Goal: Task Accomplishment & Management: Manage account settings

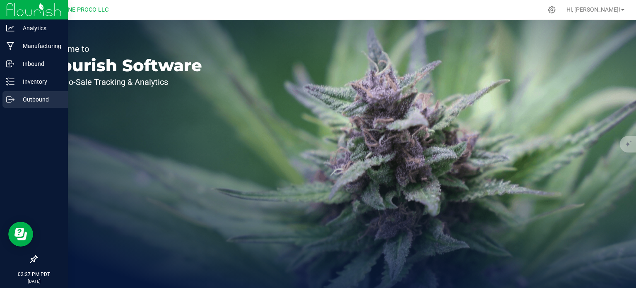
click at [9, 96] on icon at bounding box center [9, 99] width 5 height 6
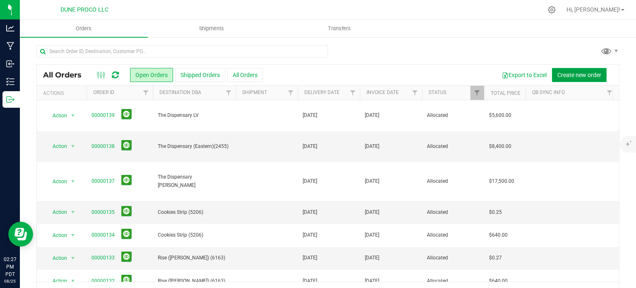
click at [557, 77] on span "Create new order" at bounding box center [579, 75] width 44 height 7
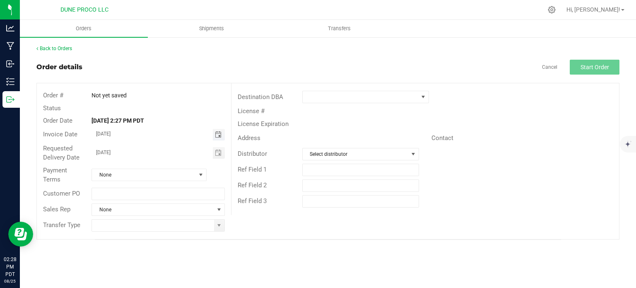
click at [218, 131] on span "Toggle calendar" at bounding box center [218, 134] width 7 height 7
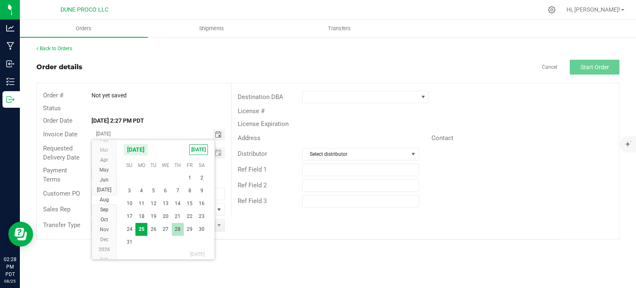
click at [180, 231] on span "28" at bounding box center [178, 229] width 12 height 13
type input "[DATE]"
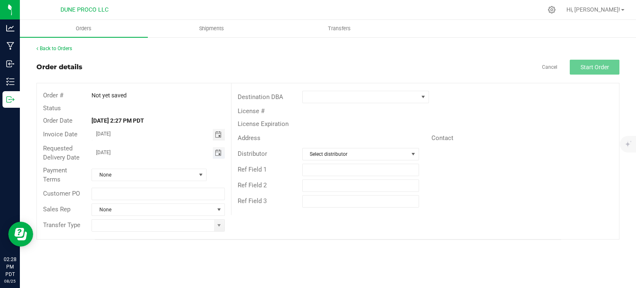
click at [220, 153] on span "Toggle calendar" at bounding box center [218, 152] width 7 height 7
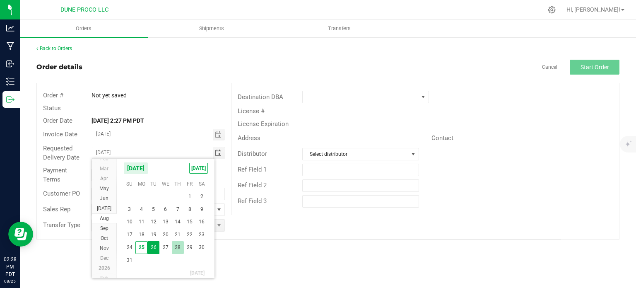
click at [180, 247] on span "28" at bounding box center [178, 247] width 12 height 13
type input "[DATE]"
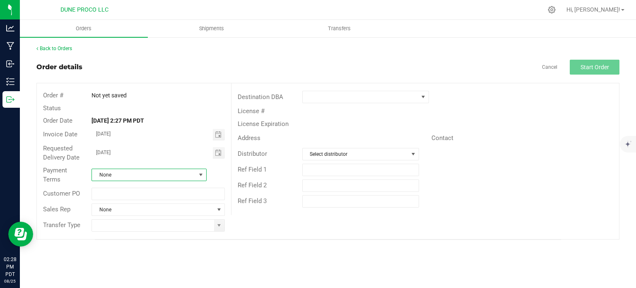
click at [200, 176] on span at bounding box center [200, 174] width 7 height 7
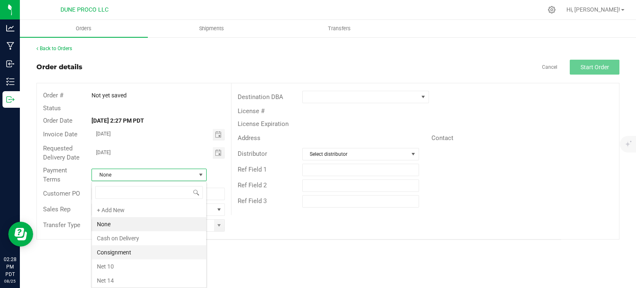
scroll to position [112, 0]
click at [124, 220] on li "Net 30" at bounding box center [149, 225] width 114 height 14
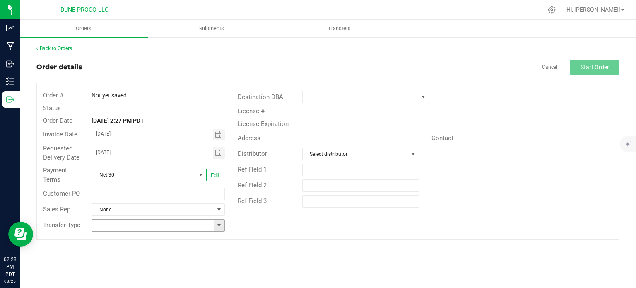
click at [220, 223] on span at bounding box center [219, 225] width 7 height 7
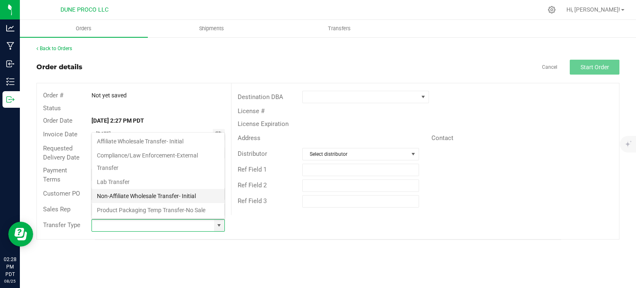
scroll to position [55, 0]
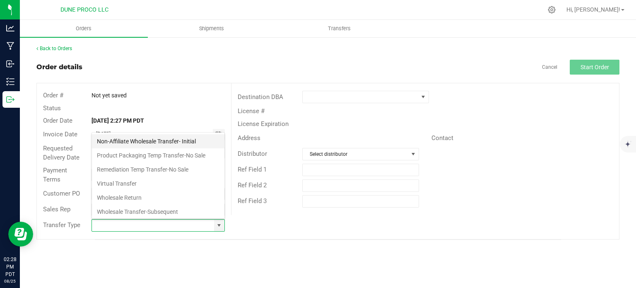
click at [161, 144] on li "Non-Affiliate Wholesale Transfer- Initial" at bounding box center [158, 141] width 132 height 14
type input "Non-Affiliate Wholesale Transfer- Initial"
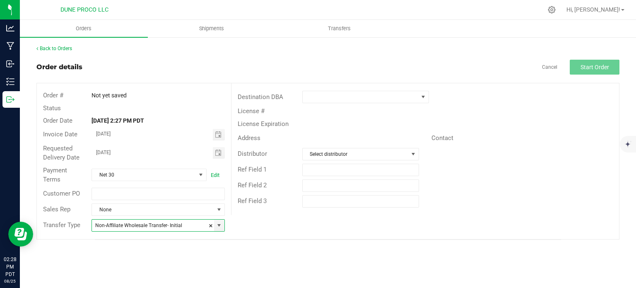
click at [333, 103] on div "Destination DBA" at bounding box center [424, 97] width 387 height 16
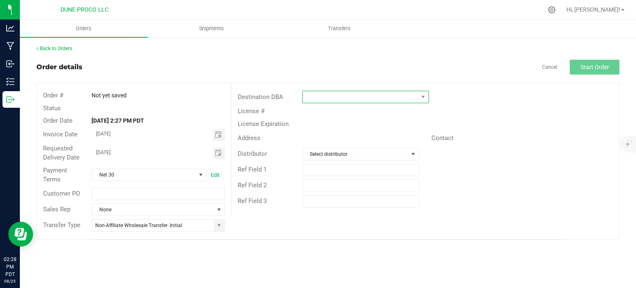
click at [334, 101] on span at bounding box center [359, 97] width 115 height 12
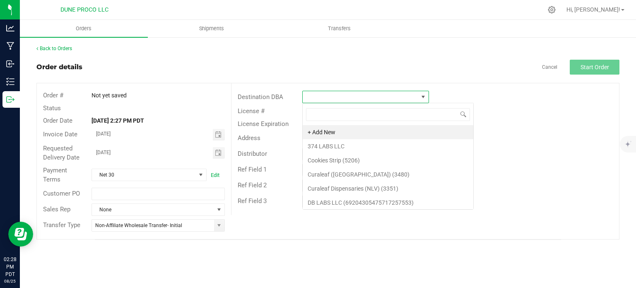
scroll to position [12, 127]
type input "reef"
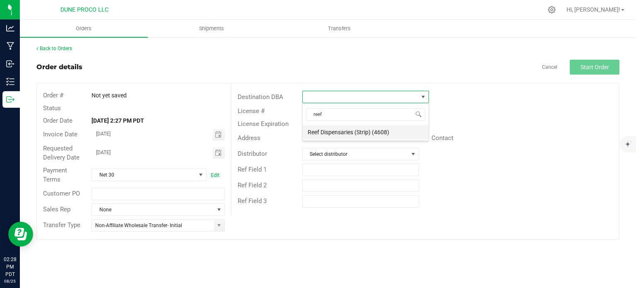
click at [337, 129] on li "Reef Dispensaries (Strip) (4608)" at bounding box center [365, 132] width 126 height 14
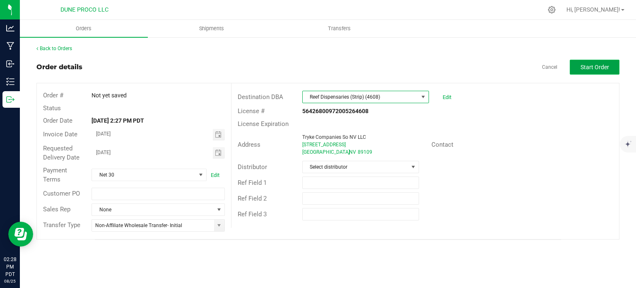
click at [589, 65] on span "Start Order" at bounding box center [594, 67] width 29 height 7
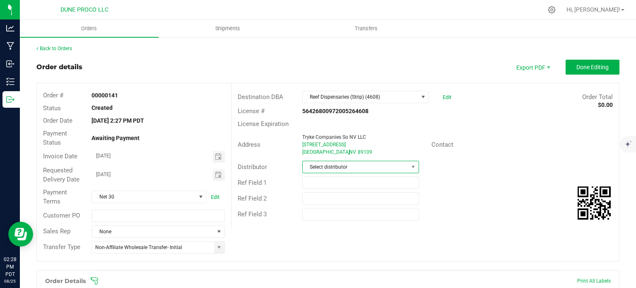
click at [357, 166] on span "Select distributor" at bounding box center [355, 167] width 106 height 12
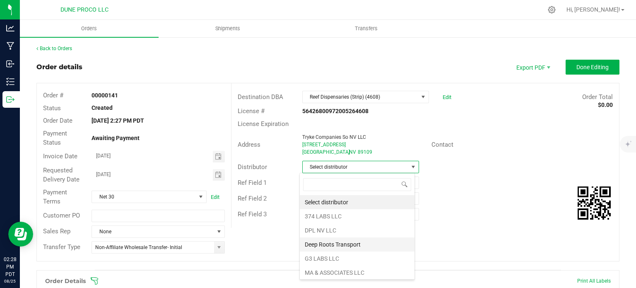
scroll to position [56, 0]
click at [317, 245] on li "Nabisix LLC" at bounding box center [357, 244] width 115 height 14
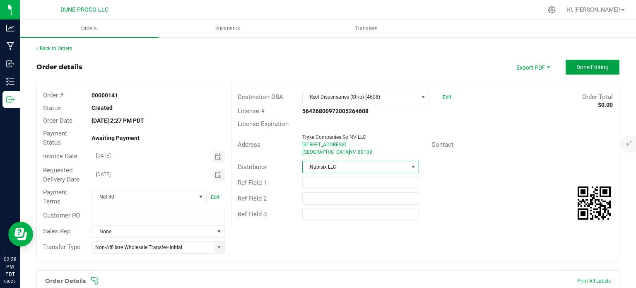
click at [581, 64] on span "Done Editing" at bounding box center [592, 67] width 32 height 7
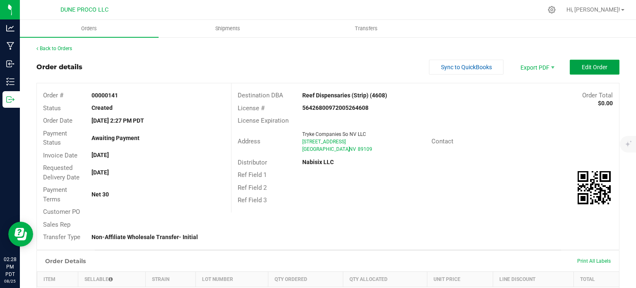
click at [581, 66] on span "Edit Order" at bounding box center [594, 67] width 26 height 7
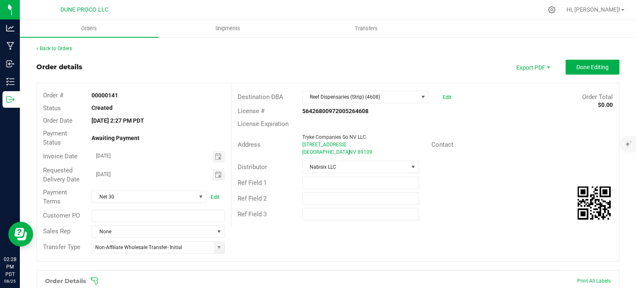
scroll to position [202, 0]
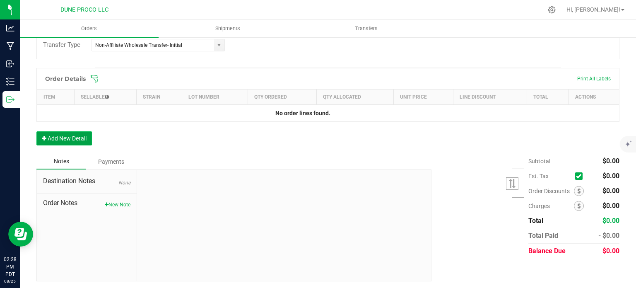
click at [70, 135] on button "Add New Detail" at bounding box center [63, 138] width 55 height 14
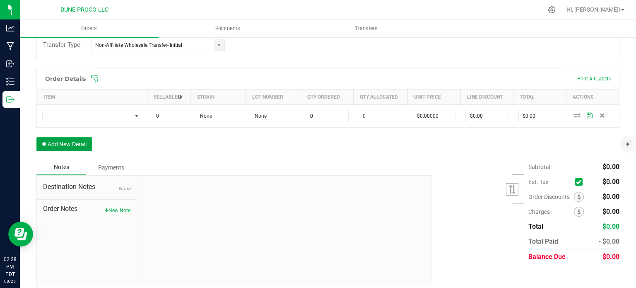
click at [70, 146] on button "Add New Detail" at bounding box center [63, 144] width 55 height 14
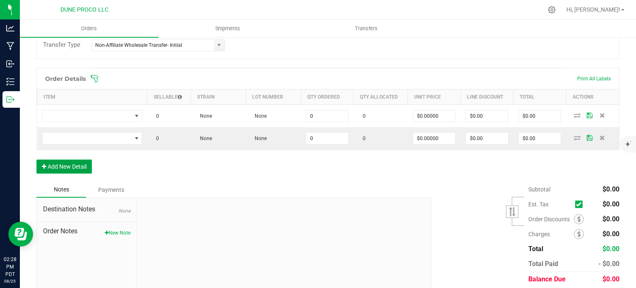
click at [70, 170] on button "Add New Detail" at bounding box center [63, 166] width 55 height 14
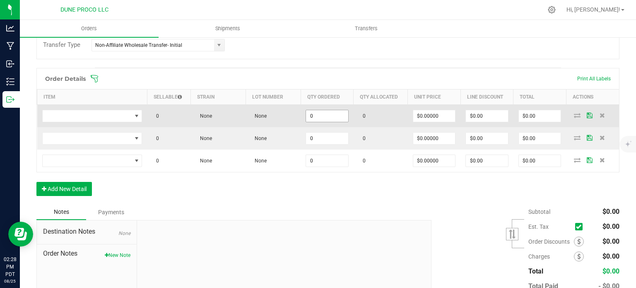
click at [318, 117] on input "0" at bounding box center [327, 116] width 42 height 12
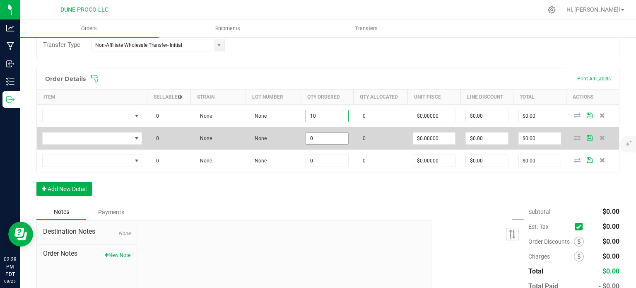
type input "10"
click at [321, 138] on input "0" at bounding box center [327, 138] width 42 height 12
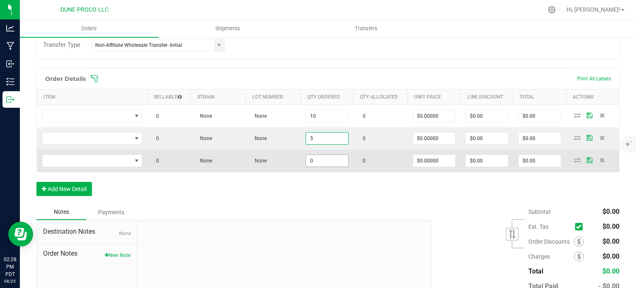
type input "5"
click at [321, 155] on input "0" at bounding box center [327, 161] width 42 height 12
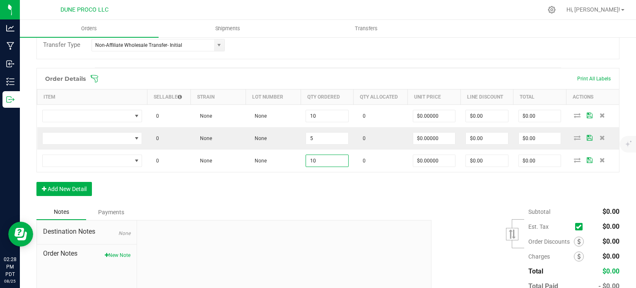
type input "10"
click at [317, 170] on div "Order Details Print All Labels Item Sellable Strain Lot Number Qty Ordered Qty …" at bounding box center [327, 136] width 583 height 136
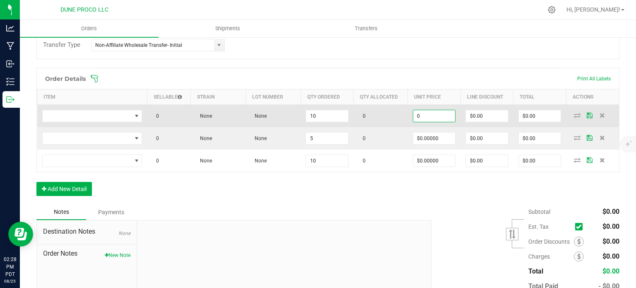
click at [433, 119] on input "0" at bounding box center [434, 116] width 42 height 12
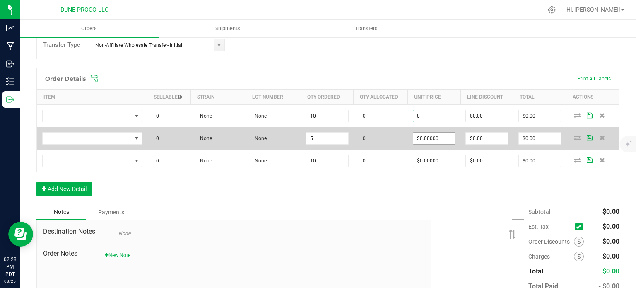
type input "$8.00000"
type input "$80.00"
click at [433, 138] on input "0" at bounding box center [434, 138] width 42 height 12
paste input "8"
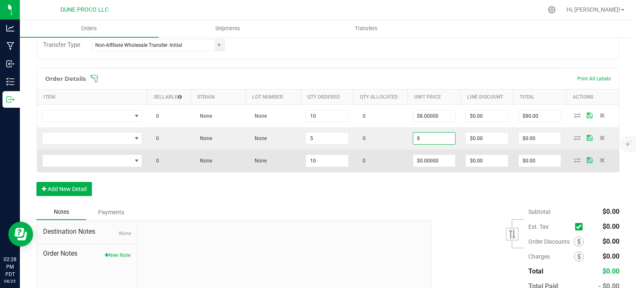
type input "$8.00000"
type input "$40.00"
click at [427, 152] on td "$0.00000" at bounding box center [434, 160] width 53 height 22
click at [427, 161] on input "0" at bounding box center [434, 161] width 42 height 12
paste input "8"
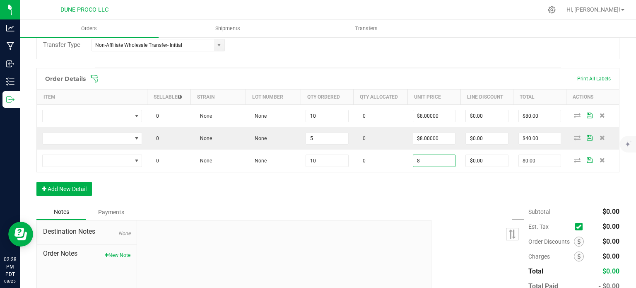
type input "$8.00000"
type input "$80.00"
click at [354, 194] on div "Order Details Print All Labels Item Sellable Strain Lot Number Qty Ordered Qty …" at bounding box center [327, 136] width 583 height 136
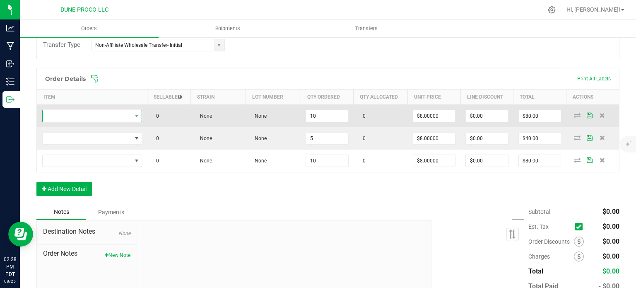
click at [115, 110] on span "NO DATA FOUND" at bounding box center [87, 116] width 89 height 12
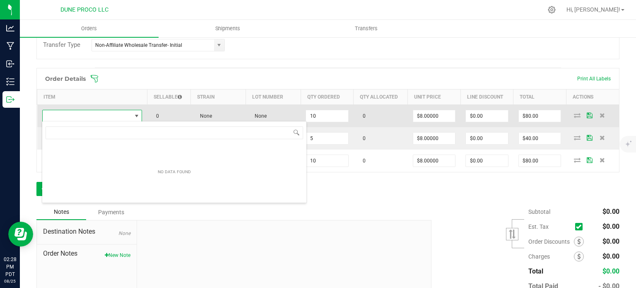
type input "HUST-Cart-Sin City Confidential-0.9g"
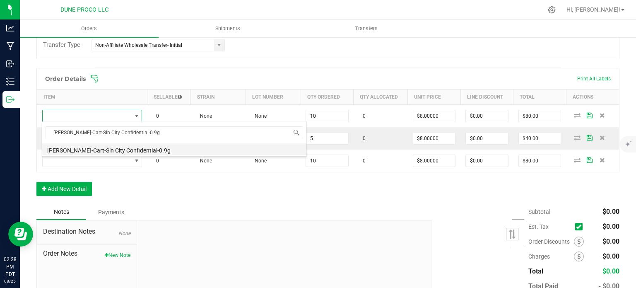
click at [118, 149] on li "HUST-Cart-Sin City Confidential-0.9g" at bounding box center [174, 149] width 264 height 12
type input "10 ea"
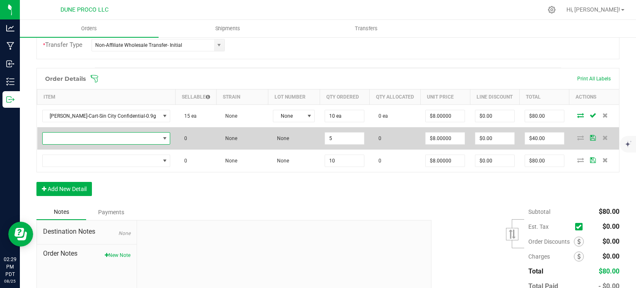
click at [161, 138] on span "NO DATA FOUND" at bounding box center [164, 138] width 7 height 7
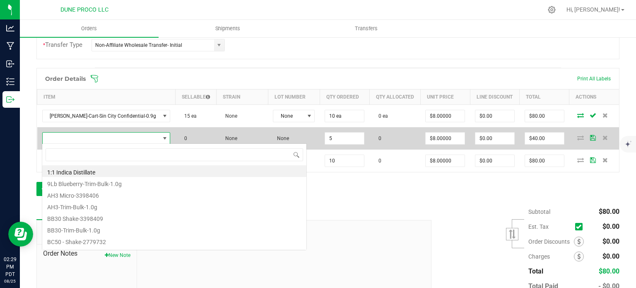
type input "HUST-Cart-Pineapple Runtz-0.9g"
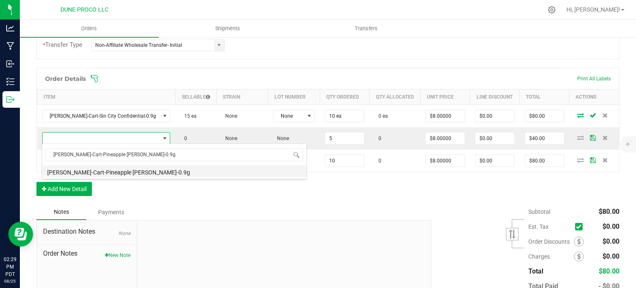
click at [132, 170] on li "HUST-Cart-Pineapple Runtz-0.9g" at bounding box center [174, 171] width 264 height 12
type input "5 ea"
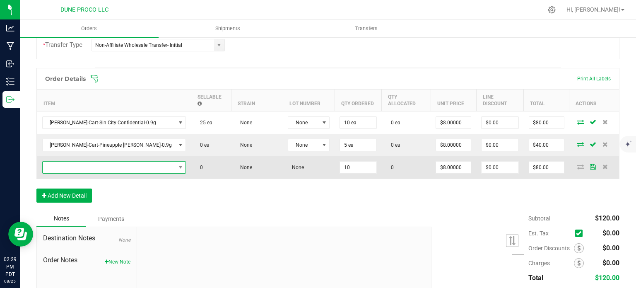
click at [175, 161] on span "NO DATA FOUND" at bounding box center [180, 167] width 10 height 12
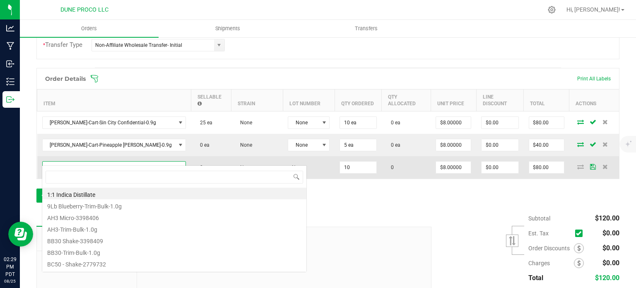
type input "v"
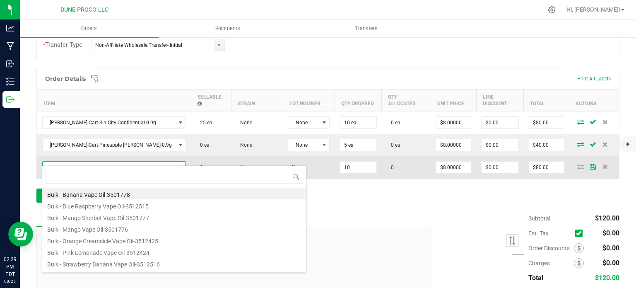
type input "HUST-Cart-Super Boof-0.9g"
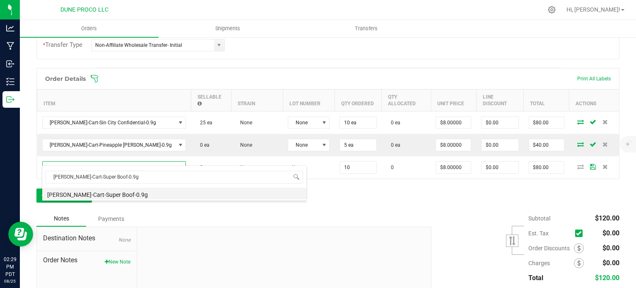
click at [144, 189] on li "HUST-Cart-Super Boof-0.9g" at bounding box center [174, 193] width 264 height 12
type input "10 ea"
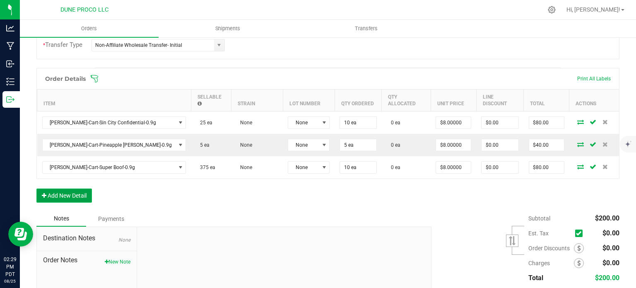
click at [68, 188] on button "Add New Detail" at bounding box center [63, 195] width 55 height 14
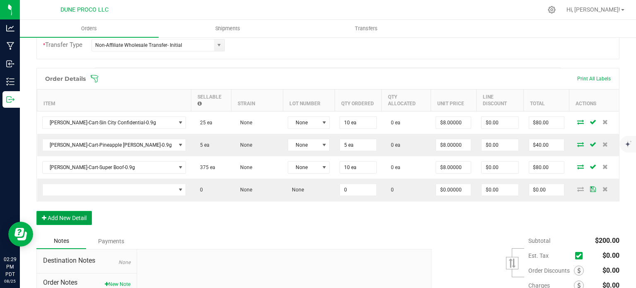
click at [69, 211] on button "Add New Detail" at bounding box center [63, 218] width 55 height 14
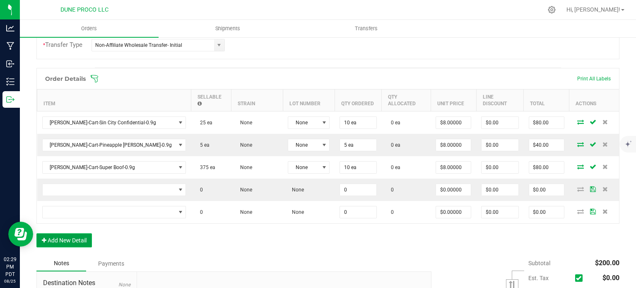
click at [71, 233] on button "Add New Detail" at bounding box center [63, 240] width 55 height 14
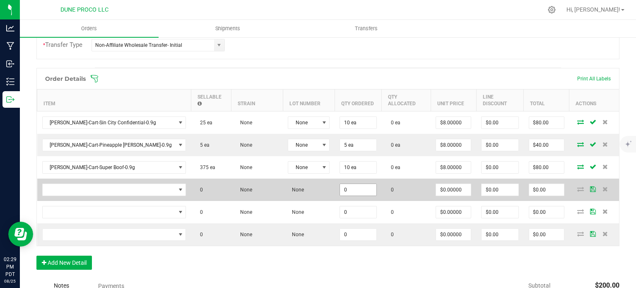
click at [340, 184] on input "0" at bounding box center [358, 190] width 36 height 12
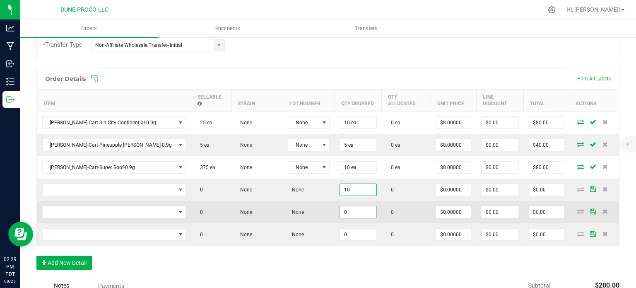
type input "10"
click at [340, 206] on input "0" at bounding box center [358, 212] width 36 height 12
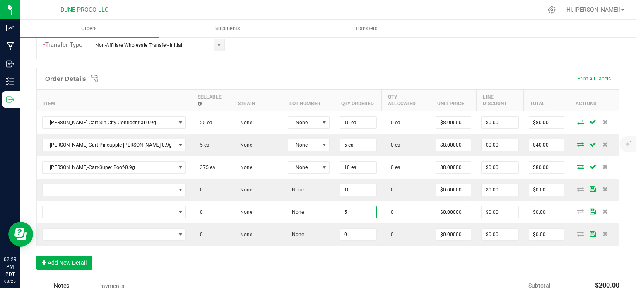
type input "5"
click at [323, 237] on div "Order Details Print All Labels Item Sellable Strain Lot Number Qty Ordered Qty …" at bounding box center [327, 157] width 583 height 178
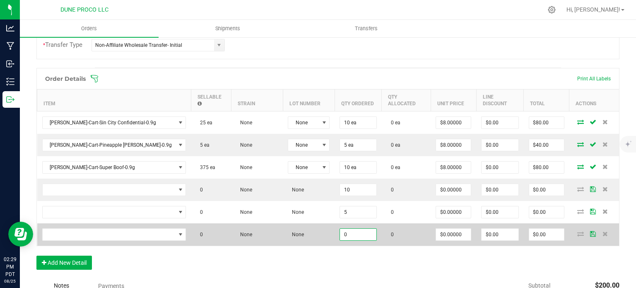
click at [340, 230] on input "0" at bounding box center [358, 234] width 36 height 12
paste input "1"
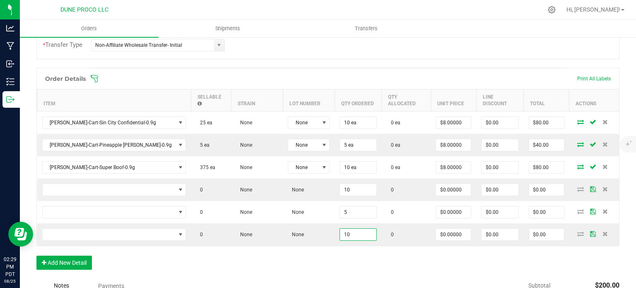
type input "10"
click at [286, 242] on div "Order Details Print All Labels Item Sellable Strain Lot Number Qty Ordered Qty …" at bounding box center [327, 173] width 583 height 210
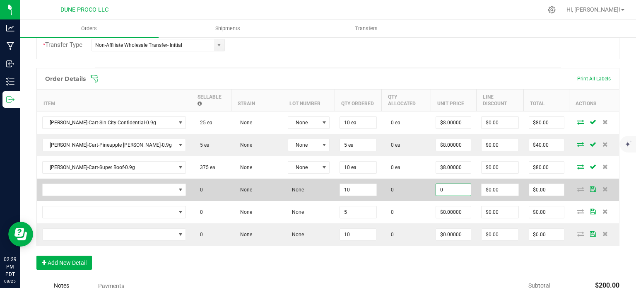
click at [436, 184] on input "0" at bounding box center [453, 190] width 35 height 12
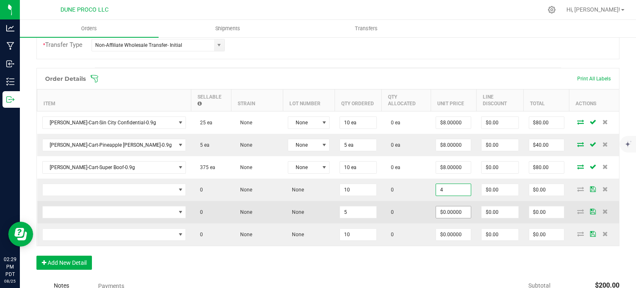
type input "$4.00000"
type input "$40.00"
click at [438, 206] on input "0" at bounding box center [453, 212] width 35 height 12
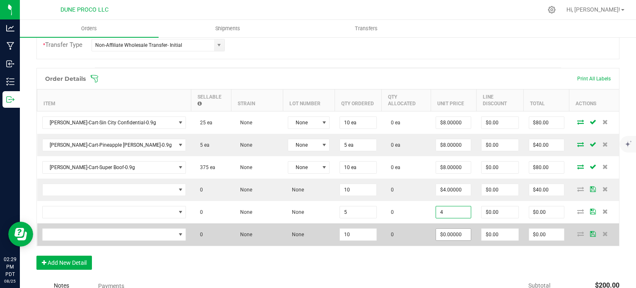
type input "$4.00000"
type input "$20.00"
click at [442, 228] on input "0" at bounding box center [453, 234] width 35 height 12
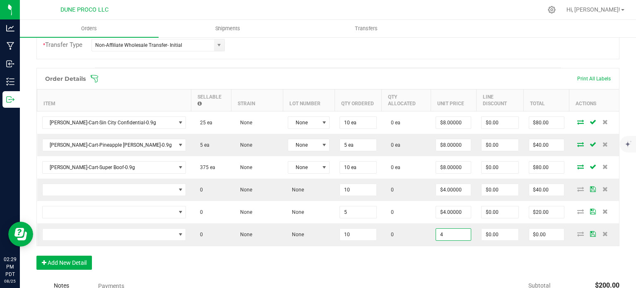
type input "$4.00000"
type input "$40.00"
click at [391, 254] on div "Order Details Print All Labels Item Sellable Strain Lot Number Qty Ordered Qty …" at bounding box center [327, 173] width 583 height 210
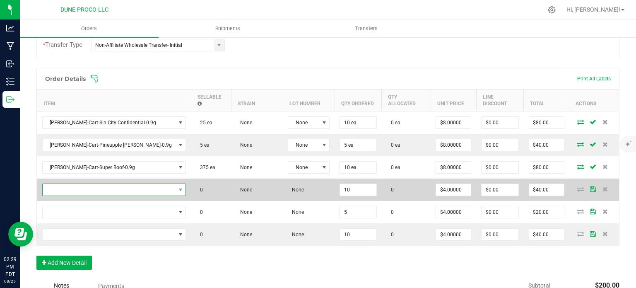
click at [129, 184] on span "NO DATA FOUND" at bounding box center [109, 190] width 133 height 12
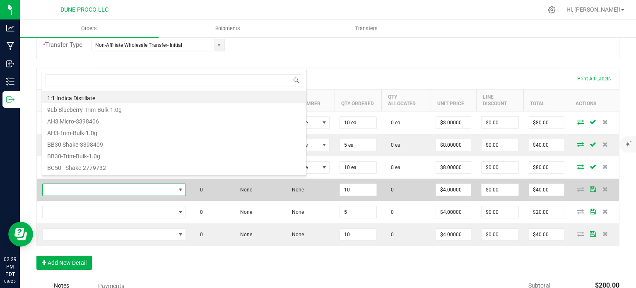
type input "HUST-Infused Preroll-Baja Blast-1.0g"
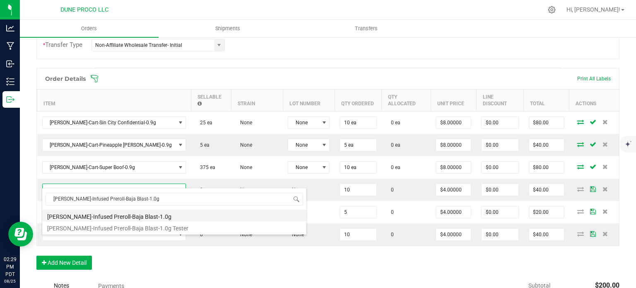
click at [125, 216] on li "HUST-Infused Preroll-Baja Blast-1.0g" at bounding box center [174, 215] width 264 height 12
type input "10 ea"
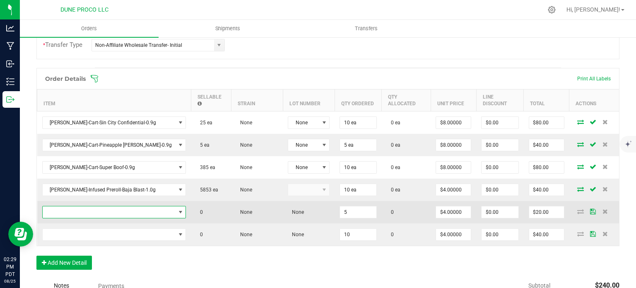
click at [113, 209] on span "NO DATA FOUND" at bounding box center [109, 212] width 133 height 12
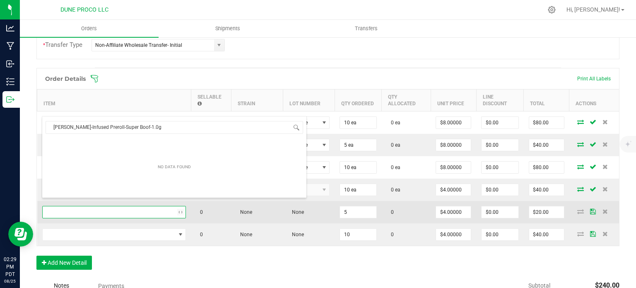
scroll to position [12, 104]
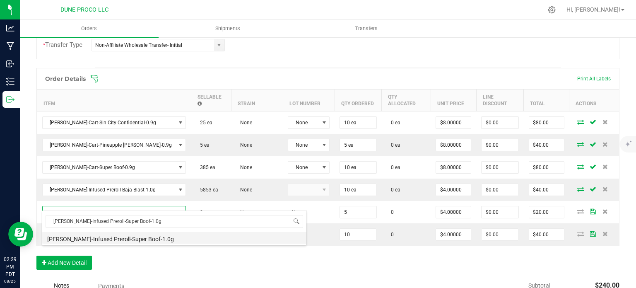
click at [114, 236] on li "HUST-Infused Preroll-Super Boof-1.0g" at bounding box center [174, 238] width 264 height 12
type input "5 ea"
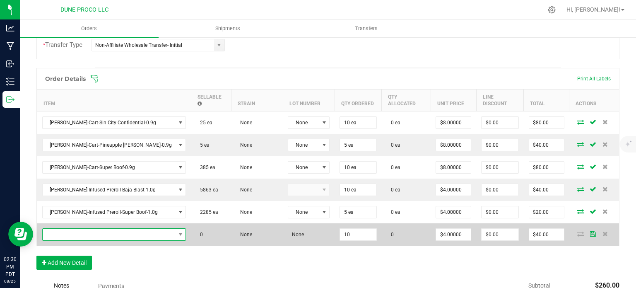
click at [175, 228] on span "NO DATA FOUND" at bounding box center [180, 234] width 10 height 12
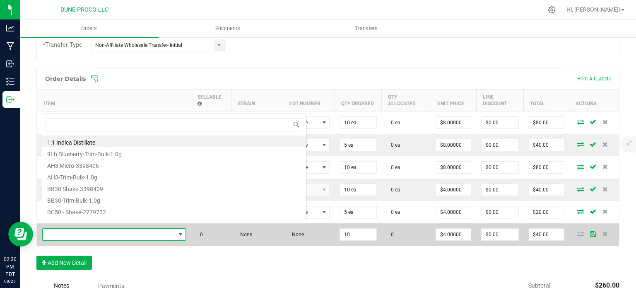
type input "HUST-Infused Preroll-Fruity Pebble OG-1.0g"
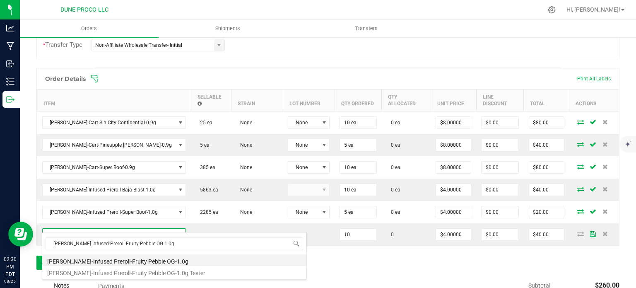
click at [114, 259] on li "HUST-Infused Preroll-Fruity Pebble OG-1.0g" at bounding box center [174, 260] width 264 height 12
type input "10 ea"
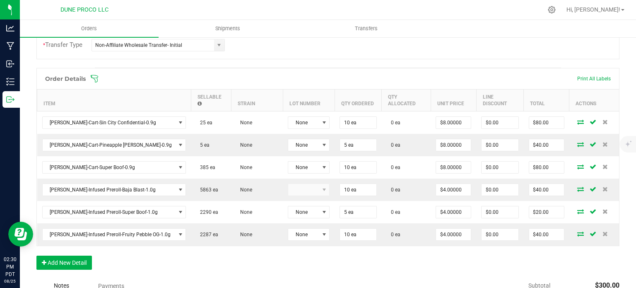
click at [221, 255] on div "Order Details Print All Labels Item Sellable Strain Lot Number Qty Ordered Qty …" at bounding box center [327, 173] width 583 height 210
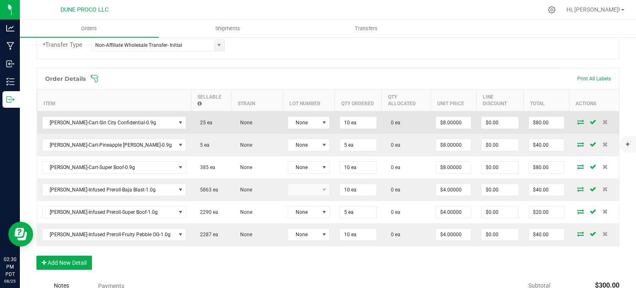
click at [577, 119] on icon at bounding box center [580, 121] width 7 height 5
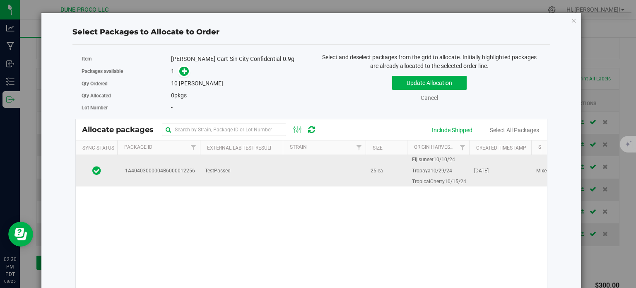
click at [161, 167] on span "1A40403000004B6000012256" at bounding box center [158, 171] width 73 height 8
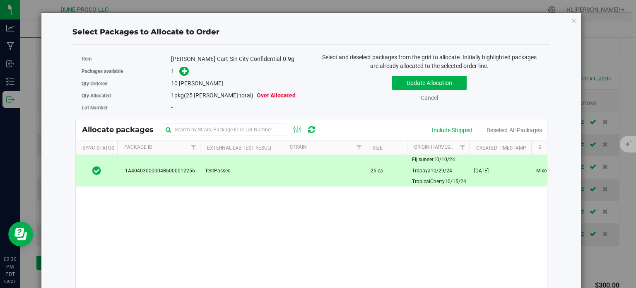
click at [185, 77] on div "Qty Ordered 10 eaches" at bounding box center [193, 83] width 223 height 12
click at [184, 74] on span at bounding box center [184, 71] width 10 height 10
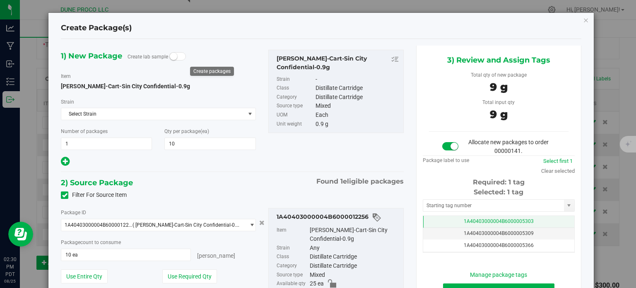
click at [435, 218] on td "1A40403000004B6000005303" at bounding box center [498, 222] width 151 height 12
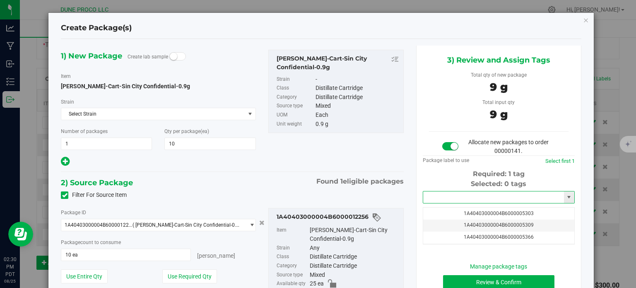
click at [438, 201] on input "text" at bounding box center [493, 197] width 141 height 12
click at [444, 211] on li "1A40403000004B6000014160" at bounding box center [493, 211] width 149 height 12
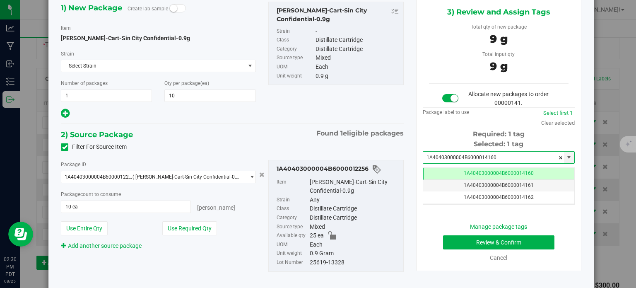
type input "1A40403000004B6000014160"
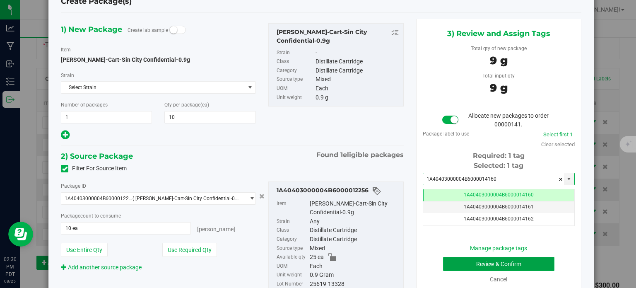
click at [449, 258] on button "Review & Confirm" at bounding box center [498, 264] width 111 height 14
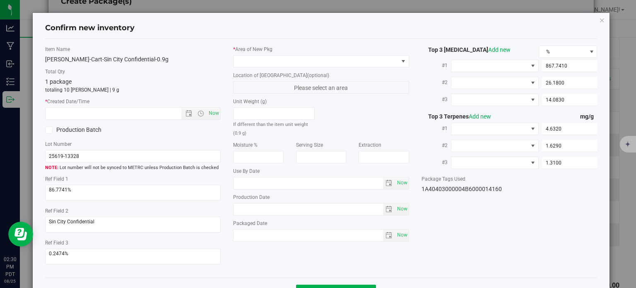
type input "2025-06-19"
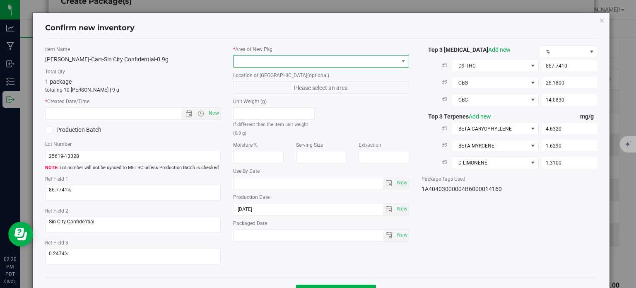
click at [323, 60] on span at bounding box center [315, 61] width 165 height 12
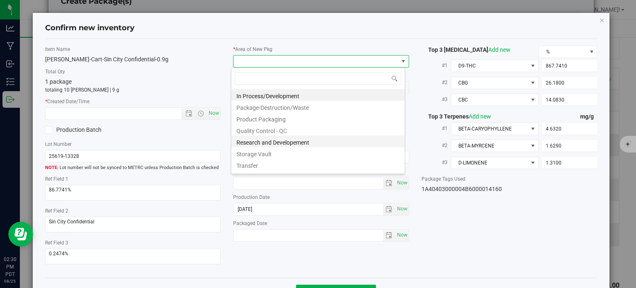
click at [260, 137] on li "Research and Developement" at bounding box center [317, 141] width 173 height 12
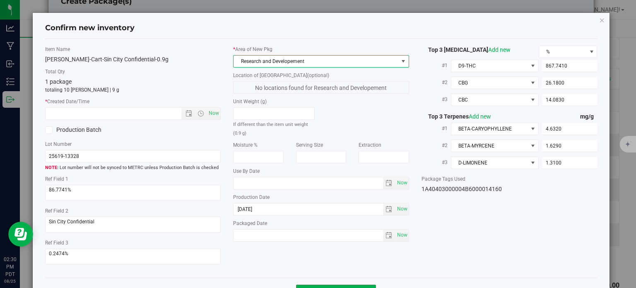
click at [272, 56] on span "Research and Developement" at bounding box center [315, 61] width 165 height 12
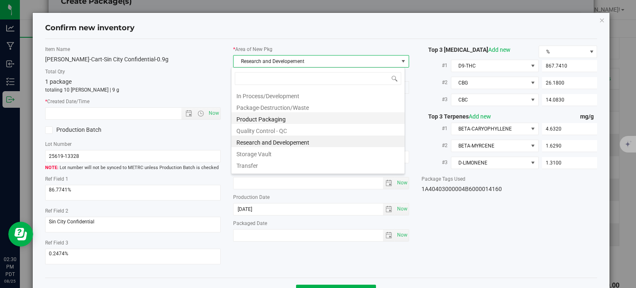
click at [278, 120] on li "Product Packaging" at bounding box center [317, 118] width 173 height 12
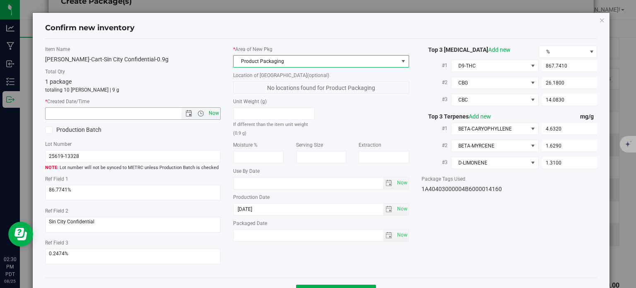
click at [211, 111] on span "Now" at bounding box center [214, 113] width 14 height 12
type input "8/25/2025 2:30 PM"
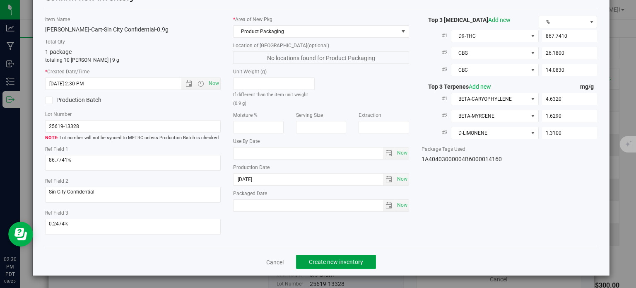
click at [344, 262] on span "Create new inventory" at bounding box center [336, 261] width 54 height 7
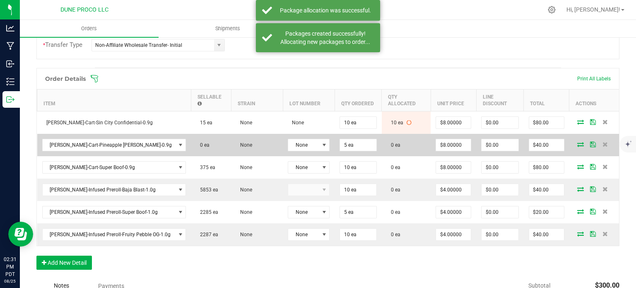
click at [577, 142] on icon at bounding box center [580, 144] width 7 height 5
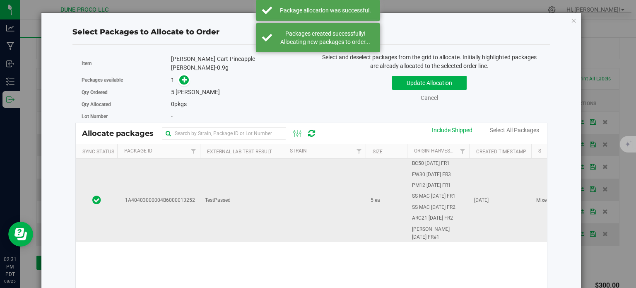
click at [167, 187] on td "1A40403000004B6000013252" at bounding box center [158, 199] width 83 height 83
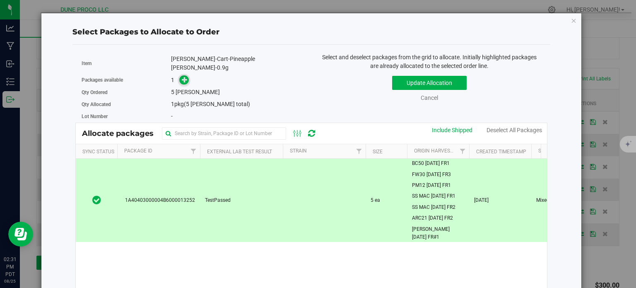
click at [182, 77] on icon at bounding box center [185, 80] width 6 height 6
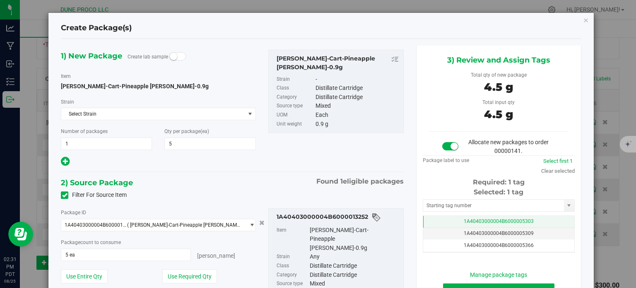
click at [437, 221] on td "1A40403000004B6000005303" at bounding box center [498, 222] width 151 height 12
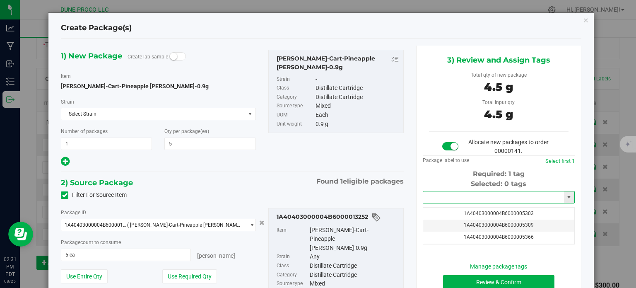
click at [446, 193] on input "text" at bounding box center [493, 197] width 141 height 12
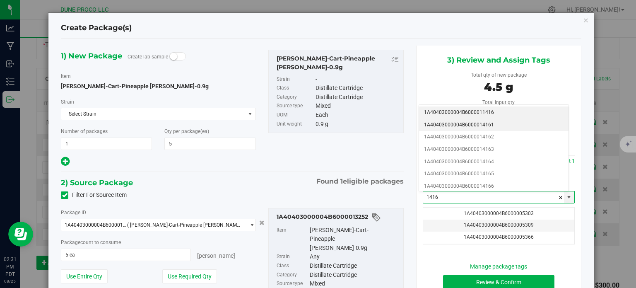
click at [482, 122] on li "1A40403000004B6000014161" at bounding box center [493, 125] width 149 height 12
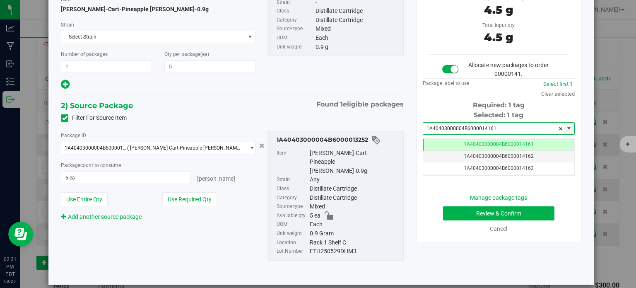
type input "1A40403000004B6000014161"
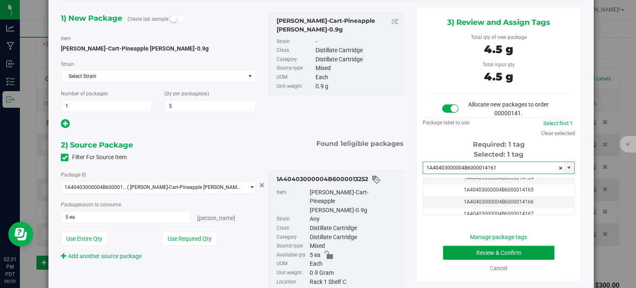
click at [456, 251] on button "Review & Confirm" at bounding box center [498, 252] width 111 height 14
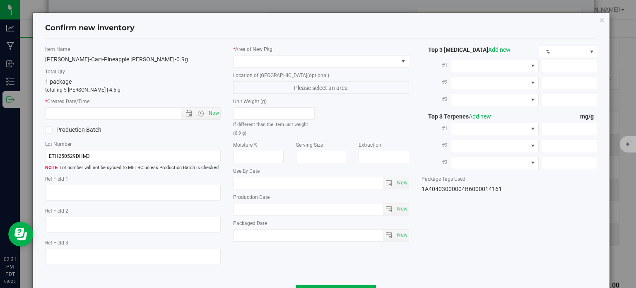
type textarea "81.3314%"
type textarea "Pineapple Runtz"
type textarea "15.15%"
type input "812.5900"
type input "32.6300"
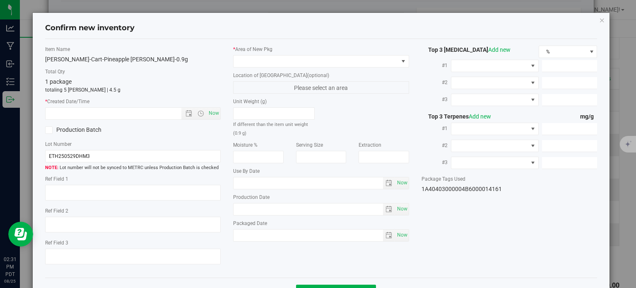
type input "8.5050"
type input "14.6600"
type input "9.1600"
type input "7.9000"
type input "2025-06-12"
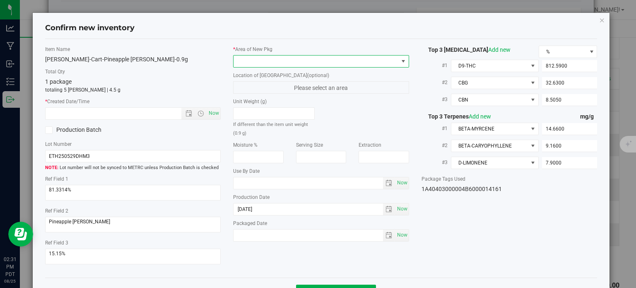
click at [314, 63] on span at bounding box center [315, 61] width 165 height 12
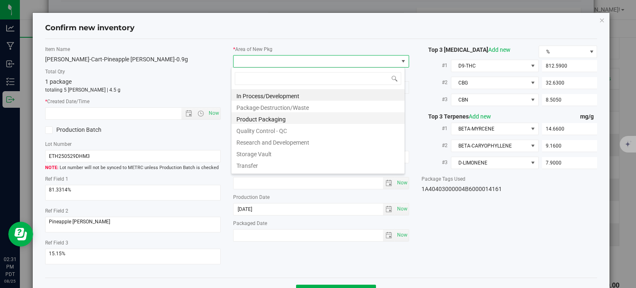
click at [285, 118] on li "Product Packaging" at bounding box center [317, 118] width 173 height 12
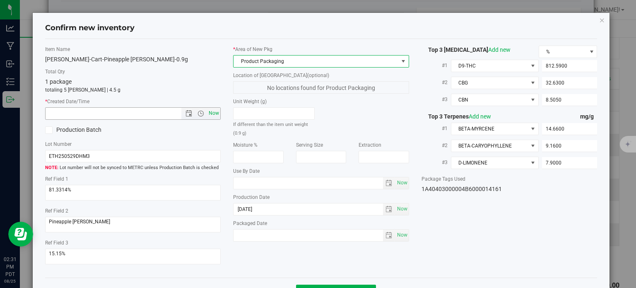
click at [211, 111] on span "Now" at bounding box center [214, 113] width 14 height 12
type input "8/25/2025 2:31 PM"
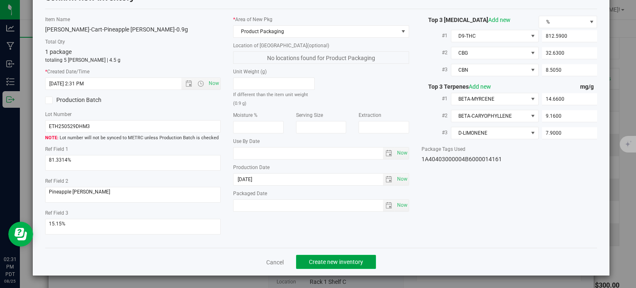
click at [311, 265] on button "Create new inventory" at bounding box center [336, 261] width 80 height 14
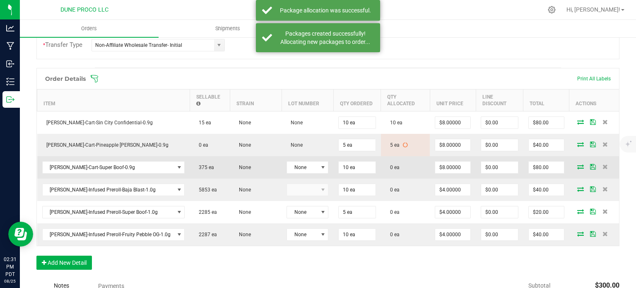
click at [577, 164] on icon at bounding box center [580, 166] width 7 height 5
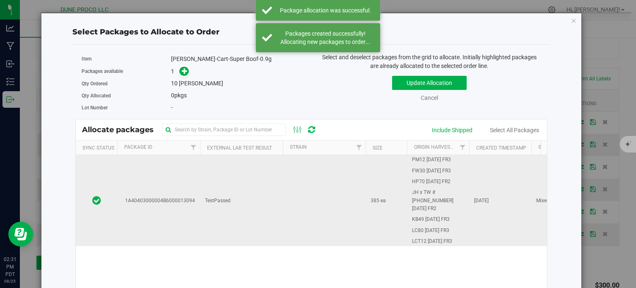
click at [187, 181] on td "1A40403000004B6000013094" at bounding box center [158, 200] width 83 height 91
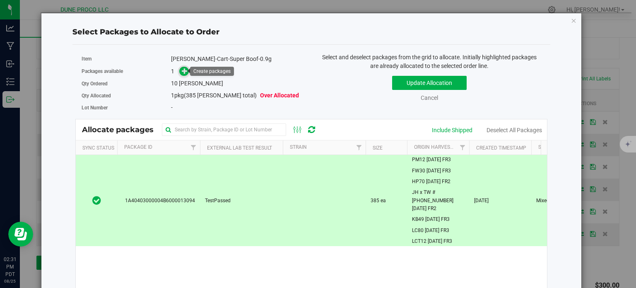
click at [182, 70] on icon at bounding box center [185, 70] width 6 height 6
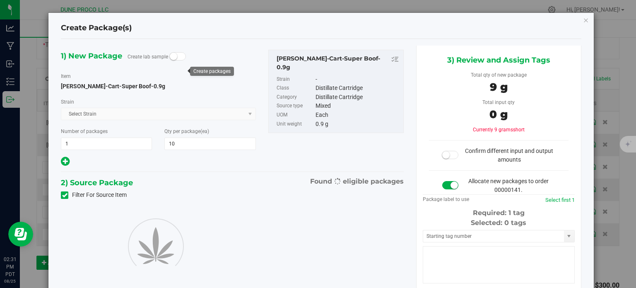
type input "10"
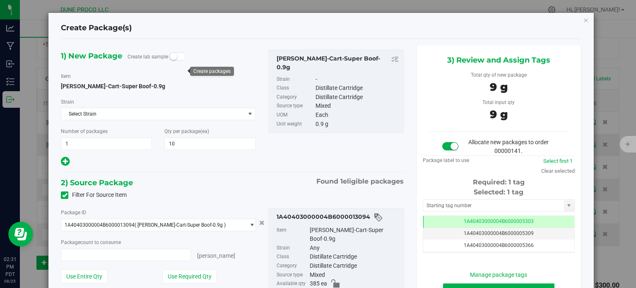
type input "10 ea"
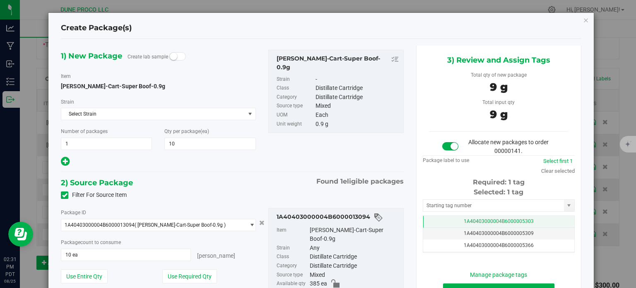
click at [444, 217] on td "1A40403000004B6000005303" at bounding box center [498, 222] width 151 height 12
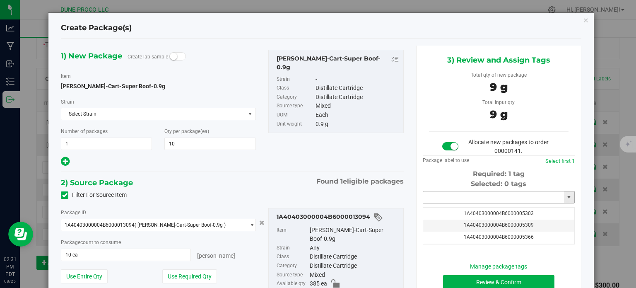
click at [446, 197] on input "text" at bounding box center [493, 197] width 141 height 12
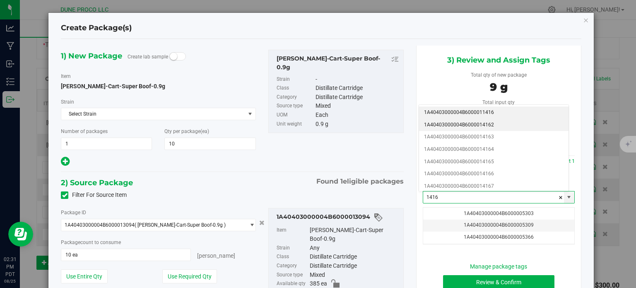
click at [475, 125] on li "1A40403000004B6000014162" at bounding box center [493, 125] width 149 height 12
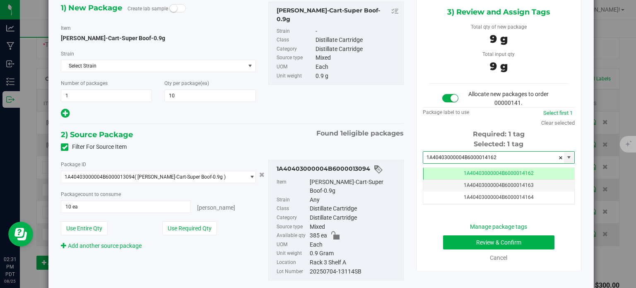
type input "1A40403000004B6000014162"
click at [443, 238] on button "Review & Confirm" at bounding box center [498, 242] width 111 height 14
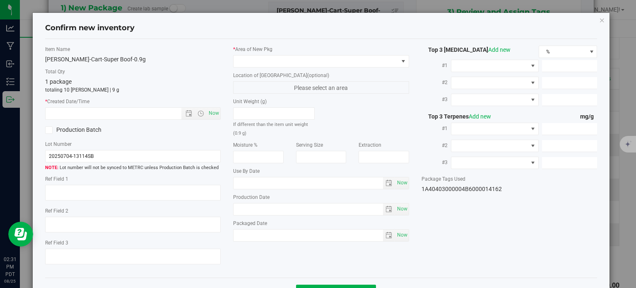
type textarea "88.8823%"
type textarea "<LOQ"
type input "888.8230"
type input "24.7840"
type input "14.1130"
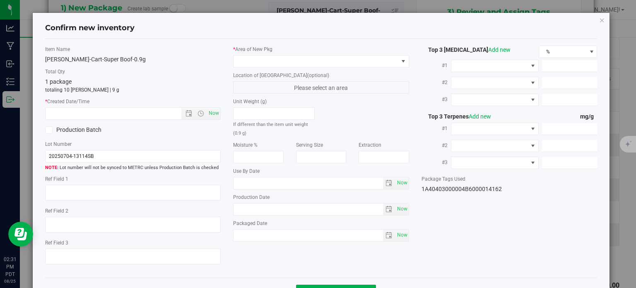
type input "32.4000"
type input "7.3190"
type input "4.6900"
type input "2025-07-04"
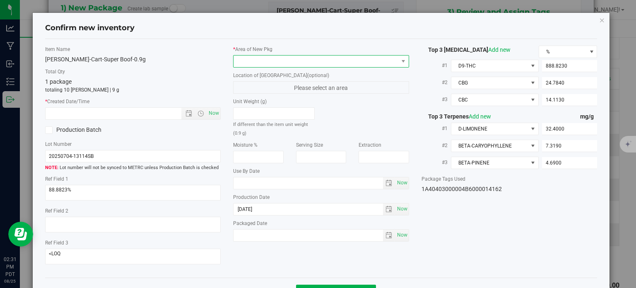
click at [324, 61] on span at bounding box center [315, 61] width 165 height 12
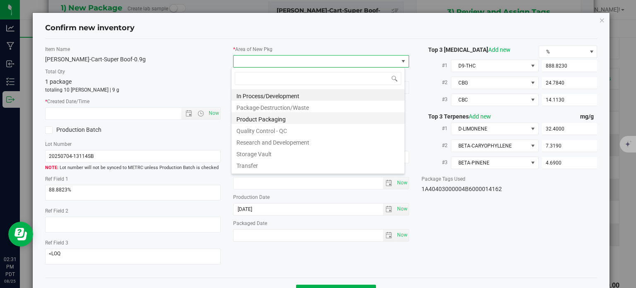
click at [268, 119] on li "Product Packaging" at bounding box center [317, 118] width 173 height 12
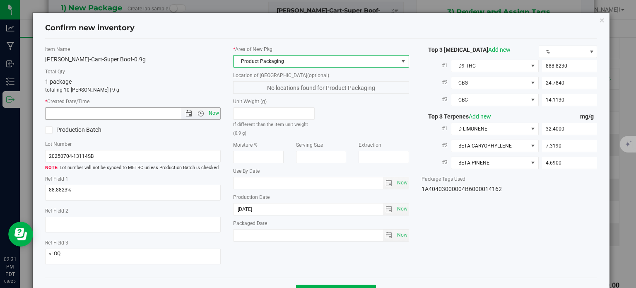
click at [212, 115] on span "Now" at bounding box center [214, 113] width 14 height 12
type input "8/25/2025 2:31 PM"
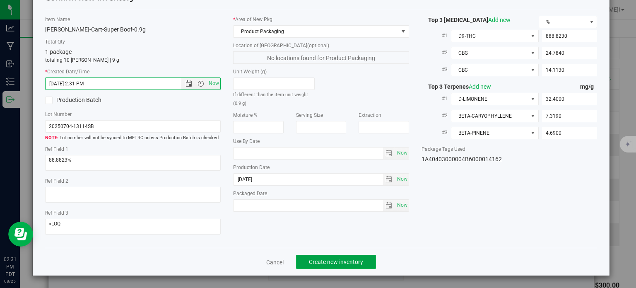
click at [325, 261] on span "Create new inventory" at bounding box center [336, 261] width 54 height 7
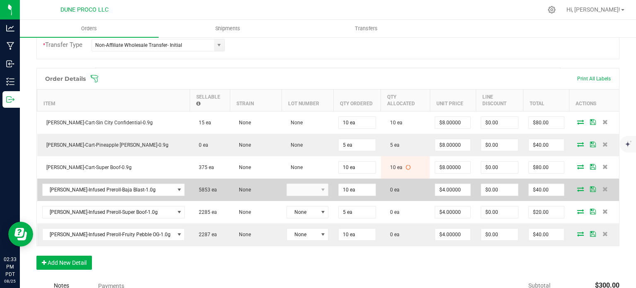
click at [577, 186] on icon at bounding box center [580, 188] width 7 height 5
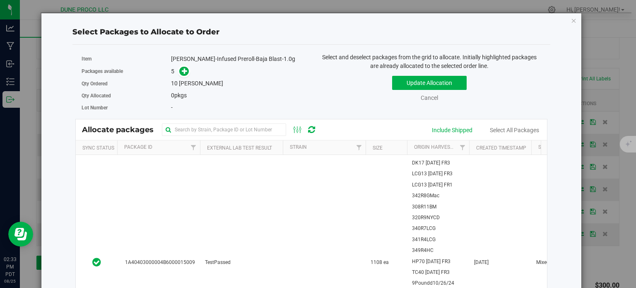
scroll to position [1162, 0]
click at [176, 211] on td "1A40403000004B6000015009" at bounding box center [158, 262] width 83 height 318
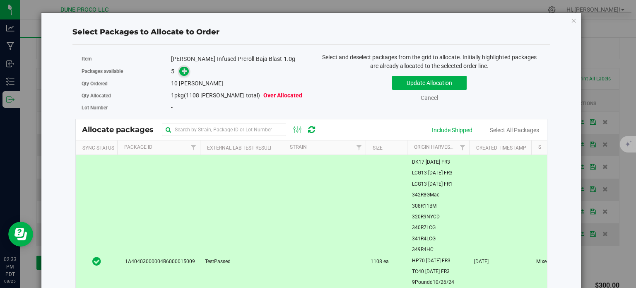
click at [182, 72] on icon at bounding box center [185, 71] width 6 height 6
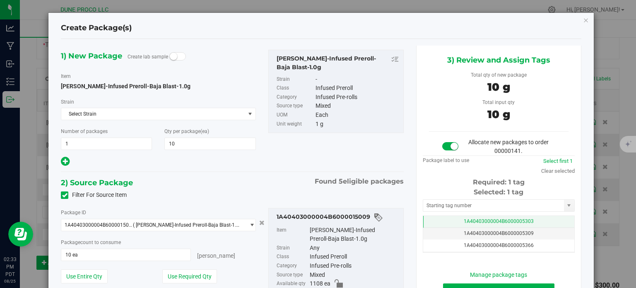
click at [429, 218] on td "1A40403000004B6000005303" at bounding box center [498, 222] width 151 height 12
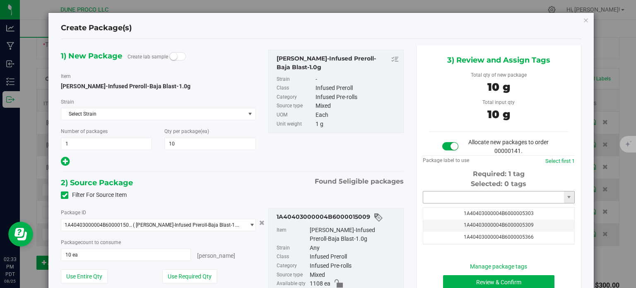
click at [431, 198] on input "text" at bounding box center [493, 197] width 141 height 12
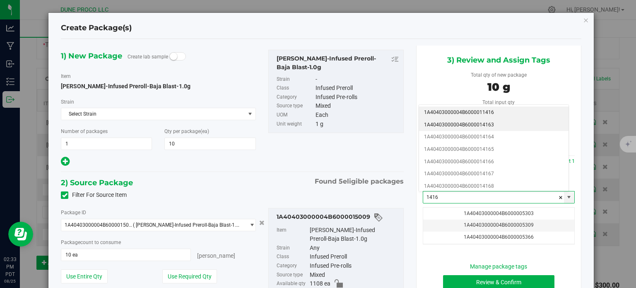
click at [478, 124] on li "1A40403000004B6000014163" at bounding box center [493, 125] width 149 height 12
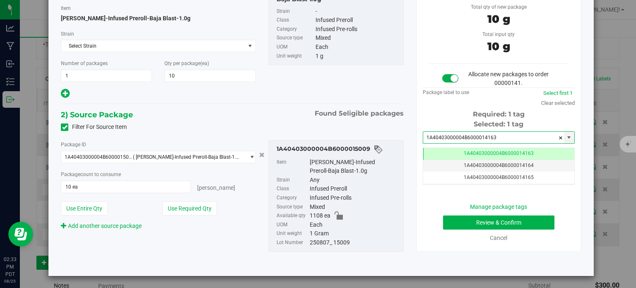
type input "1A40403000004B6000014163"
click at [445, 223] on button "Review & Confirm" at bounding box center [498, 222] width 111 height 14
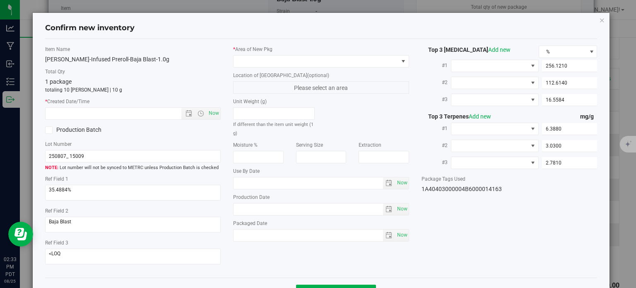
type input "2025-08-07"
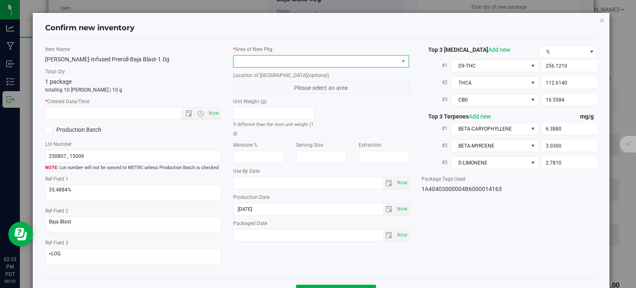
click at [282, 62] on span at bounding box center [315, 61] width 165 height 12
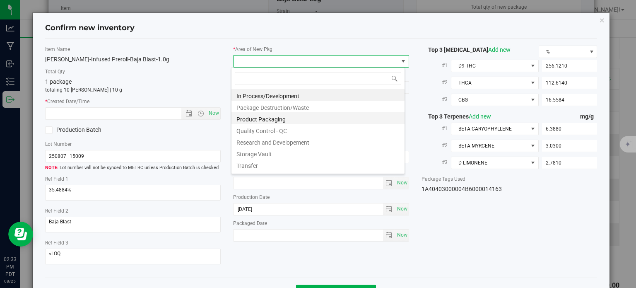
click at [250, 119] on li "Product Packaging" at bounding box center [317, 118] width 173 height 12
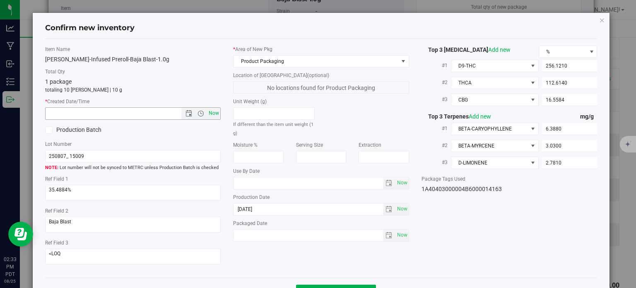
click at [209, 112] on span "Now" at bounding box center [214, 113] width 14 height 12
type input "8/25/2025 2:33 PM"
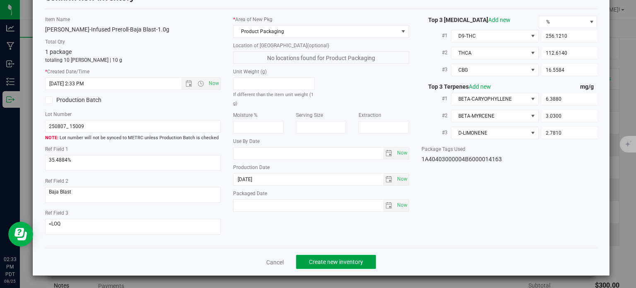
click at [341, 266] on button "Create new inventory" at bounding box center [336, 261] width 80 height 14
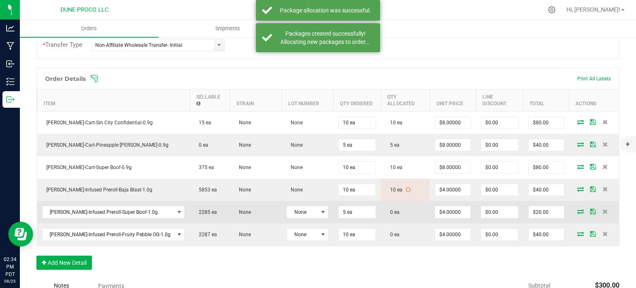
click at [577, 209] on icon at bounding box center [580, 211] width 7 height 5
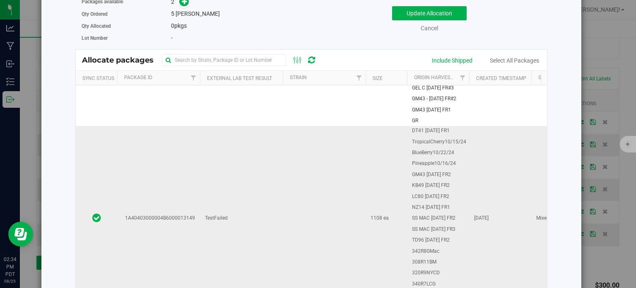
click at [152, 210] on td "1A40403000004B6000013149" at bounding box center [158, 218] width 83 height 185
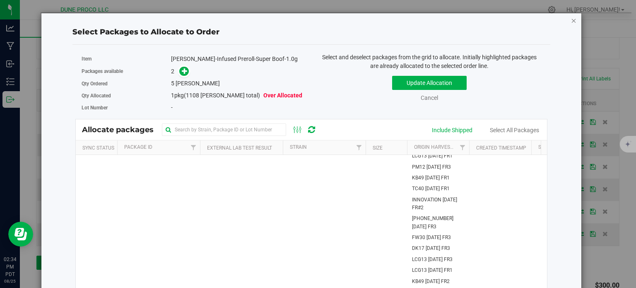
click at [571, 19] on icon "button" at bounding box center [574, 20] width 6 height 10
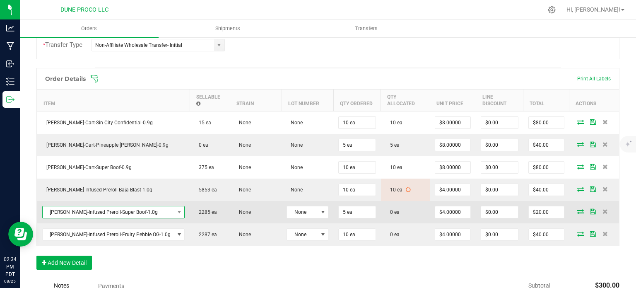
click at [98, 206] on span "HUST-Infused Preroll-Super Boof-1.0g" at bounding box center [109, 212] width 132 height 12
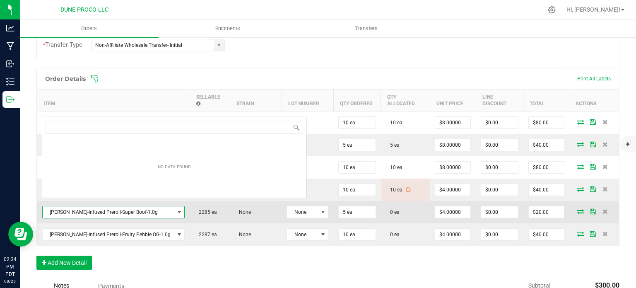
click at [98, 206] on span "HUST-Infused Preroll-Super Boof-1.0g" at bounding box center [109, 212] width 132 height 12
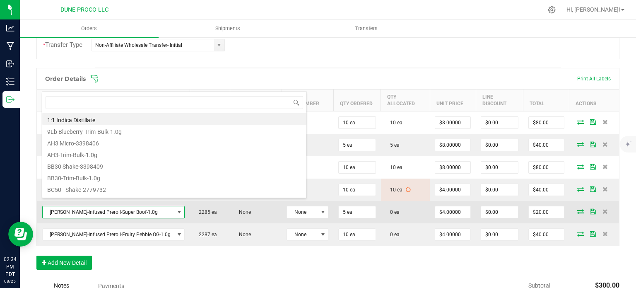
click at [98, 206] on span "HUST-Infused Preroll-Super Boof-1.0g" at bounding box center [109, 212] width 132 height 12
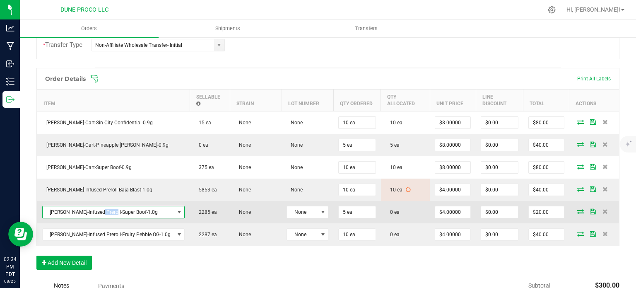
click at [98, 206] on span "HUST-Infused Preroll-Super Boof-1.0g" at bounding box center [109, 212] width 132 height 12
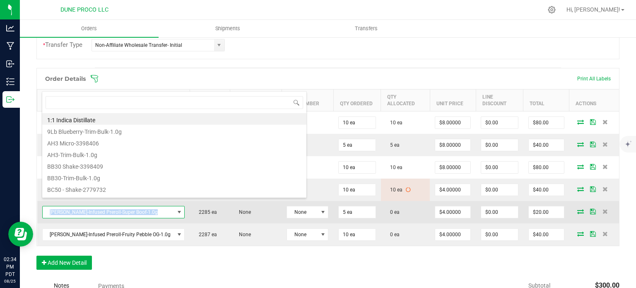
click at [98, 206] on span "HUST-Infused Preroll-Super Boof-1.0g" at bounding box center [109, 212] width 132 height 12
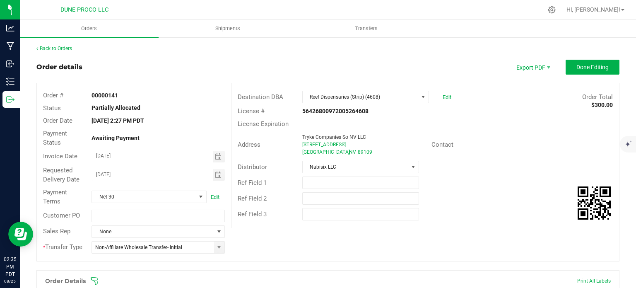
scroll to position [280, 0]
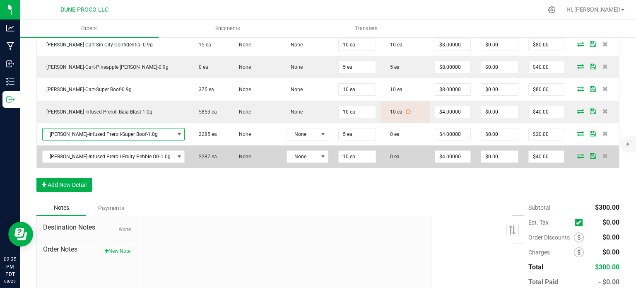
click at [577, 153] on icon at bounding box center [580, 155] width 7 height 5
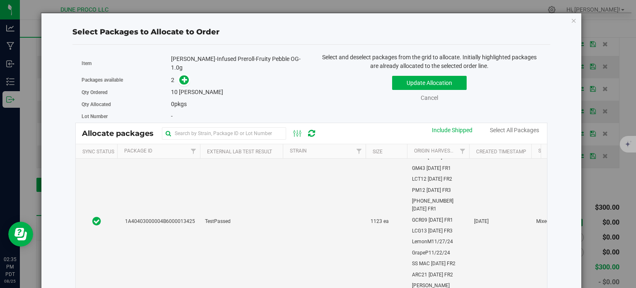
scroll to position [179, 0]
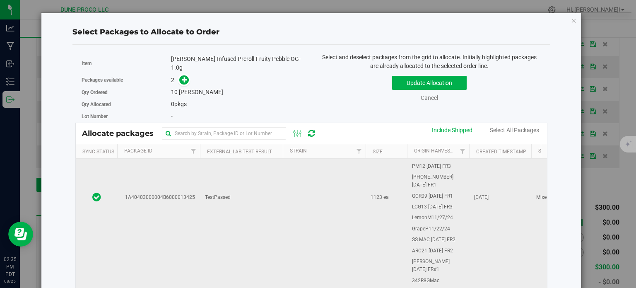
click at [208, 185] on td "TestPassed" at bounding box center [241, 197] width 83 height 372
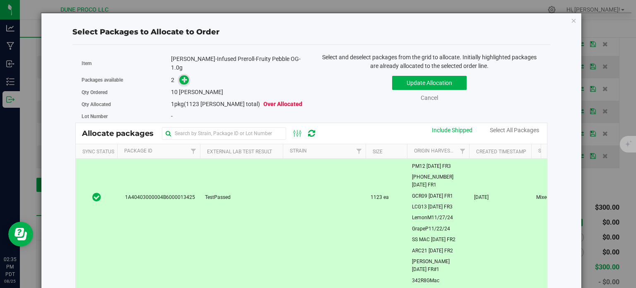
click at [182, 77] on icon at bounding box center [185, 80] width 6 height 6
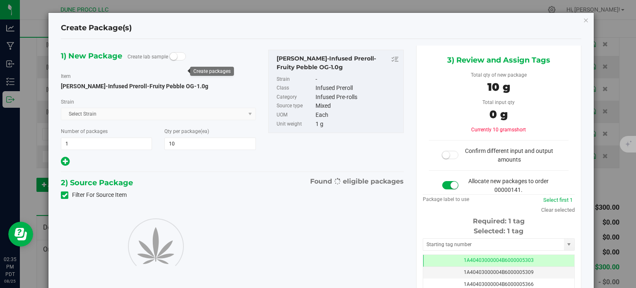
type input "10"
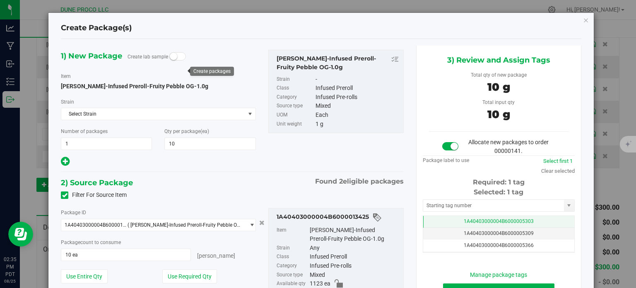
click at [435, 220] on td "1A40403000004B6000005303" at bounding box center [498, 222] width 151 height 12
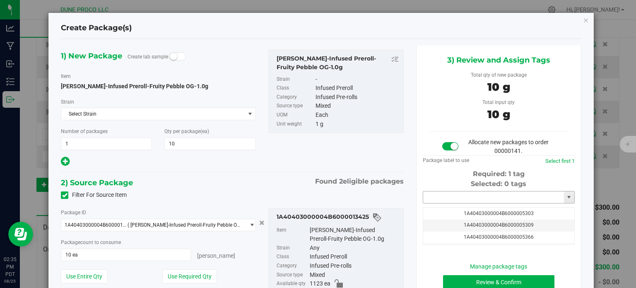
click at [437, 200] on input "text" at bounding box center [493, 197] width 141 height 12
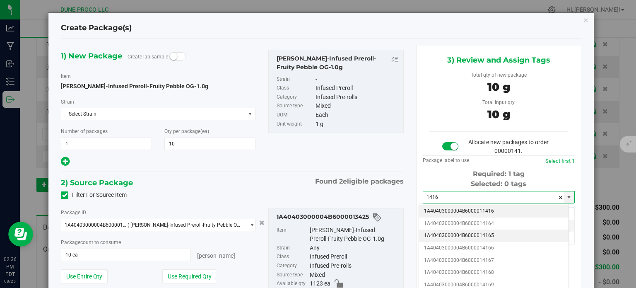
click at [435, 231] on li "1A40403000004B6000014165" at bounding box center [493, 235] width 149 height 12
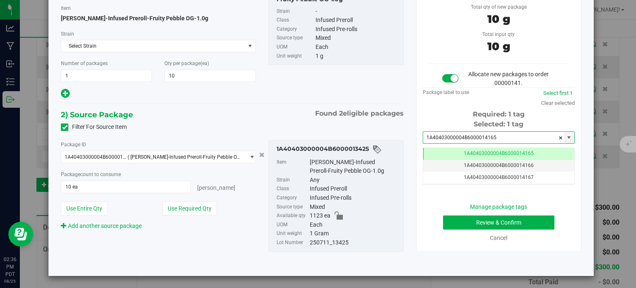
type input "1A40403000004B6000014165"
click at [466, 224] on button "Review & Confirm" at bounding box center [498, 222] width 111 height 14
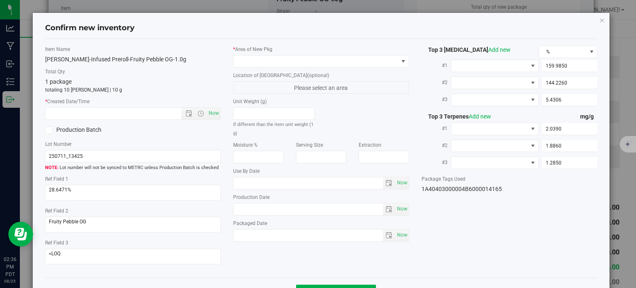
type input "2025-07-11"
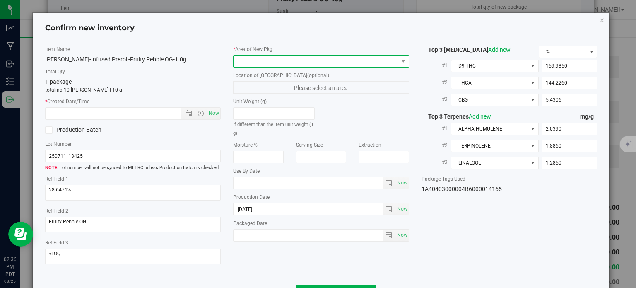
click at [293, 60] on span at bounding box center [315, 61] width 165 height 12
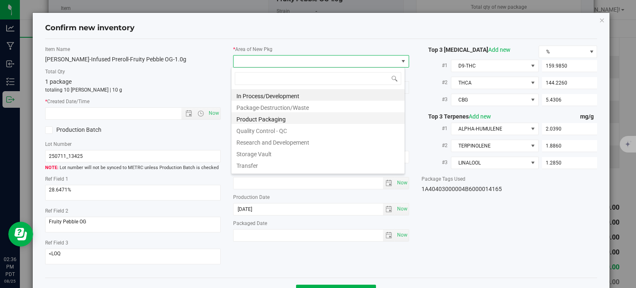
click at [264, 119] on li "Product Packaging" at bounding box center [317, 118] width 173 height 12
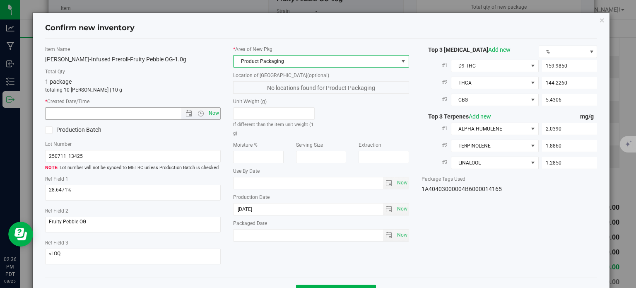
click at [212, 112] on span "Now" at bounding box center [214, 113] width 14 height 12
type input "8/25/2025 2:36 PM"
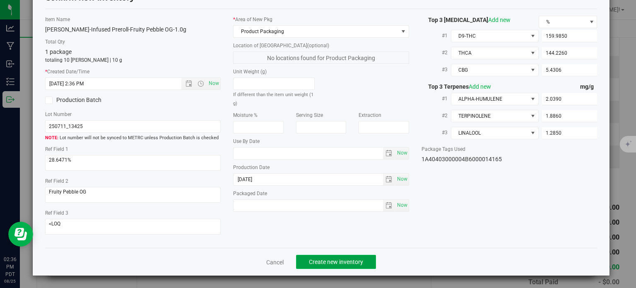
click at [350, 262] on span "Create new inventory" at bounding box center [336, 261] width 54 height 7
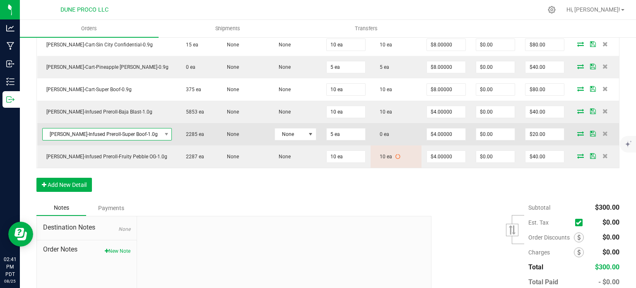
click at [108, 129] on span "HUST-Infused Preroll-Super Boof-1.0g" at bounding box center [102, 134] width 119 height 12
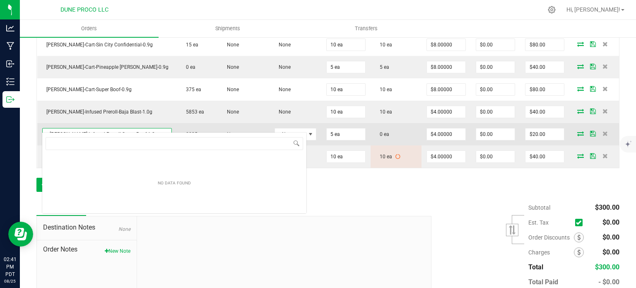
scroll to position [41368, 41273]
type input "HUST-Infused Preroll-Pinapple Runtz-1.0g"
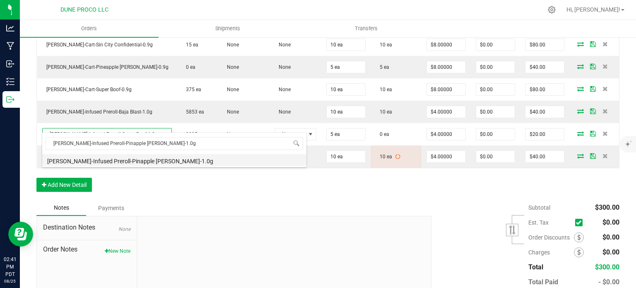
click at [119, 162] on li "HUST-Infused Preroll-Pinapple Runtz-1.0g" at bounding box center [174, 160] width 264 height 12
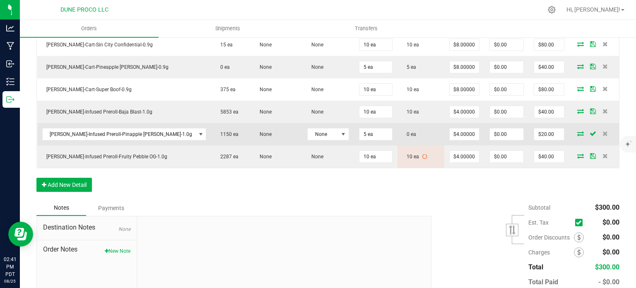
click at [577, 131] on icon at bounding box center [580, 133] width 7 height 5
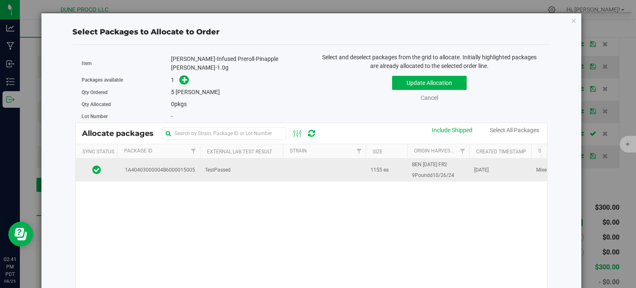
click at [175, 169] on span "1A40403000004B6000015005" at bounding box center [158, 170] width 73 height 8
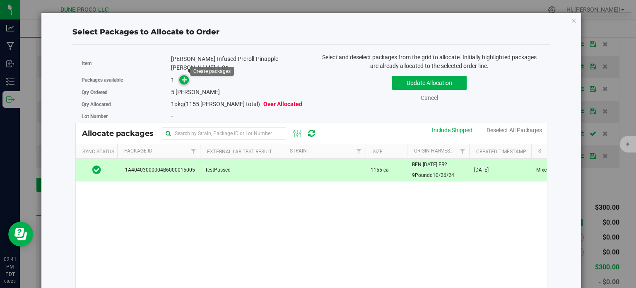
click at [182, 76] on icon at bounding box center [185, 79] width 6 height 6
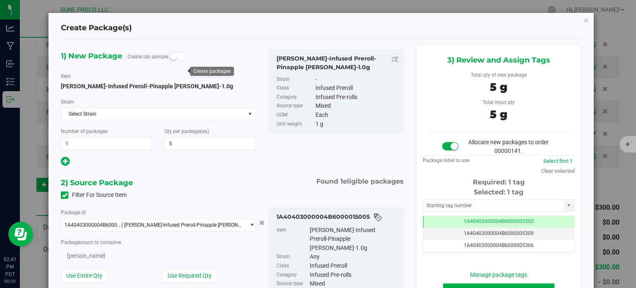
type input "5"
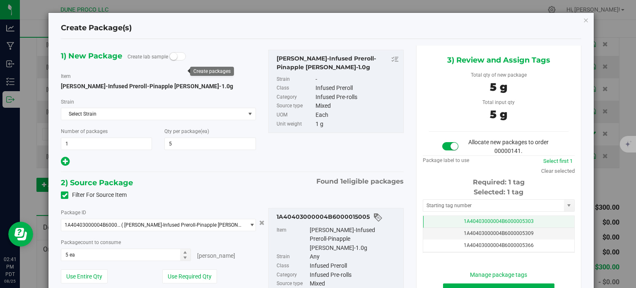
click at [439, 218] on td "1A40403000004B6000005303" at bounding box center [498, 222] width 151 height 12
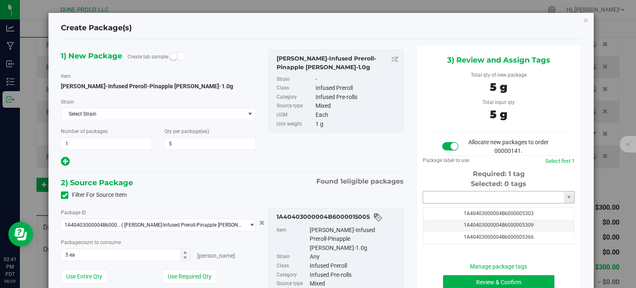
click at [441, 200] on input "text" at bounding box center [493, 197] width 141 height 12
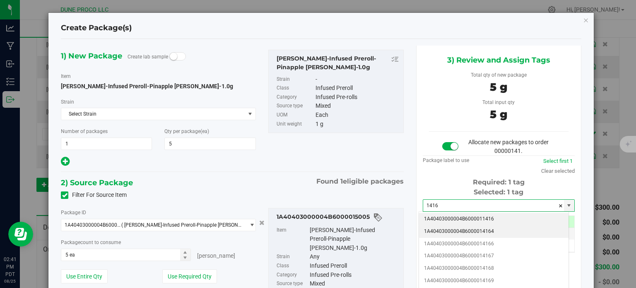
click at [478, 228] on li "1A40403000004B6000014164" at bounding box center [493, 231] width 149 height 12
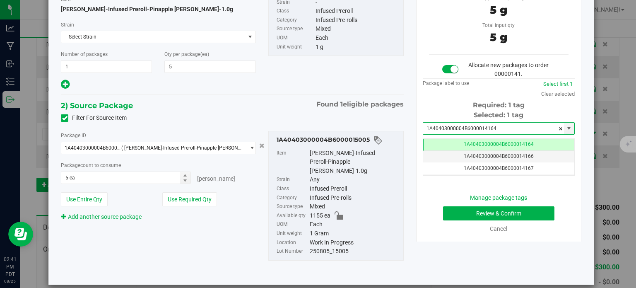
type input "1A40403000004B6000014164"
click at [493, 212] on button "Review & Confirm" at bounding box center [498, 213] width 111 height 14
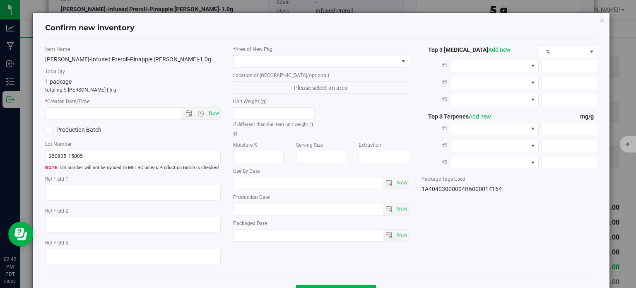
type textarea "36.6977%"
type textarea "Pineapple Runtz"
type textarea "<LOQ"
type input "271.3740"
type input "109.0110"
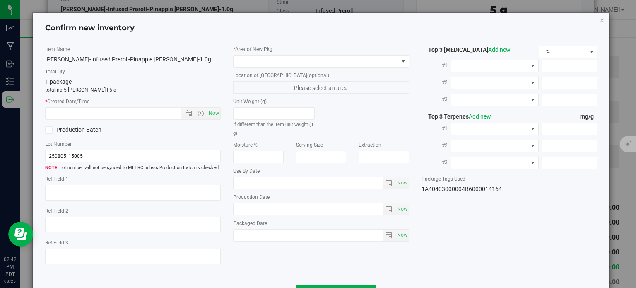
type input "15.9499"
type input "7.6990"
type input "5.2320"
type input "4.5990"
type input "2025-08-07"
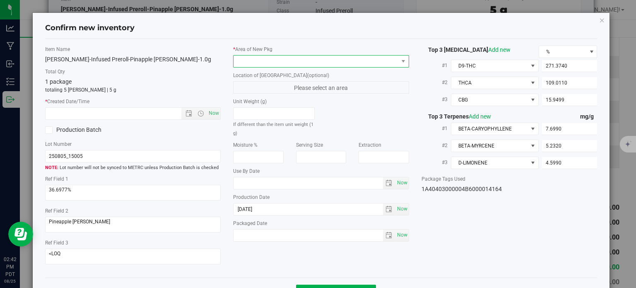
click at [299, 55] on span at bounding box center [315, 61] width 165 height 12
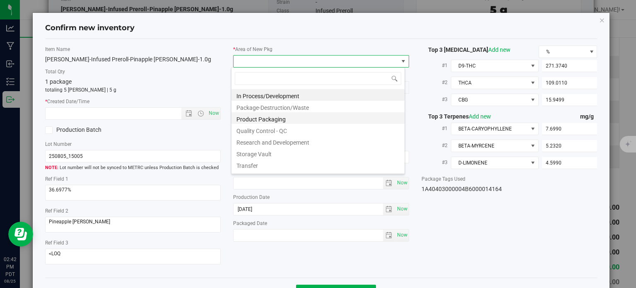
click at [262, 119] on li "Product Packaging" at bounding box center [317, 118] width 173 height 12
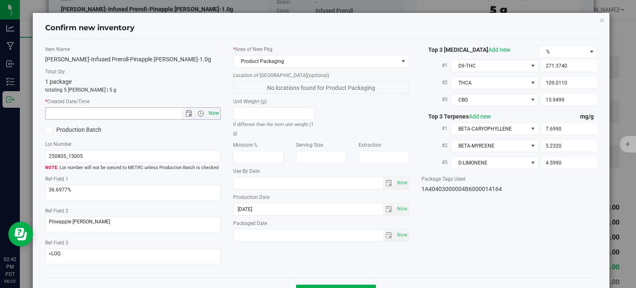
click at [214, 110] on span "Now" at bounding box center [214, 113] width 14 height 12
type input "8/25/2025 2:42 PM"
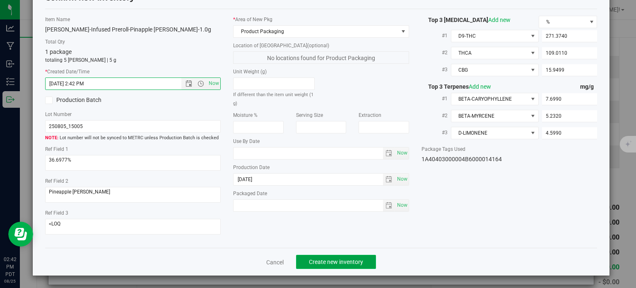
click at [332, 258] on span "Create new inventory" at bounding box center [336, 261] width 54 height 7
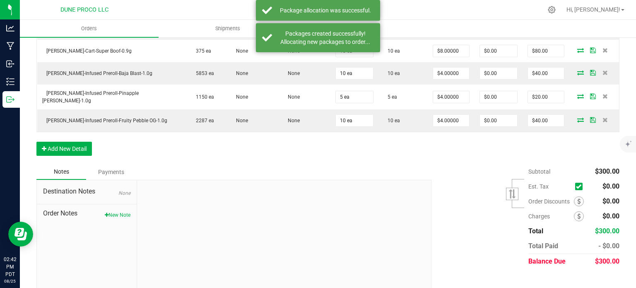
click at [599, 257] on span "$300.00" at bounding box center [607, 261] width 24 height 8
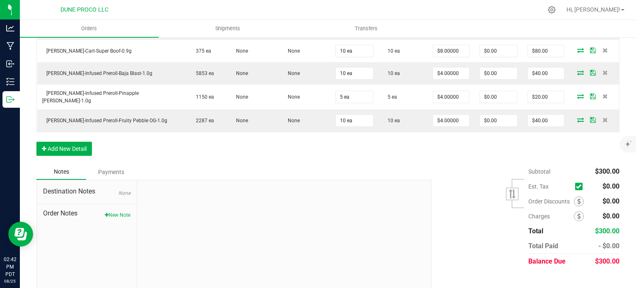
copy span "300.00"
click at [470, 166] on div "Subtotal $300.00 Est. Tax" at bounding box center [522, 216] width 194 height 105
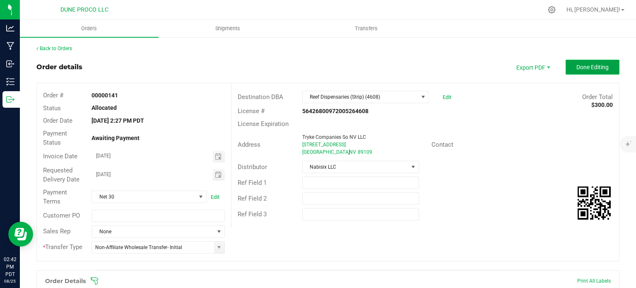
click at [598, 66] on span "Done Editing" at bounding box center [592, 67] width 32 height 7
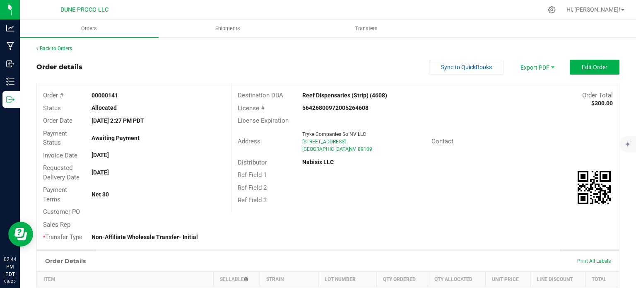
scroll to position [113, 0]
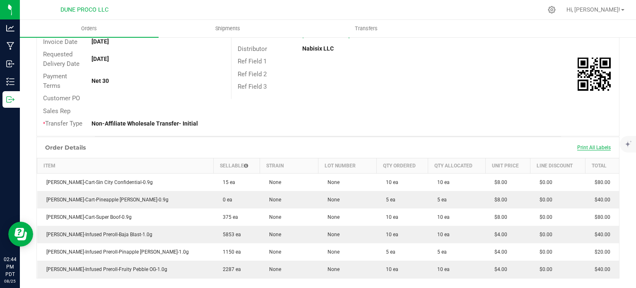
click at [579, 144] on span "Print All Labels" at bounding box center [594, 147] width 34 height 6
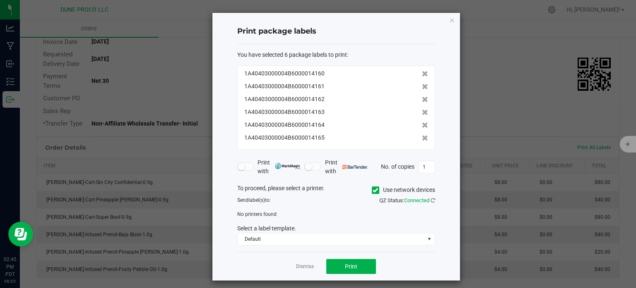
click at [372, 190] on icon at bounding box center [374, 190] width 5 height 0
click at [0, 0] on input "Use network devices" at bounding box center [0, 0] width 0 height 0
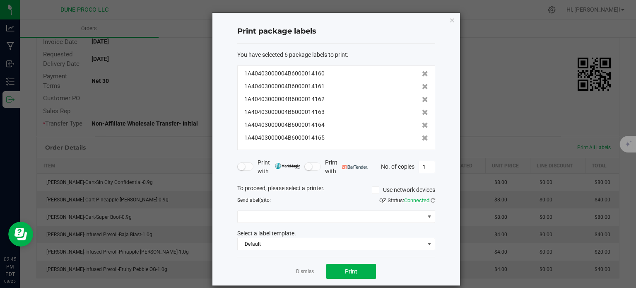
click at [271, 223] on div "To proceed, please select a printer. Use network devices Send label(s) to: QZ S…" at bounding box center [336, 217] width 198 height 67
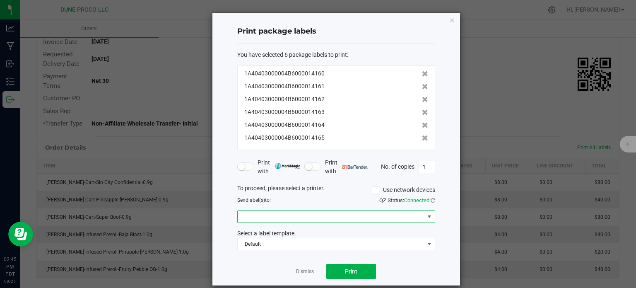
click at [271, 220] on span at bounding box center [331, 217] width 187 height 12
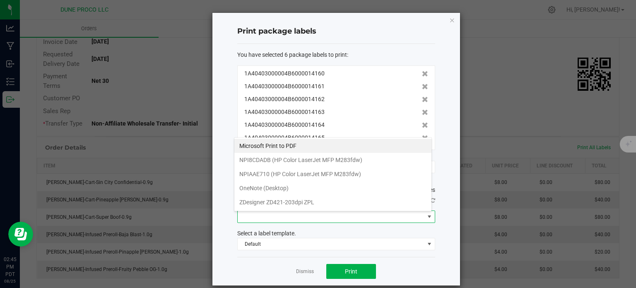
scroll to position [12, 198]
click at [286, 201] on ZPL "ZDesigner ZD421-203dpi ZPL" at bounding box center [332, 202] width 197 height 14
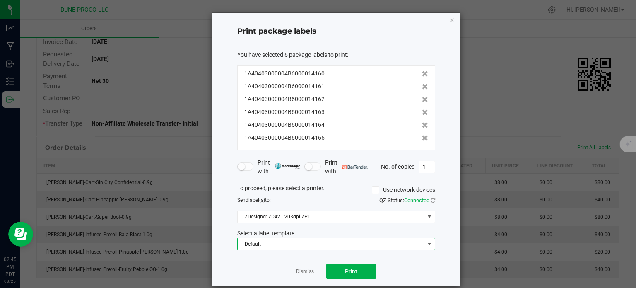
click at [286, 238] on span "Default" at bounding box center [331, 244] width 187 height 12
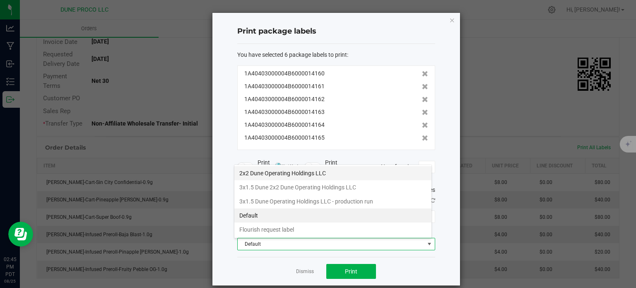
click at [281, 172] on li "2x2 Dune Operating Holdings LLC" at bounding box center [332, 173] width 197 height 14
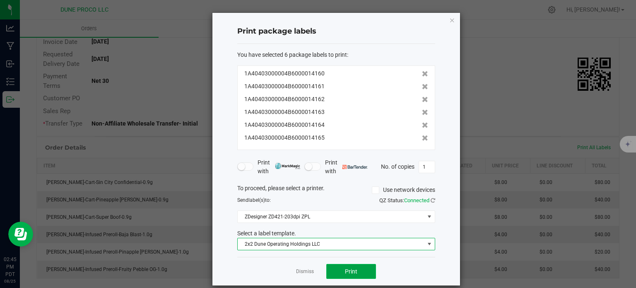
click at [333, 269] on button "Print" at bounding box center [351, 271] width 50 height 15
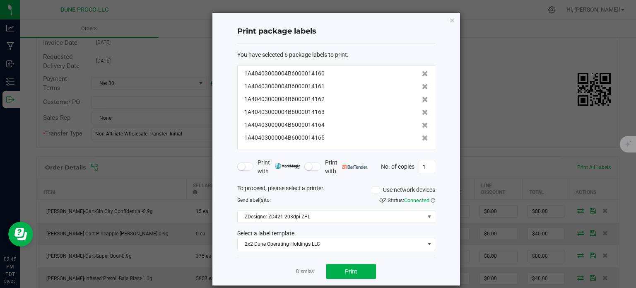
click at [451, 21] on div "Print package labels You have selected 6 package labels to print : 1A4040300000…" at bounding box center [335, 149] width 247 height 272
click at [449, 19] on icon "button" at bounding box center [452, 20] width 6 height 10
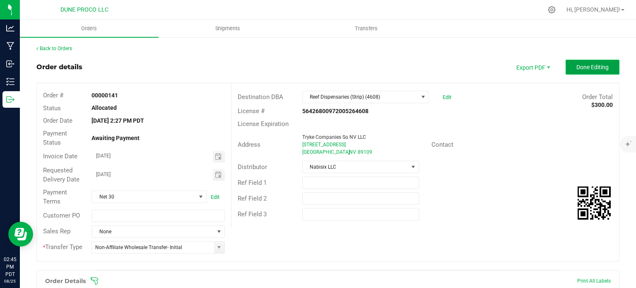
click at [576, 70] on span "Done Editing" at bounding box center [592, 67] width 32 height 7
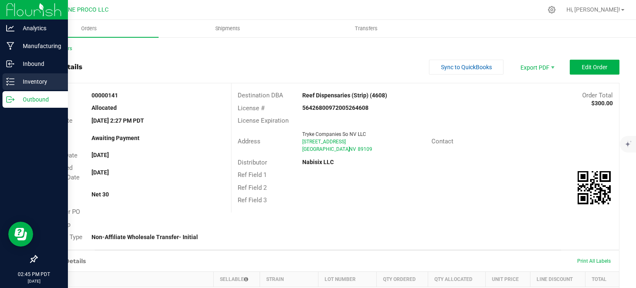
click at [8, 82] on icon at bounding box center [10, 81] width 8 height 8
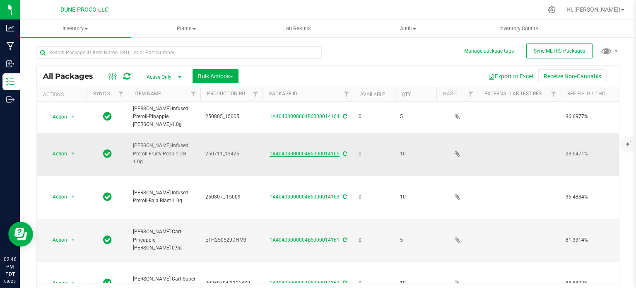
click at [302, 151] on link "1A40403000004B6000014165" at bounding box center [304, 154] width 70 height 6
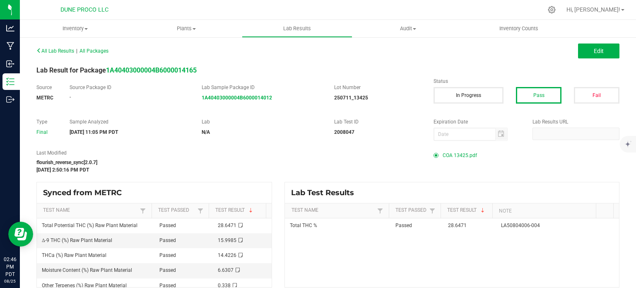
click at [449, 155] on span "COA 13425.pdf" at bounding box center [459, 155] width 34 height 12
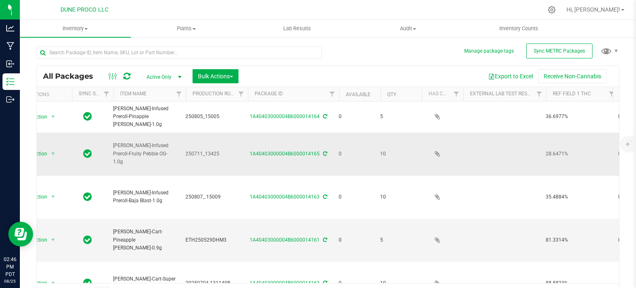
scroll to position [0, 21]
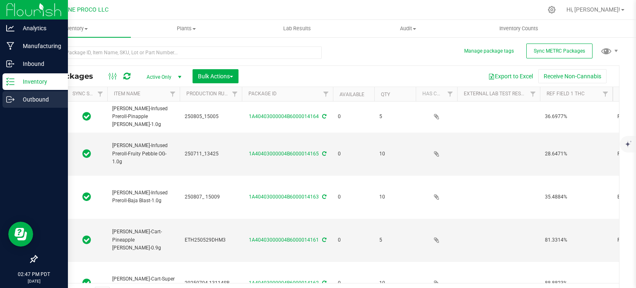
click at [15, 96] on p "Outbound" at bounding box center [39, 99] width 50 height 10
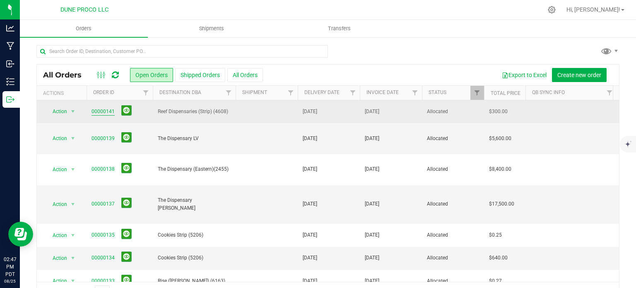
click at [98, 113] on link "00000141" at bounding box center [102, 112] width 23 height 8
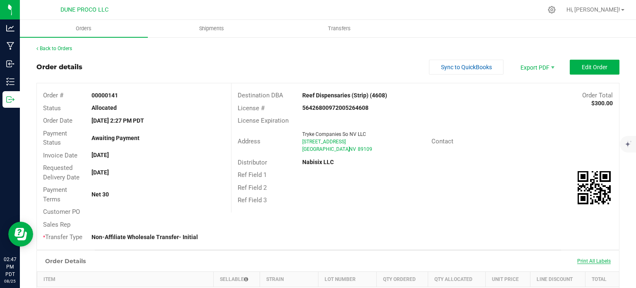
click at [581, 263] on span "Print All Labels" at bounding box center [594, 261] width 34 height 6
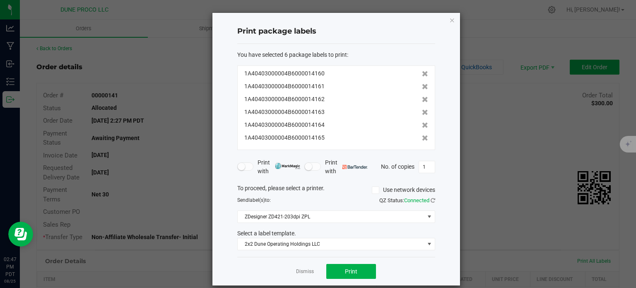
click at [451, 34] on div "Print package labels You have selected 6 package labels to print : 1A4040300000…" at bounding box center [335, 149] width 247 height 272
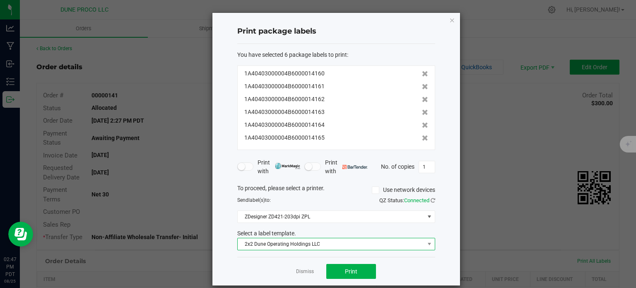
click at [321, 238] on span "2x2 Dune Operating Holdings LLC" at bounding box center [331, 244] width 187 height 12
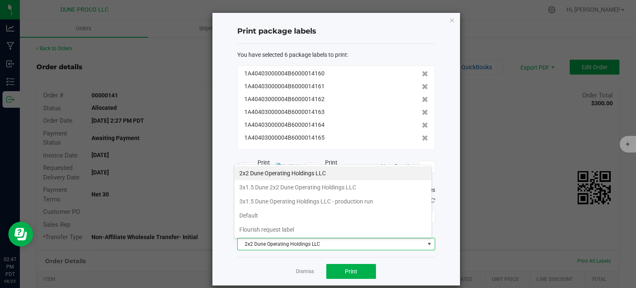
scroll to position [12, 198]
click at [297, 197] on li "3x1.5 Dune Operating Holdings LLC - production run" at bounding box center [332, 201] width 197 height 14
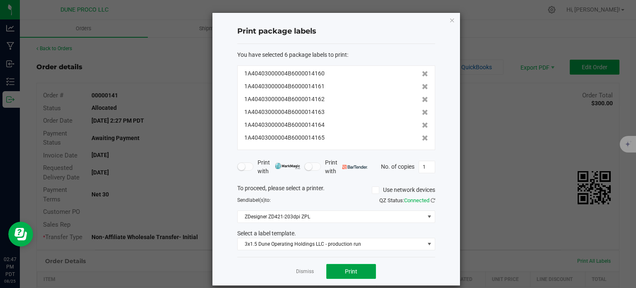
click at [339, 269] on button "Print" at bounding box center [351, 271] width 50 height 15
click at [404, 22] on div "Print package labels" at bounding box center [336, 31] width 198 height 24
click at [390, 35] on h4 "Print package labels" at bounding box center [336, 31] width 198 height 11
click at [422, 72] on icon at bounding box center [425, 74] width 6 height 6
click at [415, 82] on div "1A40403000004B6000014161" at bounding box center [336, 86] width 184 height 9
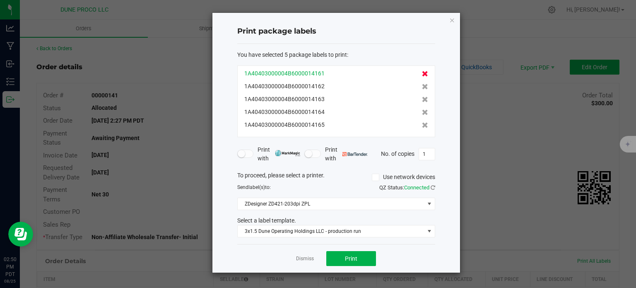
click at [422, 72] on icon at bounding box center [425, 74] width 6 height 6
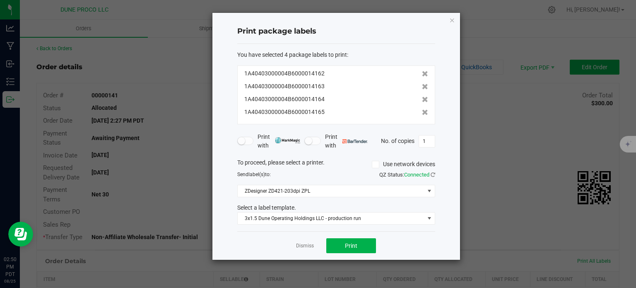
click at [422, 72] on icon at bounding box center [425, 74] width 6 height 6
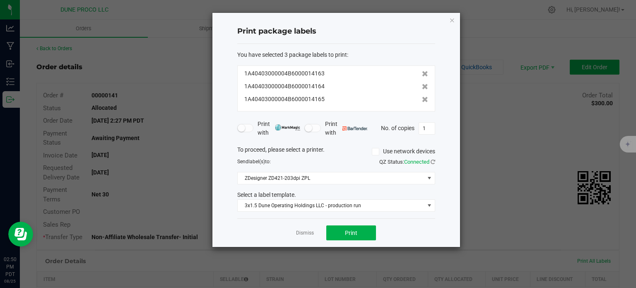
click at [422, 72] on icon at bounding box center [425, 74] width 6 height 6
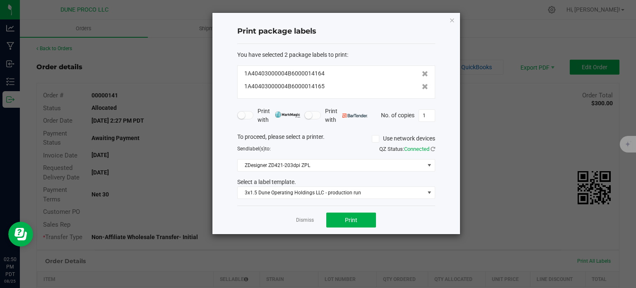
click at [422, 72] on icon at bounding box center [425, 74] width 6 height 6
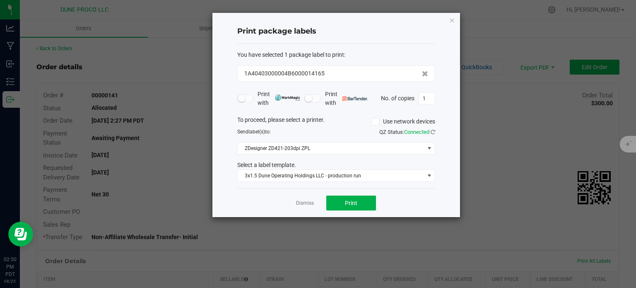
click at [422, 72] on icon at bounding box center [425, 74] width 6 height 6
click at [449, 17] on icon "button" at bounding box center [452, 20] width 6 height 10
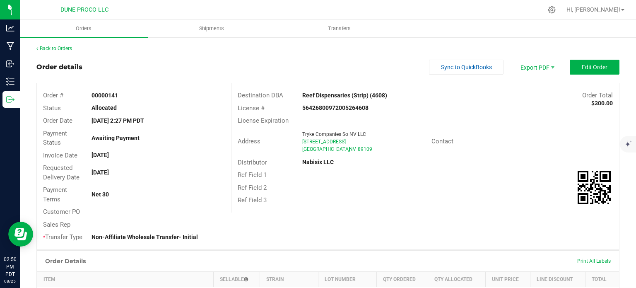
click at [576, 255] on div "Print All Labels" at bounding box center [594, 260] width 42 height 17
click at [577, 258] on span "Print All Labels" at bounding box center [594, 261] width 34 height 6
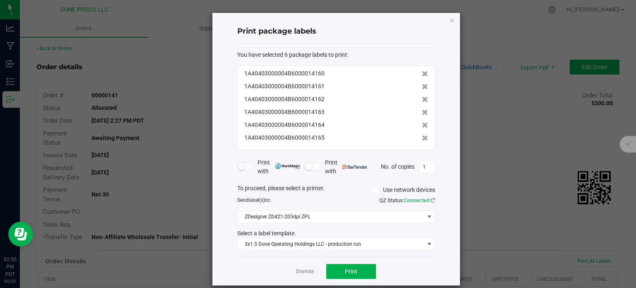
click at [419, 72] on div "1A40403000004B6000014160 1A40403000004B6000014161 1A40403000004B6000014162 1A40…" at bounding box center [336, 107] width 198 height 84
click at [418, 72] on div "1A40403000004B6000014160 1A40403000004B6000014161 1A40403000004B6000014162 1A40…" at bounding box center [336, 107] width 198 height 84
click at [422, 72] on icon at bounding box center [425, 74] width 6 height 6
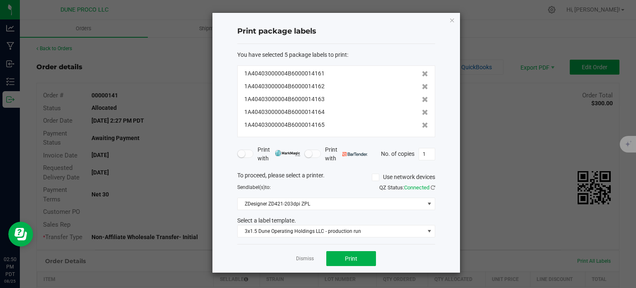
click at [422, 72] on icon at bounding box center [425, 74] width 6 height 6
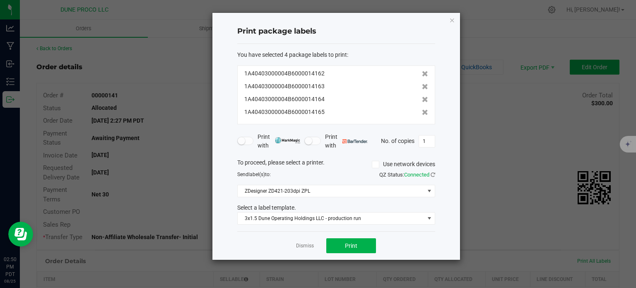
click at [422, 72] on icon at bounding box center [425, 74] width 6 height 6
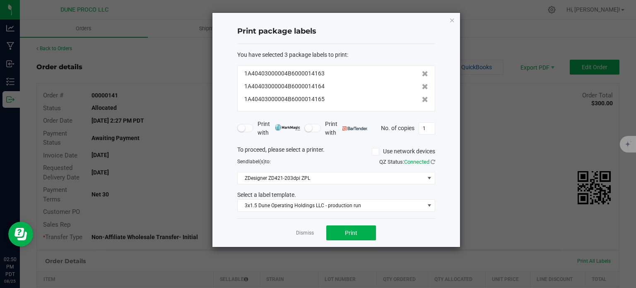
click at [422, 72] on icon at bounding box center [425, 74] width 6 height 6
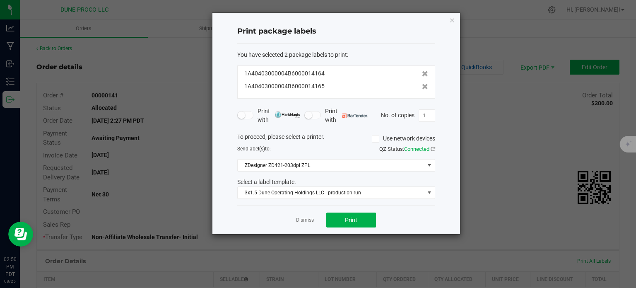
click at [422, 72] on icon at bounding box center [425, 74] width 6 height 6
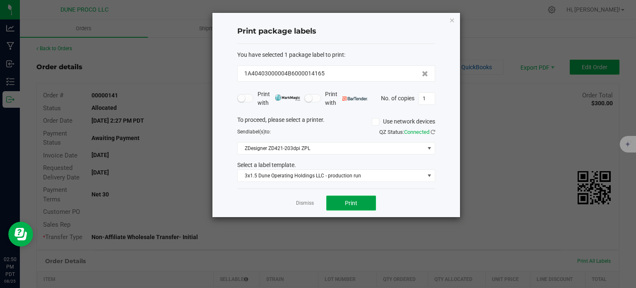
click at [352, 202] on span "Print" at bounding box center [351, 202] width 12 height 7
click at [450, 22] on icon "button" at bounding box center [452, 20] width 6 height 10
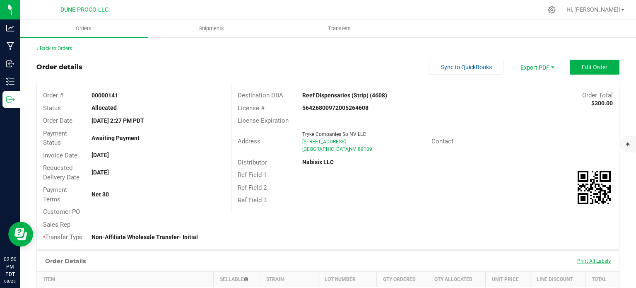
click at [581, 260] on span "Print All Labels" at bounding box center [594, 261] width 34 height 6
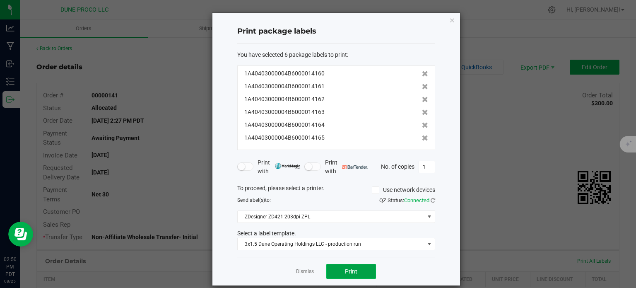
click at [337, 270] on button "Print" at bounding box center [351, 271] width 50 height 15
click at [450, 18] on icon "button" at bounding box center [452, 20] width 6 height 10
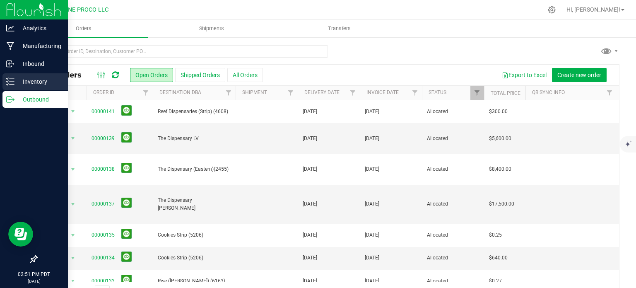
click at [4, 83] on div "Inventory" at bounding box center [34, 81] width 65 height 17
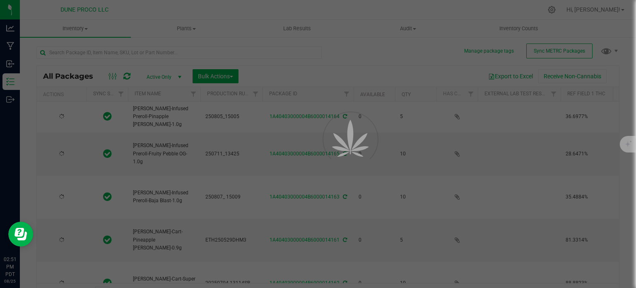
type input "2025-08-07"
type input "2025-07-11"
type input "2025-08-07"
type input "2025-06-12"
type input "2025-07-04"
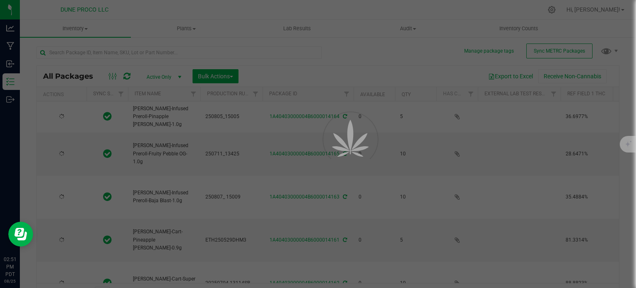
type input "2025-06-19"
type input "2025-07-16"
type input "2025-08-07"
type input "2025-07-02"
type input "2025-06-30"
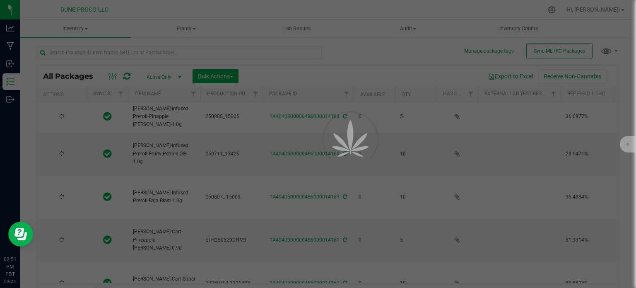
type input "2025-07-16"
type input "2025-07-02"
type input "2025-06-30"
type input "2025-07-16"
type input "2025-08-07"
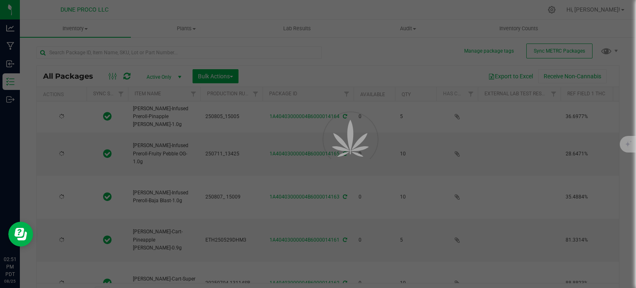
type input "2025-06-30"
type input "2025-07-07"
type input "2025-07-04"
type input "2025-06-12"
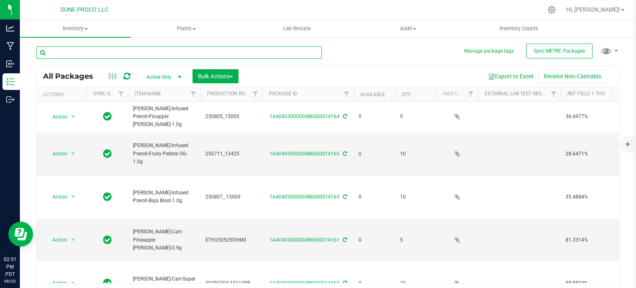
click at [104, 50] on input "text" at bounding box center [178, 52] width 285 height 12
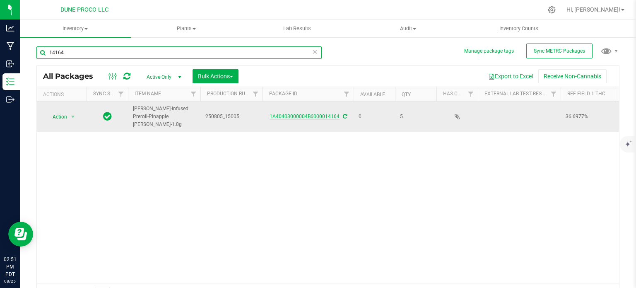
type input "14164"
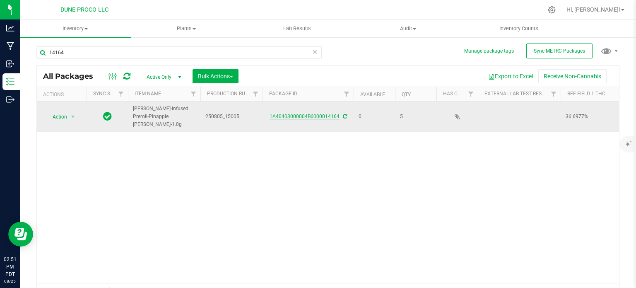
click at [305, 113] on link "1A40403000004B6000014164" at bounding box center [304, 116] width 70 height 6
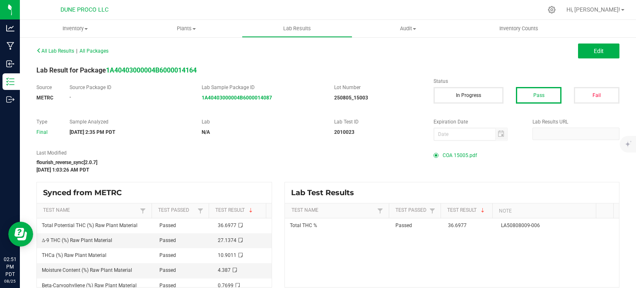
click at [452, 151] on span "COA 15005.pdf" at bounding box center [459, 155] width 34 height 12
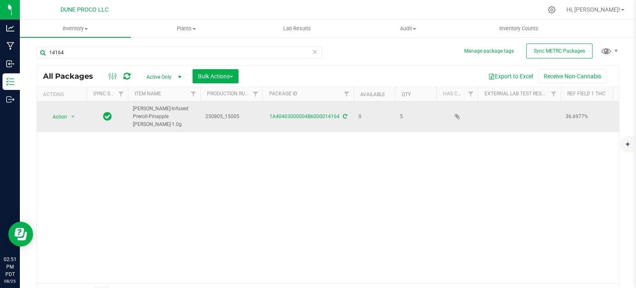
click at [218, 113] on span "250805_15005" at bounding box center [231, 117] width 52 height 8
click at [217, 112] on input "250805_15005" at bounding box center [229, 116] width 59 height 13
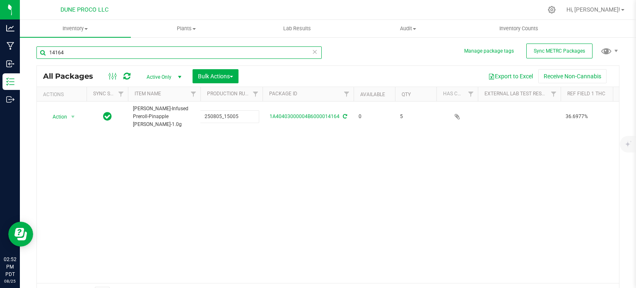
click at [137, 54] on input "14164" at bounding box center [178, 52] width 285 height 12
paste input "250805_15005"
type input "250805_15005"
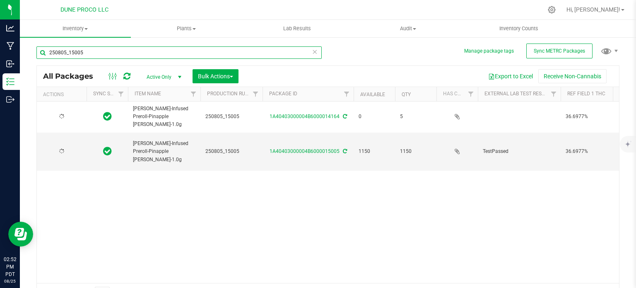
type input "2025-08-07"
click at [65, 54] on input "250805_15005" at bounding box center [178, 52] width 285 height 12
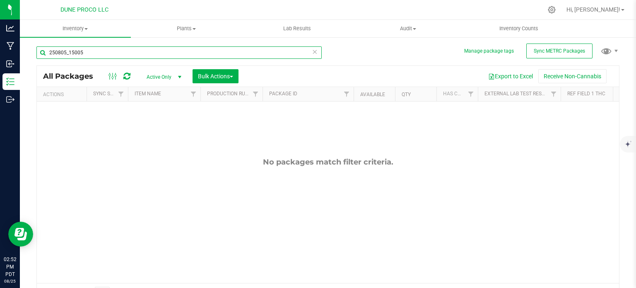
type input "250805_15005"
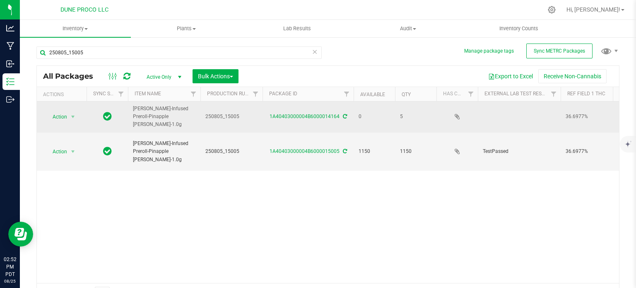
click at [211, 113] on span "250805_15005" at bounding box center [231, 117] width 52 height 8
click at [222, 112] on input "250805_15005" at bounding box center [229, 116] width 59 height 13
type input "250807_15005"
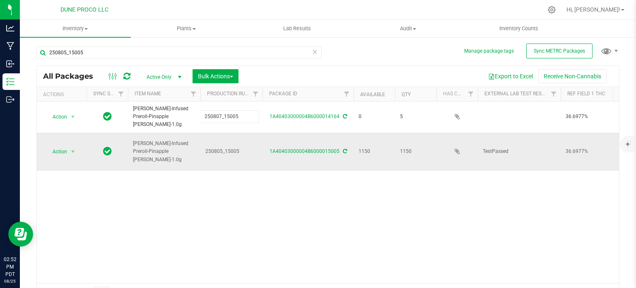
click at [219, 134] on div "All Packages Active Only Active Only Lab Samples Locked All External Internal B…" at bounding box center [327, 184] width 583 height 238
click at [223, 147] on span "250805_15005" at bounding box center [231, 151] width 52 height 8
type input "250807_15005"
click at [233, 183] on div "All Packages Active Only Active Only Lab Samples Locked All External Internal B…" at bounding box center [327, 184] width 583 height 238
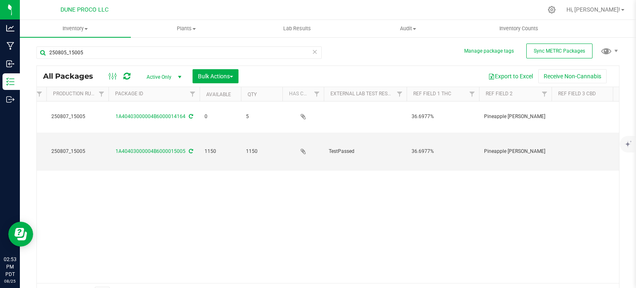
scroll to position [0, 36]
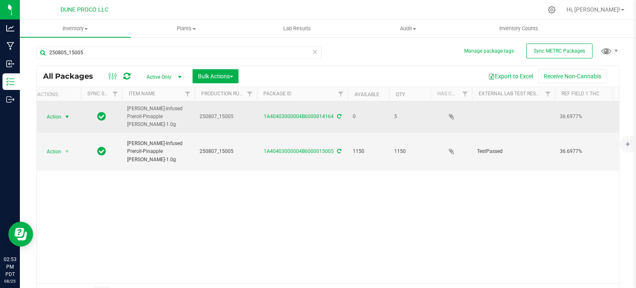
click at [65, 114] on span "select" at bounding box center [67, 116] width 7 height 7
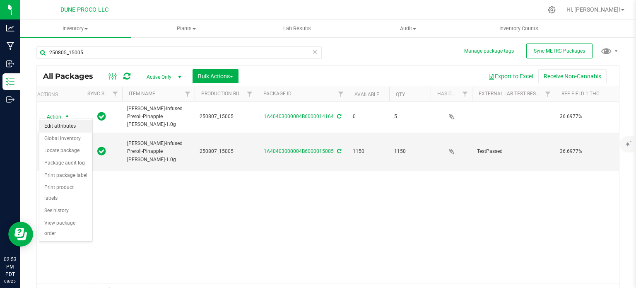
click at [66, 126] on li "Edit attributes" at bounding box center [65, 126] width 53 height 12
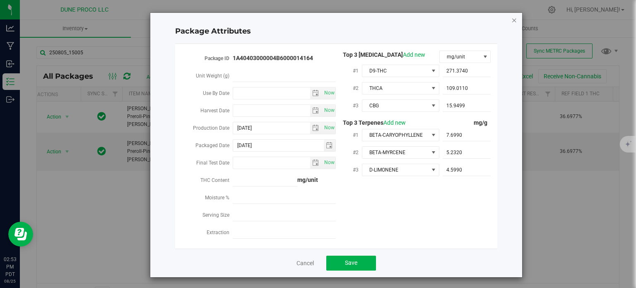
click at [511, 19] on icon "Close modal" at bounding box center [514, 20] width 6 height 10
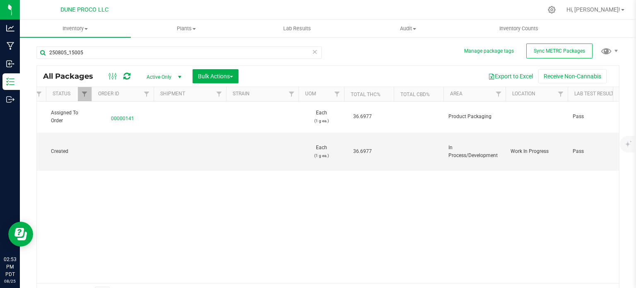
scroll to position [0, 734]
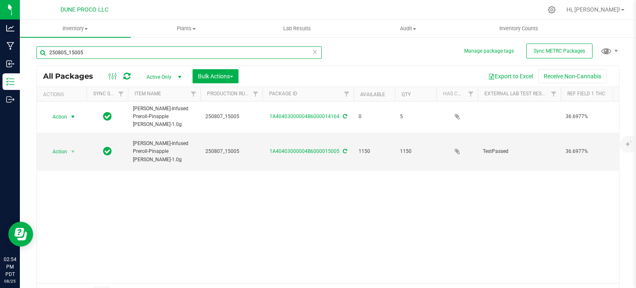
click at [77, 53] on input "250805_15005" at bounding box center [178, 52] width 285 height 12
type input "14163"
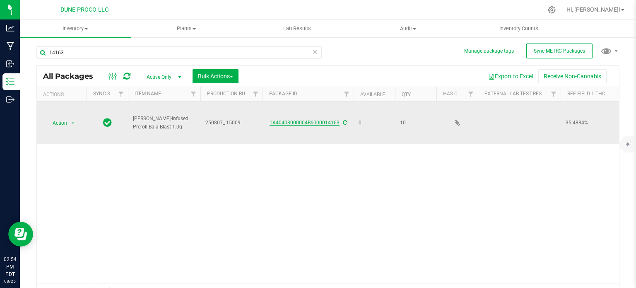
click at [298, 123] on link "1A40403000004B6000014163" at bounding box center [304, 123] width 70 height 6
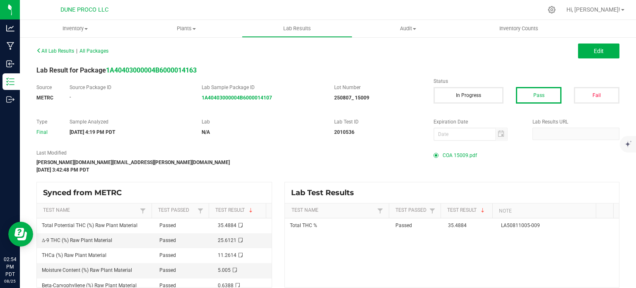
click at [442, 154] on span "COA 15009.pdf" at bounding box center [459, 155] width 34 height 12
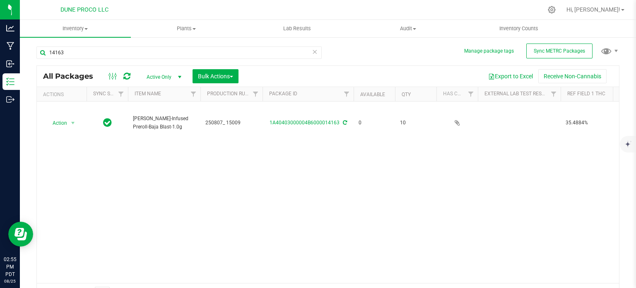
click at [117, 38] on div "Manage package tags Sync METRC Packages 14163 All Packages Active Only Active O…" at bounding box center [328, 162] width 616 height 252
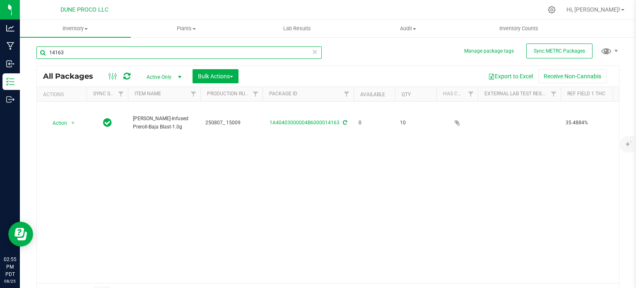
click at [114, 54] on input "14163" at bounding box center [178, 52] width 285 height 12
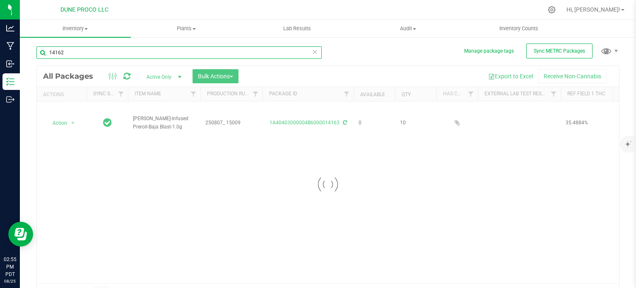
type input "14162"
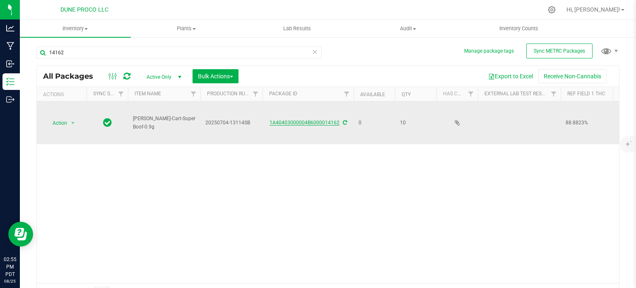
click at [301, 121] on link "1A40403000004B6000014162" at bounding box center [304, 123] width 70 height 6
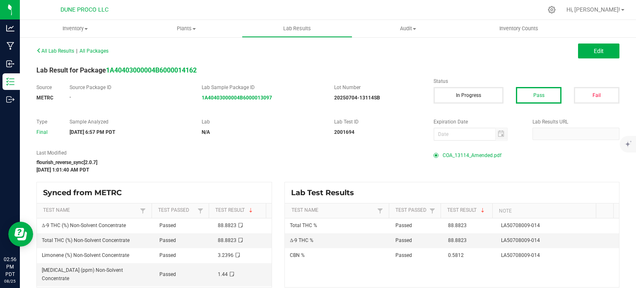
click at [460, 151] on span "COA_13114_Amended.pdf" at bounding box center [471, 155] width 59 height 12
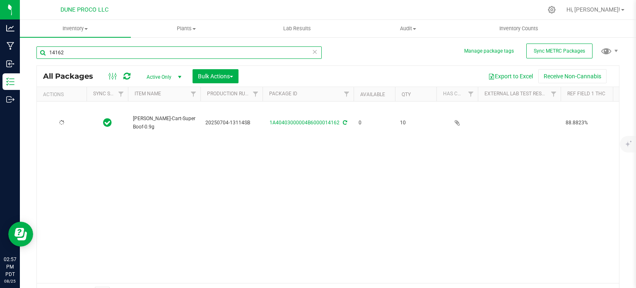
click at [72, 49] on input "14162" at bounding box center [178, 52] width 285 height 12
type input "14161"
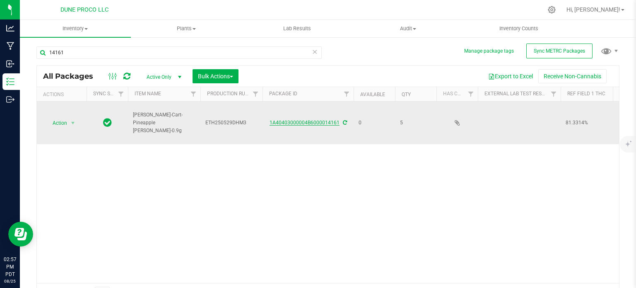
click at [290, 120] on link "1A40403000004B6000014161" at bounding box center [304, 123] width 70 height 6
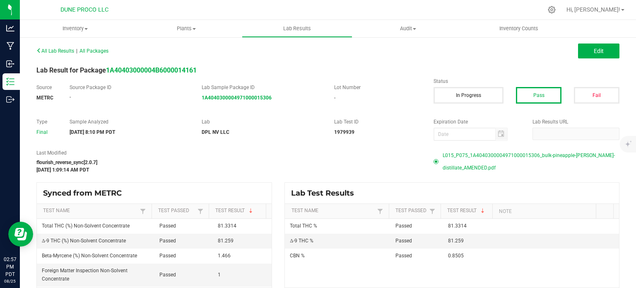
click at [474, 156] on span "L015_P075_1A4040300004971000015306_bulk-pineapple-runtz-distillate_AMENDED.pdf" at bounding box center [530, 161] width 177 height 25
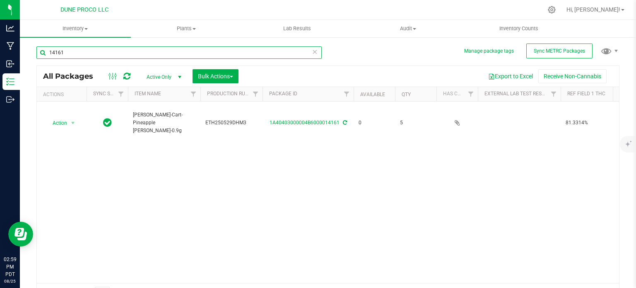
click at [110, 50] on input "14161" at bounding box center [178, 52] width 285 height 12
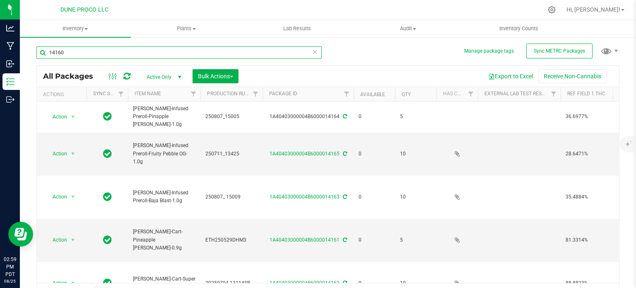
type input "14160"
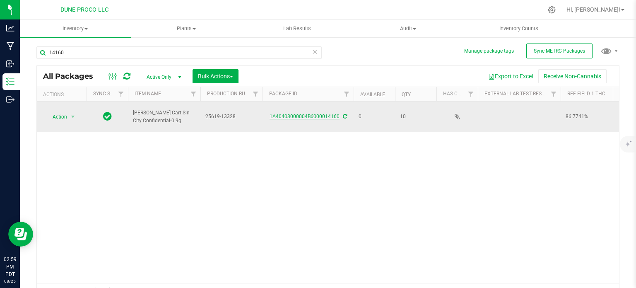
click at [281, 113] on link "1A40403000004B6000014160" at bounding box center [304, 116] width 70 height 6
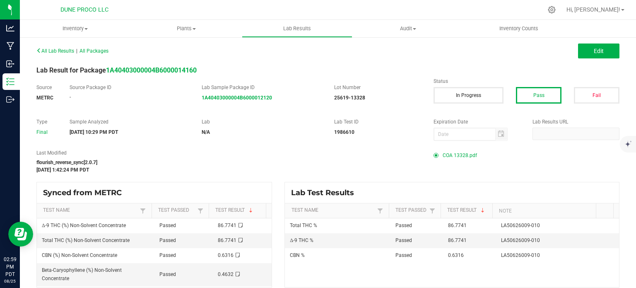
click at [456, 153] on span "COA 13328.pdf" at bounding box center [459, 155] width 34 height 12
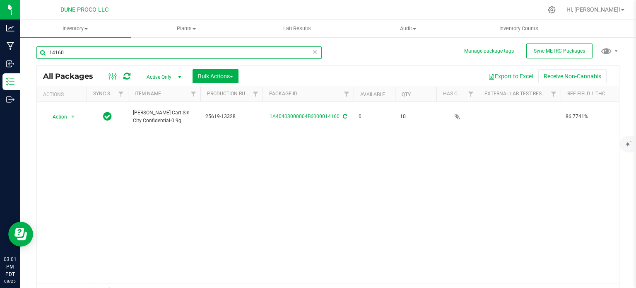
click at [85, 50] on input "14160" at bounding box center [178, 52] width 285 height 12
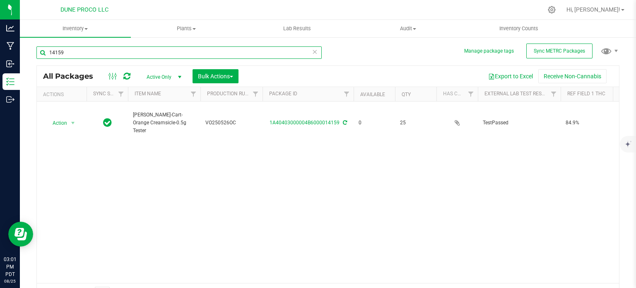
click at [60, 48] on input "14159" at bounding box center [178, 52] width 285 height 12
type input "14155"
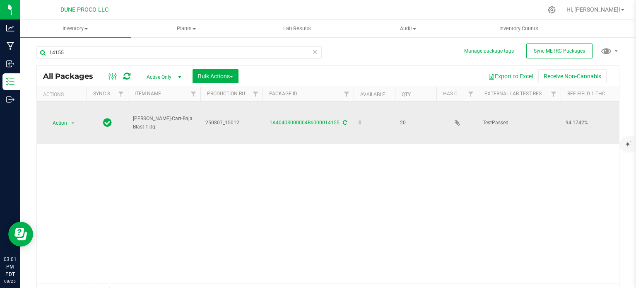
click at [283, 127] on td "1A40403000004B6000014155" at bounding box center [307, 122] width 91 height 43
click at [283, 119] on div "1A40403000004B6000014155" at bounding box center [308, 123] width 94 height 8
click at [286, 120] on link "1A40403000004B6000014155" at bounding box center [304, 123] width 70 height 6
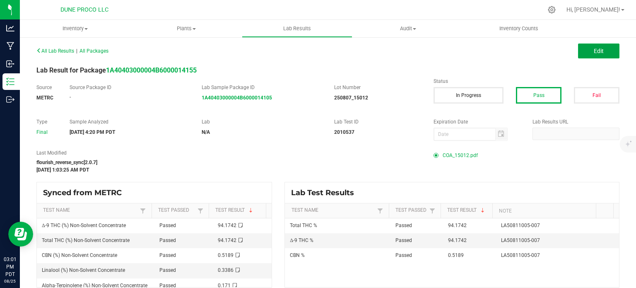
drag, startPoint x: 594, startPoint y: 43, endPoint x: 535, endPoint y: 39, distance: 59.3
click at [535, 38] on div "All Lab Results | All Packages Edit Lab Result for Package 1A40403000004B600001…" at bounding box center [328, 165] width 616 height 259
click at [442, 155] on span "COA_15012.pdf" at bounding box center [459, 155] width 35 height 12
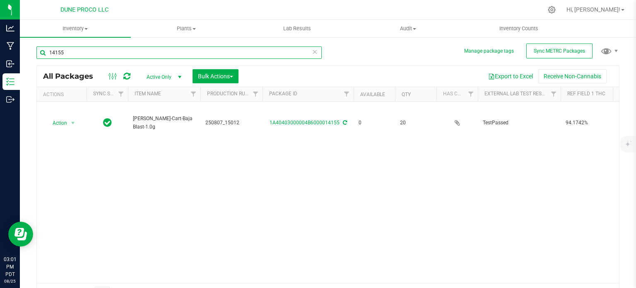
click at [87, 51] on input "14155" at bounding box center [178, 52] width 285 height 12
type input "14165"
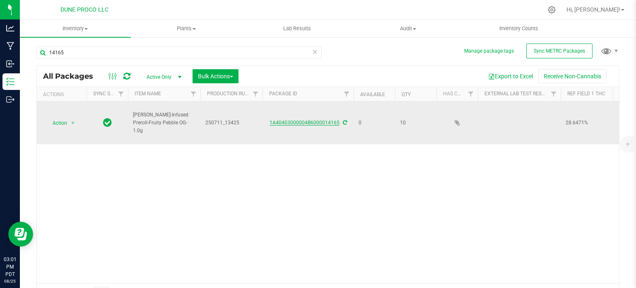
click at [303, 122] on link "1A40403000004B6000014165" at bounding box center [304, 123] width 70 height 6
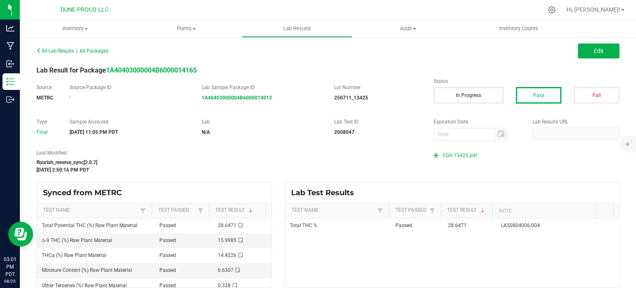
click at [455, 155] on span "COA 13425.pdf" at bounding box center [459, 155] width 34 height 12
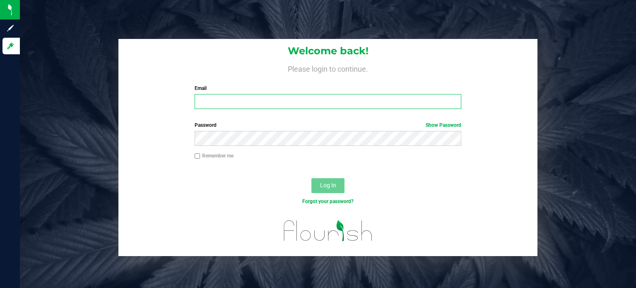
type input "[EMAIL_ADDRESS][PERSON_NAME][DOMAIN_NAME]"
click at [329, 185] on span "Log In" at bounding box center [328, 185] width 16 height 7
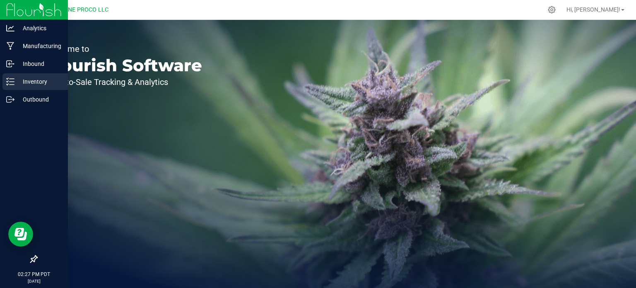
click at [12, 79] on icon at bounding box center [10, 81] width 8 height 8
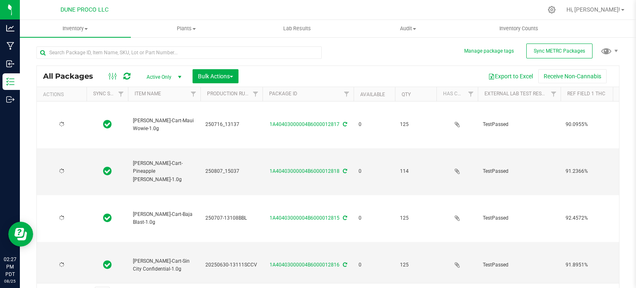
type input "2025-07-16"
type input "2025-08-07"
type input "2025-07-02"
type input "2025-06-30"
type input "2025-07-16"
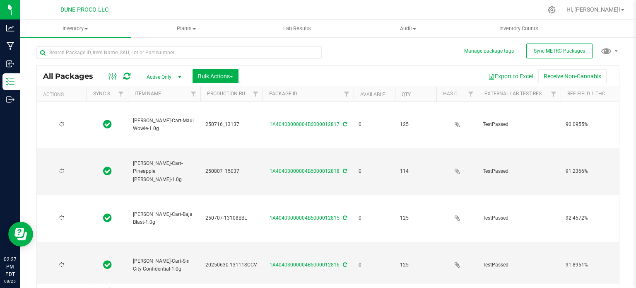
type input "2025-07-02"
type input "[DATE]"
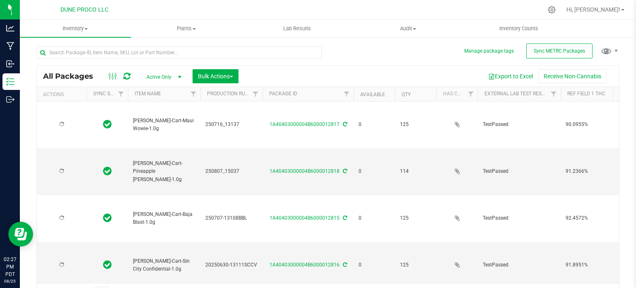
type input "[DATE]"
type input "2025-07-28"
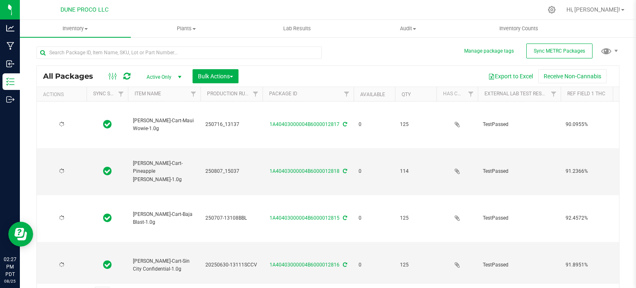
type input "[DATE]"
type input "2025-07-28"
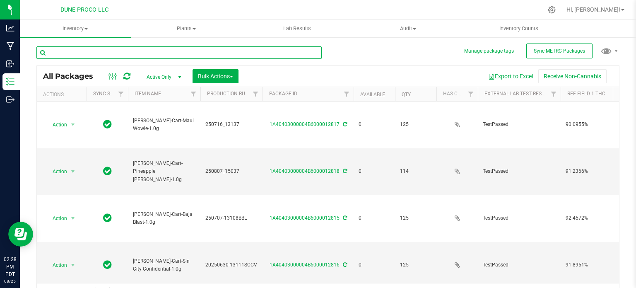
click at [68, 52] on input "text" at bounding box center [178, 52] width 285 height 12
paste input "12256"
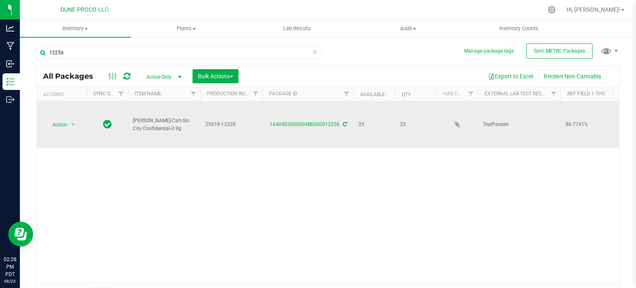
click at [154, 117] on span "[PERSON_NAME]-Cart-Sin City Confidential-0.9g" at bounding box center [164, 125] width 62 height 16
copy tr "[PERSON_NAME]-Cart-Sin City Confidential-0.9g"
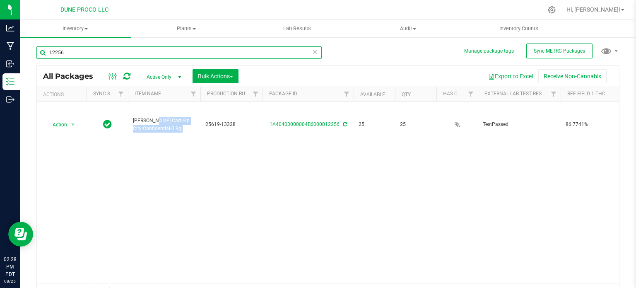
click at [63, 52] on input "12256" at bounding box center [178, 52] width 285 height 12
paste input "3252"
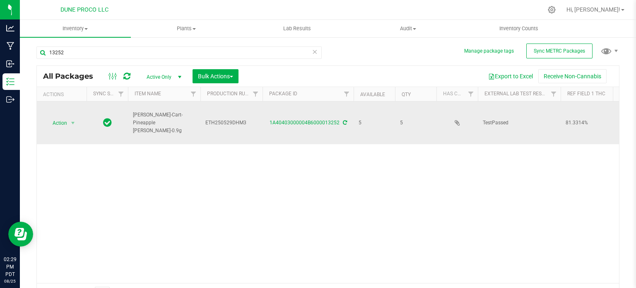
click at [146, 119] on span "[PERSON_NAME]-Cart-Pineapple [PERSON_NAME]-0.9g" at bounding box center [164, 123] width 62 height 24
copy tr "[PERSON_NAME]-Cart-Pineapple [PERSON_NAME]-0.9g"
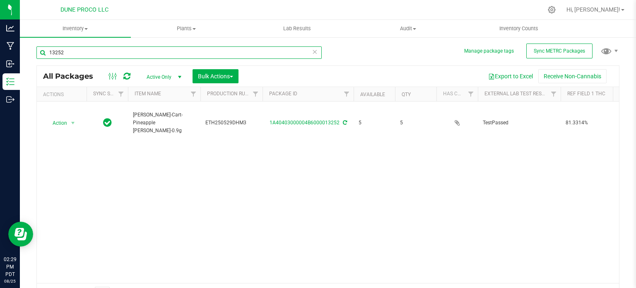
click at [58, 51] on input "13252" at bounding box center [178, 52] width 285 height 12
paste input "094"
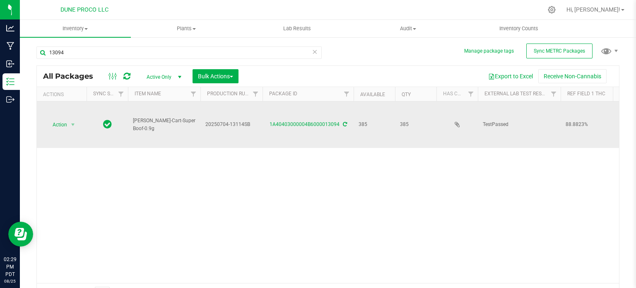
click at [145, 120] on span "[PERSON_NAME]-Cart-Super Boof-0.9g" at bounding box center [164, 125] width 62 height 16
copy tr "[PERSON_NAME]-Cart-Super Boof-0.9g"
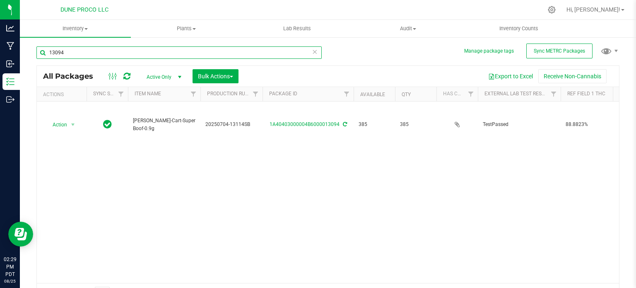
click at [88, 47] on input "13094" at bounding box center [178, 52] width 285 height 12
paste input "5009"
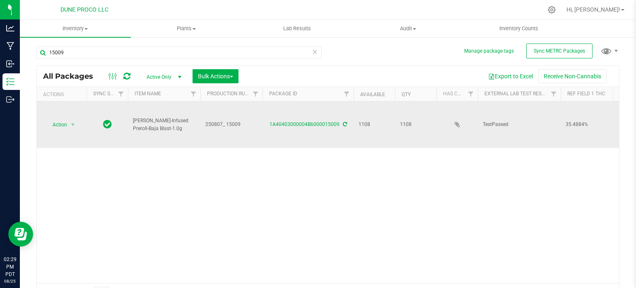
click at [167, 121] on span "[PERSON_NAME]-Infused Preroll-Baja Blast-1.0g" at bounding box center [164, 125] width 62 height 16
copy tr "[PERSON_NAME]-Infused Preroll-Baja Blast-1.0g"
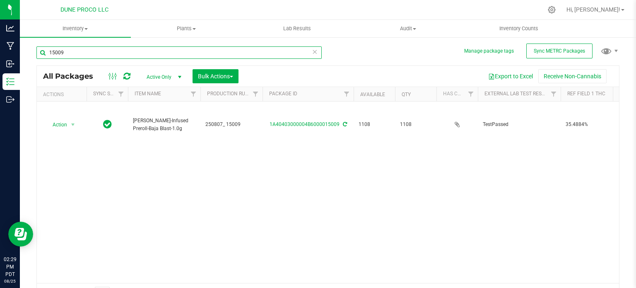
click at [101, 58] on input "15009" at bounding box center [178, 52] width 285 height 12
paste input "314"
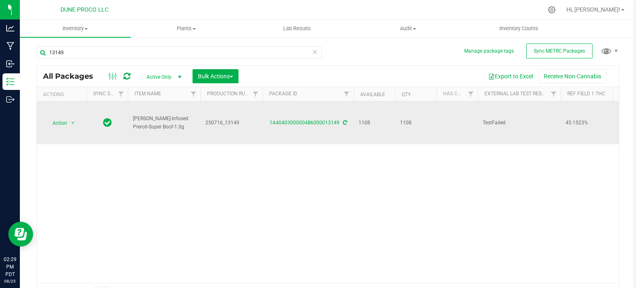
click at [142, 122] on span "[PERSON_NAME]-Infused Preroll-Super Boof-1.0g" at bounding box center [164, 123] width 62 height 16
copy tr "[PERSON_NAME]-Infused Preroll-Super Boof-1.0g"
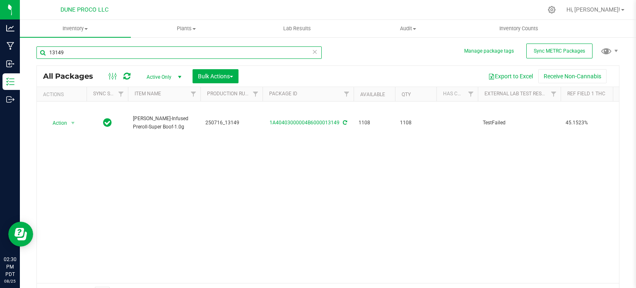
click at [58, 50] on input "13149" at bounding box center [178, 52] width 285 height 12
paste input "425"
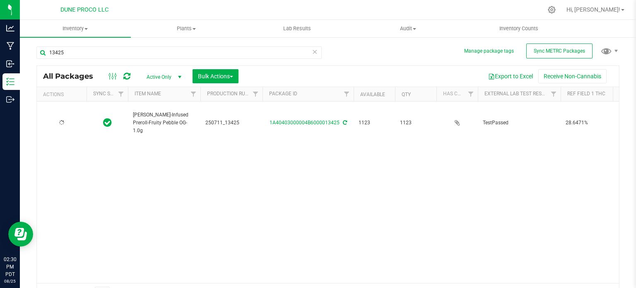
click at [152, 117] on span "[PERSON_NAME]-Infused Preroll-Fruity Pebble OG-1.0g" at bounding box center [164, 123] width 62 height 24
copy tr "[PERSON_NAME]-Infused Preroll-Fruity Pebble OG-1.0g"
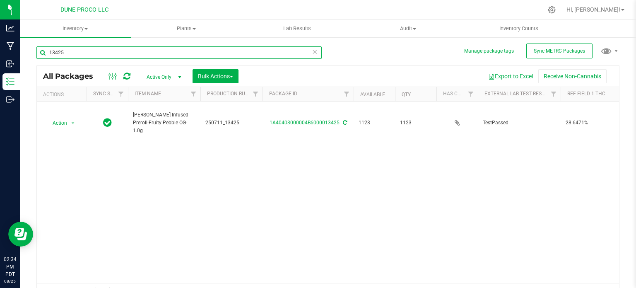
click at [90, 53] on input "13425" at bounding box center [178, 52] width 285 height 12
paste input "[PERSON_NAME]-Infused Preroll-Super Boof-1.0g"
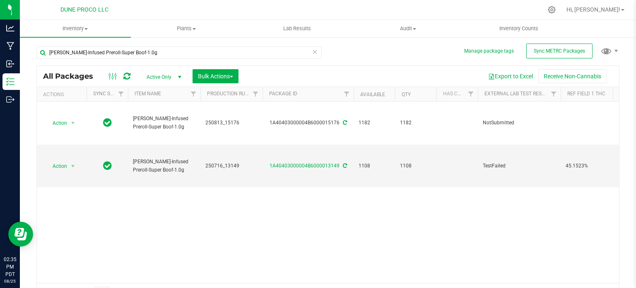
click at [94, 210] on div "Action Action Adjust qty Create package Edit attributes Global inventory Locate…" at bounding box center [328, 191] width 582 height 181
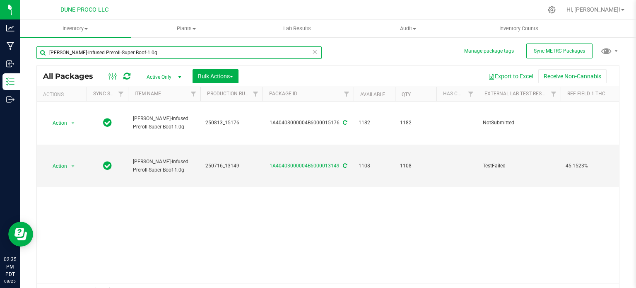
click at [112, 50] on input "[PERSON_NAME]-Infused Preroll-Super Boof-1.0g" at bounding box center [178, 52] width 285 height 12
paste input "13425"
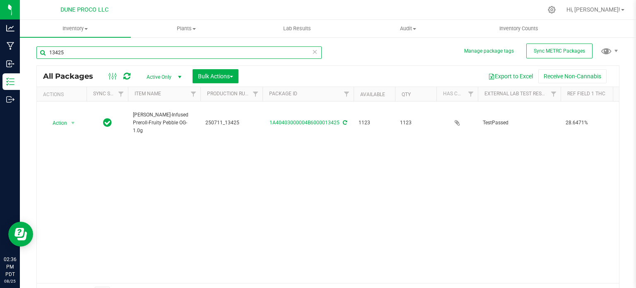
click at [102, 54] on input "13425" at bounding box center [178, 52] width 285 height 12
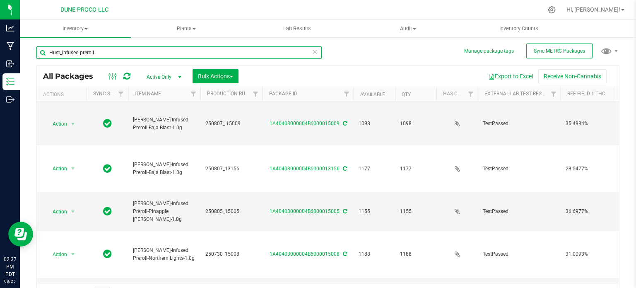
scroll to position [454, 0]
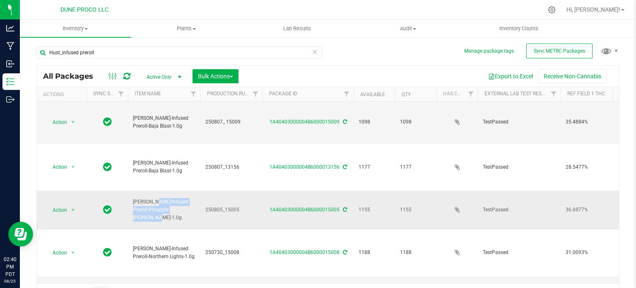
drag, startPoint x: 178, startPoint y: 174, endPoint x: 132, endPoint y: 166, distance: 45.9
click at [132, 190] on td "[PERSON_NAME]-Infused Preroll-Pinapple [PERSON_NAME]-1.0g" at bounding box center [164, 209] width 72 height 39
copy span "[PERSON_NAME]-Infused Preroll-Pinapple [PERSON_NAME]-1.0g"
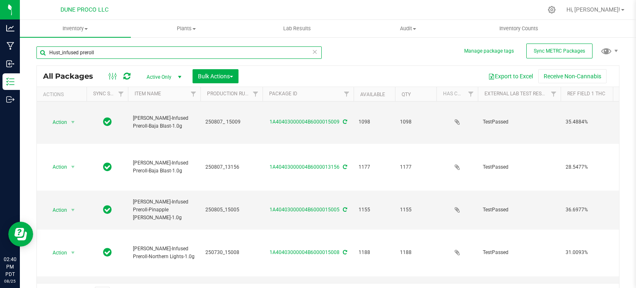
click at [103, 49] on input "Hust_infused preroll" at bounding box center [178, 52] width 285 height 12
paste input "UST-Infused Preroll-Pinapple Runtz-1.0g"
type input "[PERSON_NAME]-Infused Preroll-Pinapple [PERSON_NAME]-1.0g"
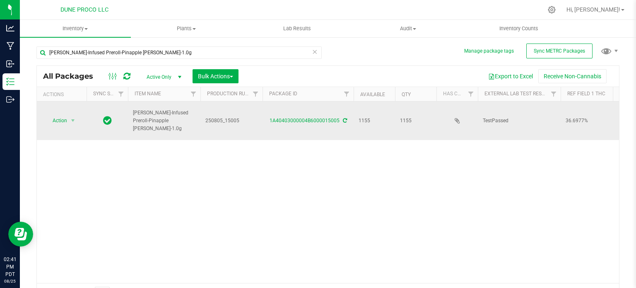
click at [149, 119] on span "[PERSON_NAME]-Infused Preroll-Pinapple [PERSON_NAME]-1.0g" at bounding box center [164, 121] width 62 height 24
copy tr "[PERSON_NAME]-Infused Preroll-Pinapple [PERSON_NAME]-1.0g"
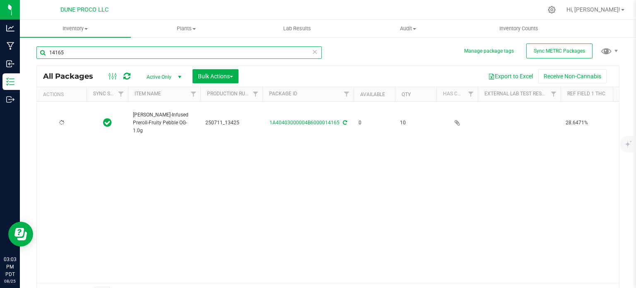
click at [74, 53] on input "14165" at bounding box center [178, 52] width 285 height 12
paste input "250728_15979"
type input "250728_15979"
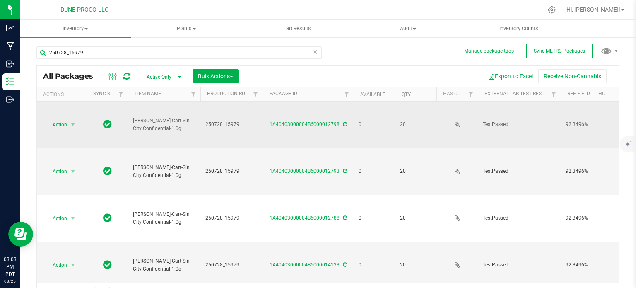
click at [293, 122] on link "1A40403000004B6000012798" at bounding box center [304, 124] width 70 height 6
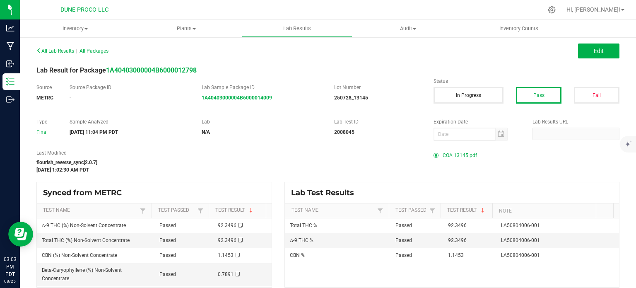
click at [455, 154] on span "COA 13145.pdf" at bounding box center [459, 155] width 34 height 12
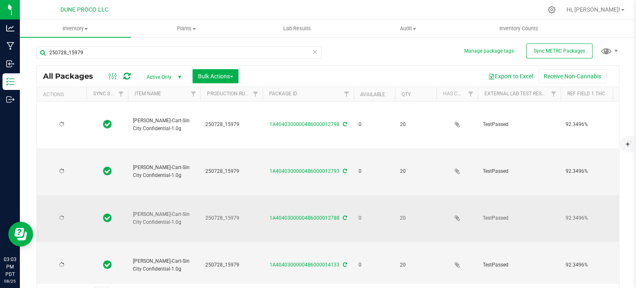
type input "2025-07-28"
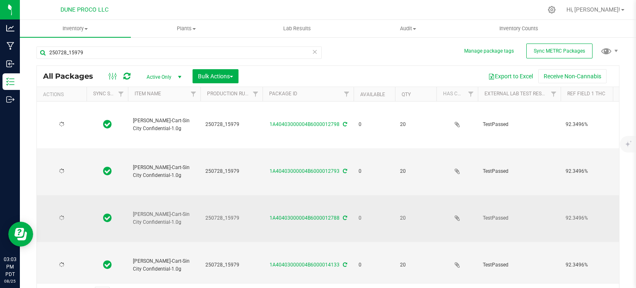
type input "2025-07-28"
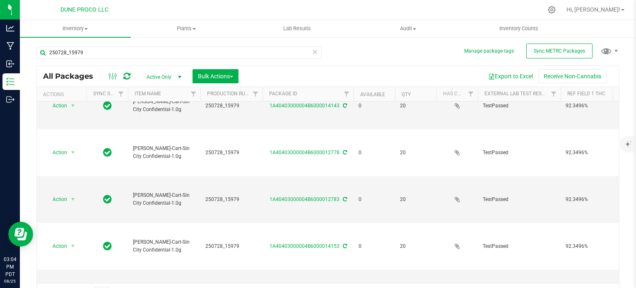
scroll to position [254, 0]
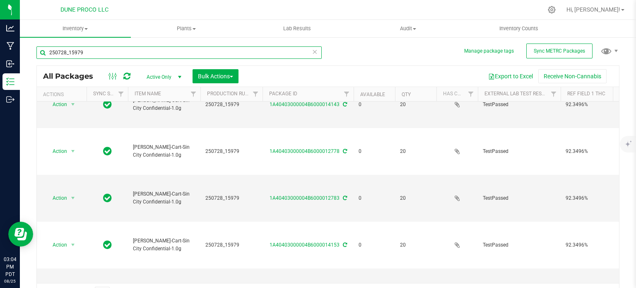
click at [84, 48] on input "250728_15979" at bounding box center [178, 52] width 285 height 12
type input "13145"
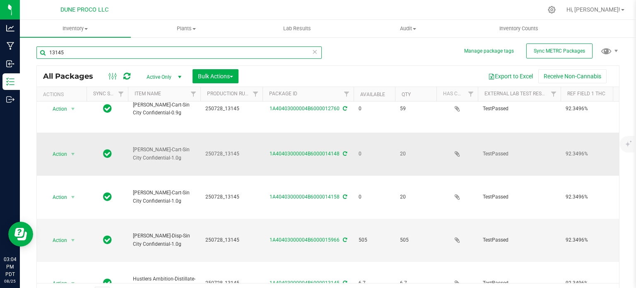
scroll to position [39, 0]
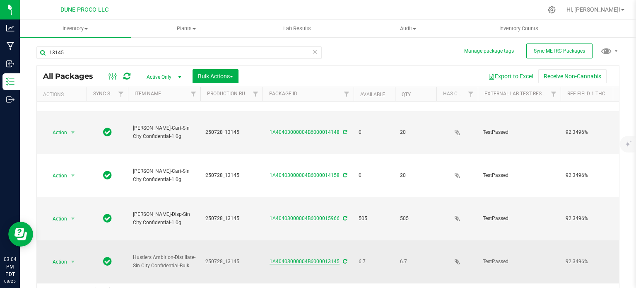
click at [301, 258] on link "1A40403000004B6000013145" at bounding box center [304, 261] width 70 height 6
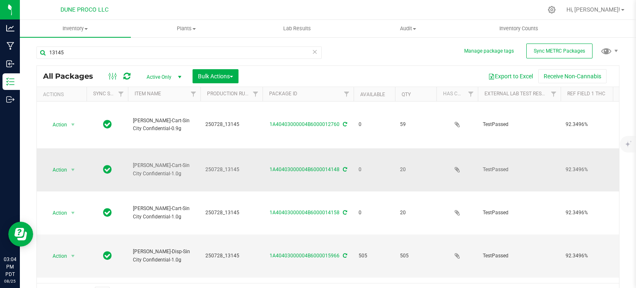
scroll to position [39, 0]
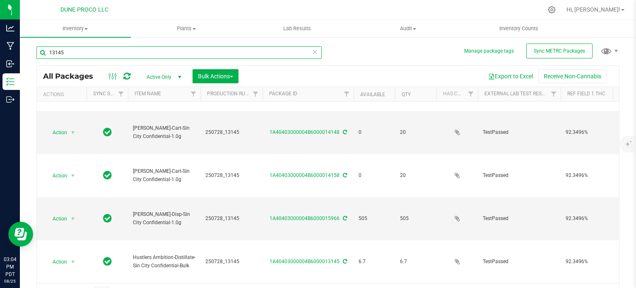
click at [81, 57] on input "13145" at bounding box center [178, 52] width 285 height 12
paste input "250728_15979"
type input "250728_15979"
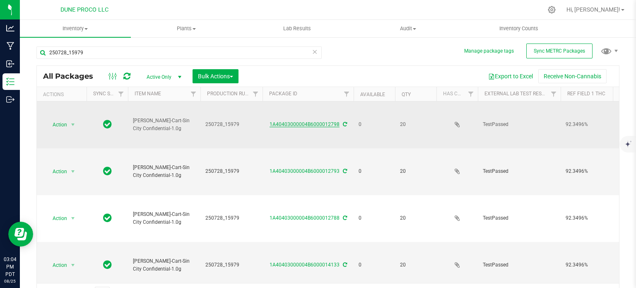
click at [302, 121] on link "1A40403000004B6000012798" at bounding box center [304, 124] width 70 height 6
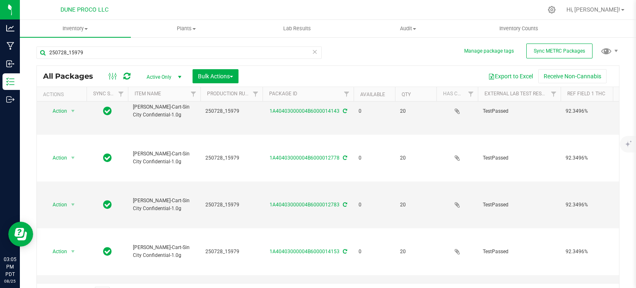
scroll to position [254, 0]
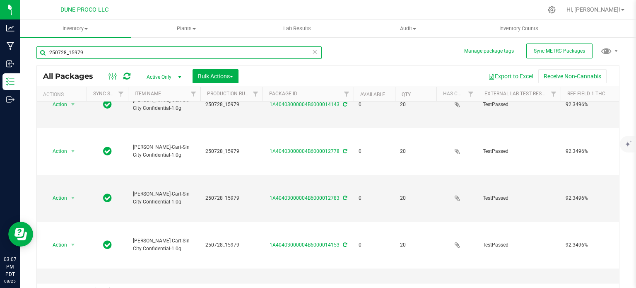
click at [87, 47] on input "250728_15979" at bounding box center [178, 52] width 285 height 12
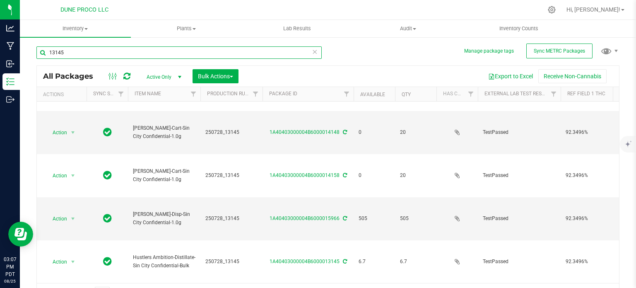
scroll to position [14, 0]
click at [78, 50] on input "13145" at bounding box center [178, 52] width 285 height 12
paste input "250728_15979"
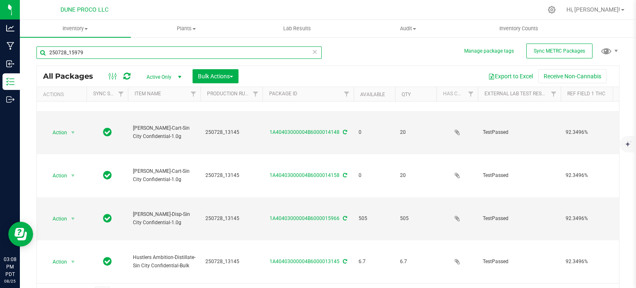
type input "250728_15979"
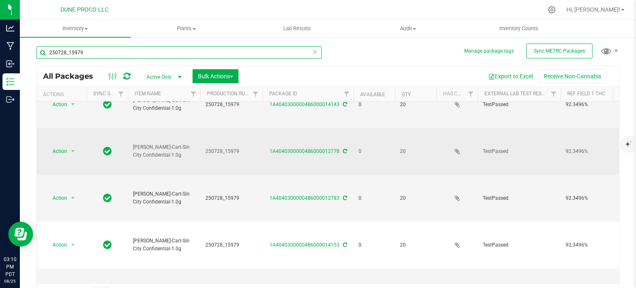
scroll to position [14, 0]
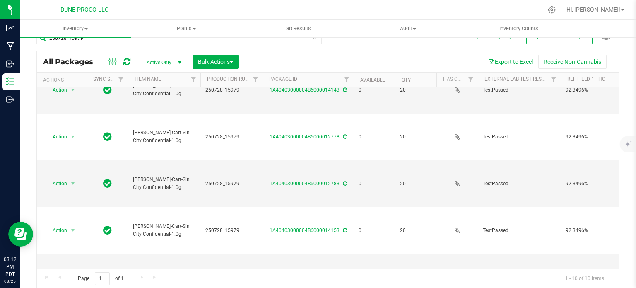
click at [33, 109] on div "Manage package tags Sync METRC Packages 250728_15979 All Packages Active Only A…" at bounding box center [328, 148] width 616 height 252
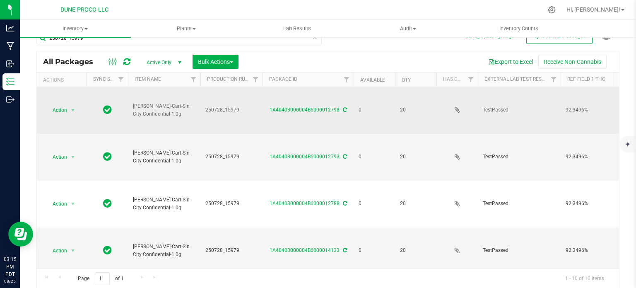
scroll to position [0, 0]
click at [219, 109] on span "250728_15979" at bounding box center [231, 110] width 52 height 8
click at [219, 109] on input "250728_15979" at bounding box center [229, 109] width 59 height 13
type input "250728_13145"
click at [226, 149] on div "All Packages Active Only Active Only Lab Samples Locked All External Internal B…" at bounding box center [327, 170] width 583 height 238
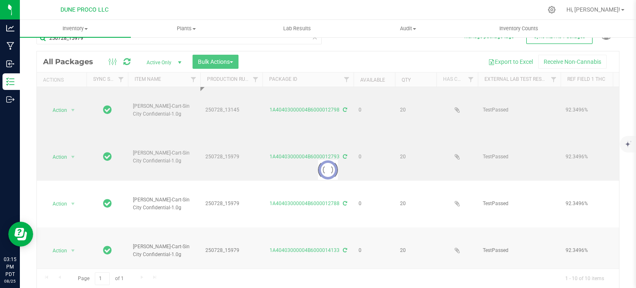
click at [226, 149] on div at bounding box center [328, 169] width 582 height 237
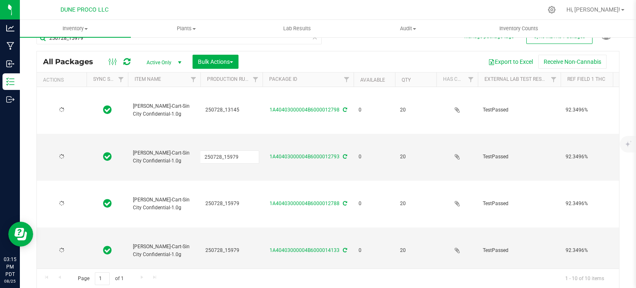
type input "2025-07-28"
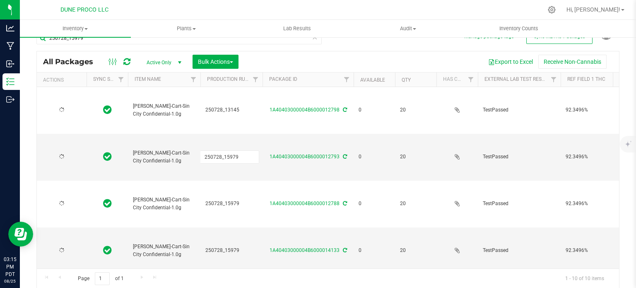
type input "2025-07-28"
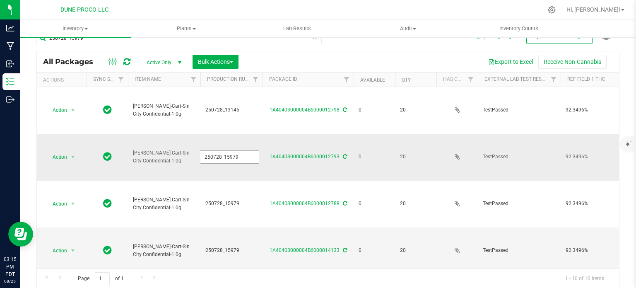
click at [226, 150] on input "250728_15979" at bounding box center [229, 156] width 59 height 13
type input "250728_13145"
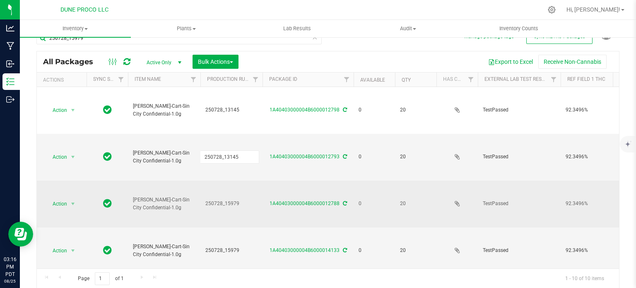
click at [224, 193] on div "All Packages Active Only Active Only Lab Samples Locked All External Internal B…" at bounding box center [327, 170] width 583 height 238
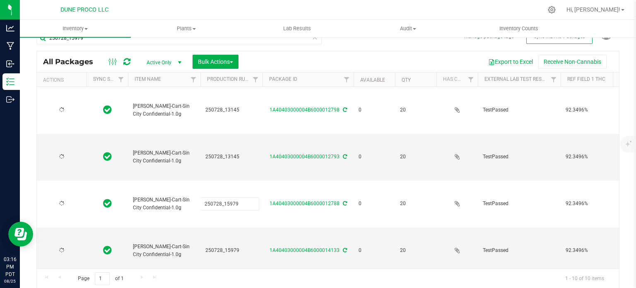
click at [224, 197] on input "250728_15979" at bounding box center [229, 203] width 59 height 13
type input "250728_13145"
click at [226, 235] on div "All Packages Active Only Active Only Lab Samples Locked All External Internal B…" at bounding box center [327, 170] width 583 height 238
type input "250728_13145"
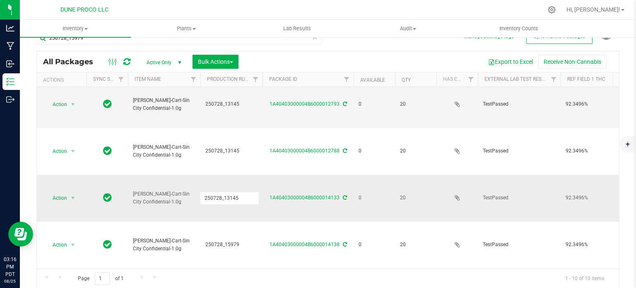
scroll to position [71, 0]
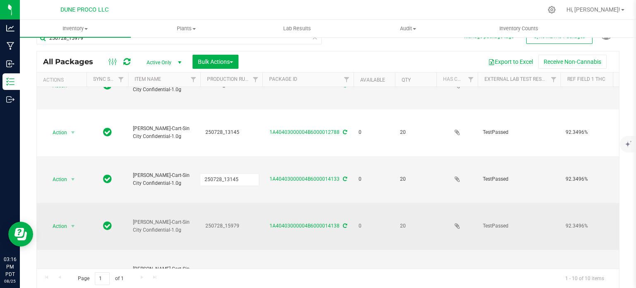
click at [229, 210] on div "All Packages Active Only Active Only Lab Samples Locked All External Internal B…" at bounding box center [327, 170] width 583 height 238
click at [229, 220] on input "250728_15979" at bounding box center [229, 226] width 59 height 13
type input "250728_13145"
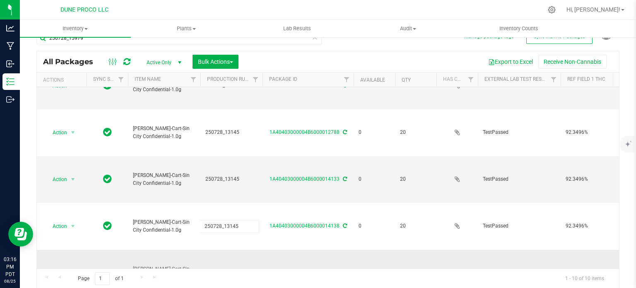
click at [234, 250] on div "All Packages Active Only Active Only Lab Samples Locked All External Internal B…" at bounding box center [327, 170] width 583 height 238
click at [234, 266] on input "250728_15979" at bounding box center [229, 272] width 59 height 13
type input "250728_13145"
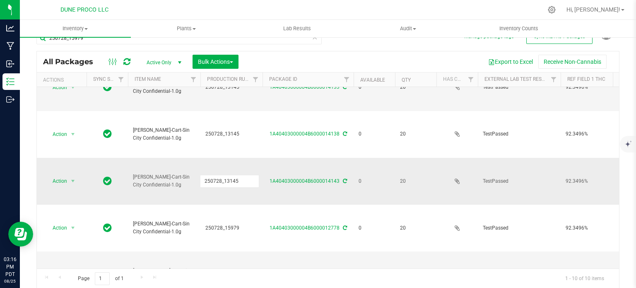
scroll to position [164, 0]
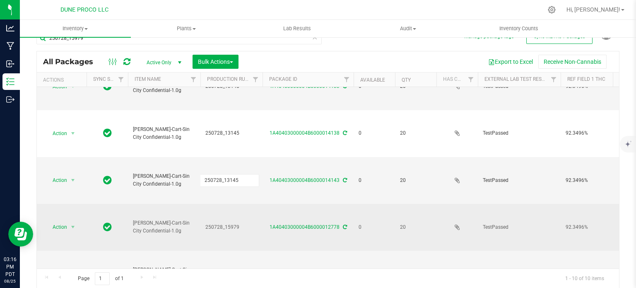
click at [227, 200] on div "All Packages Active Only Active Only Lab Samples Locked All External Internal B…" at bounding box center [327, 170] width 583 height 238
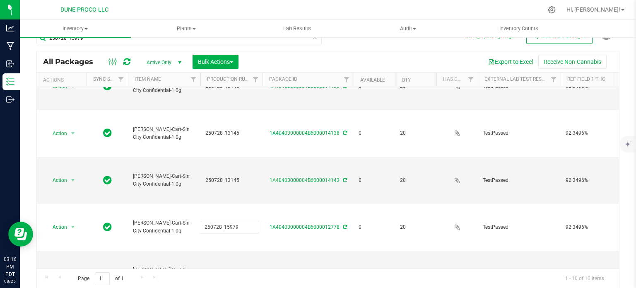
type input "250728_13145"
click at [228, 246] on div "All Packages Active Only Active Only Lab Samples Locked All External Internal B…" at bounding box center [327, 170] width 583 height 238
click at [226, 267] on input "250728_15979" at bounding box center [229, 273] width 59 height 13
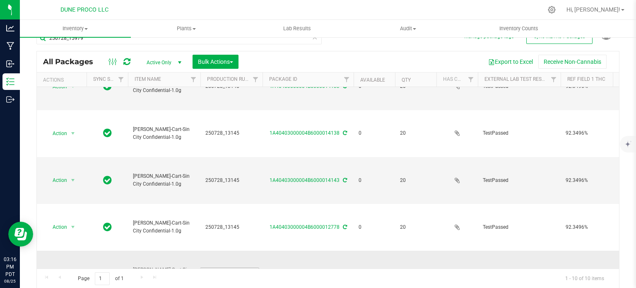
type input "250728_13145"
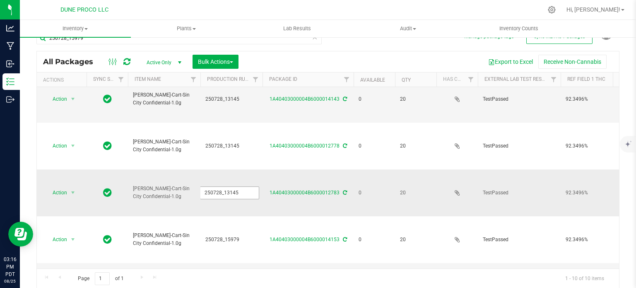
scroll to position [254, 0]
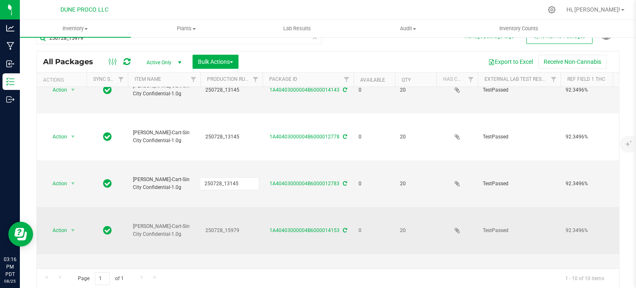
click at [227, 199] on div "All Packages Active Only Active Only Lab Samples Locked All External Internal B…" at bounding box center [327, 170] width 583 height 238
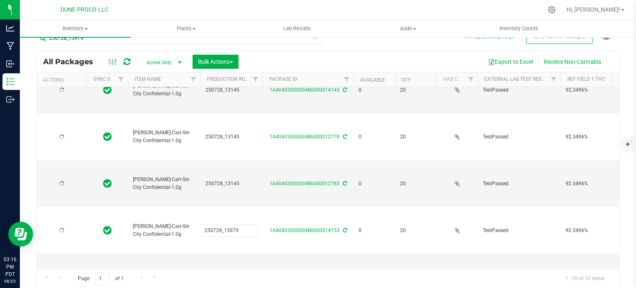
click at [227, 224] on input "250728_15979" at bounding box center [229, 230] width 59 height 13
type input "250728_13145"
click at [231, 239] on div "All Packages Active Only Active Only Lab Samples Locked All External Internal B…" at bounding box center [327, 170] width 583 height 238
click at [231, 269] on input "250728_15979" at bounding box center [229, 275] width 59 height 13
type input "250728_13145"
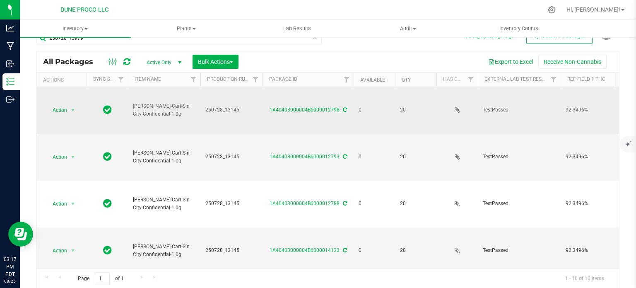
scroll to position [0, 0]
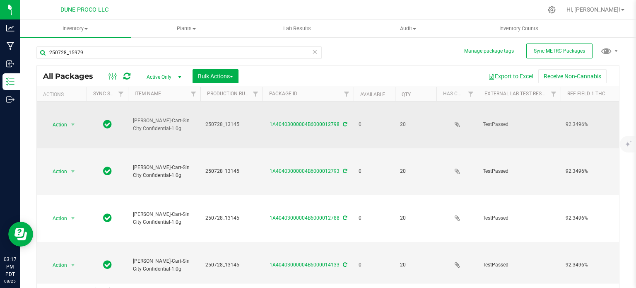
click at [219, 122] on span "250728_13145" at bounding box center [231, 124] width 52 height 8
click at [219, 122] on input "250728_13145" at bounding box center [229, 124] width 59 height 13
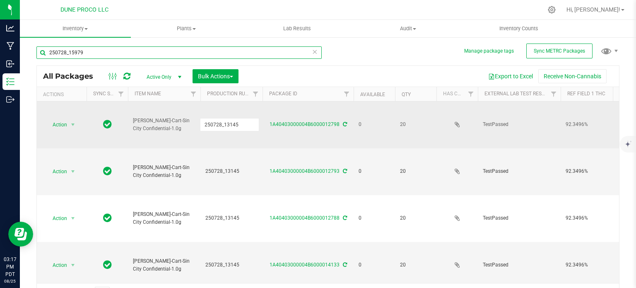
click at [74, 49] on input "250728_15979" at bounding box center [178, 52] width 285 height 12
paste input "3145"
type input "250728_13145"
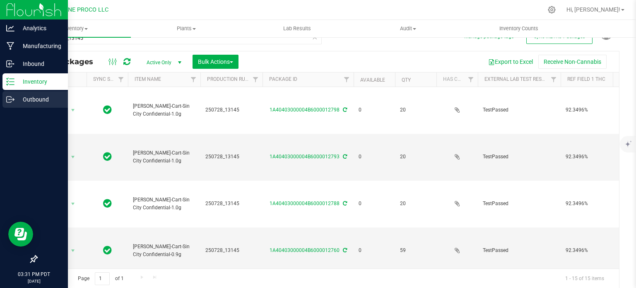
click at [12, 96] on icon at bounding box center [10, 99] width 8 height 8
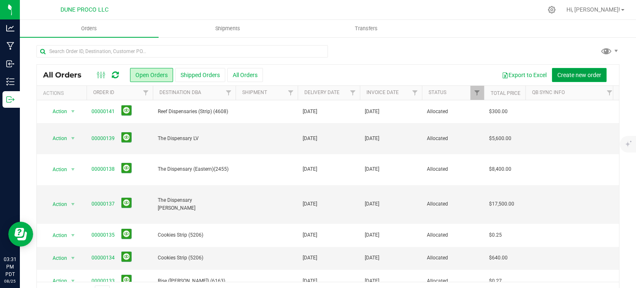
click at [578, 77] on span "Create new order" at bounding box center [579, 75] width 44 height 7
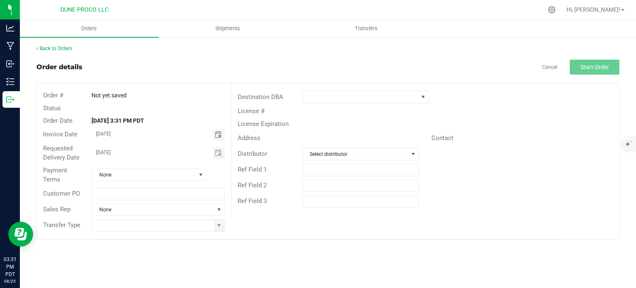
click at [218, 132] on span "Toggle calendar" at bounding box center [218, 134] width 7 height 7
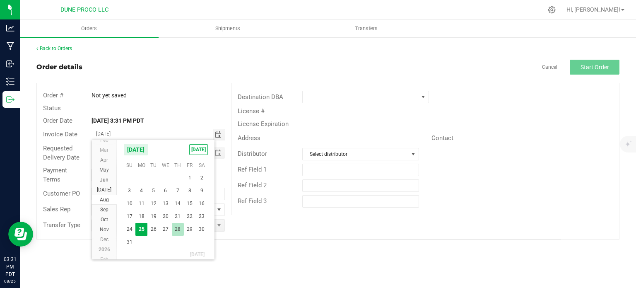
click at [177, 225] on span "28" at bounding box center [178, 229] width 12 height 13
type input "08/28/2025"
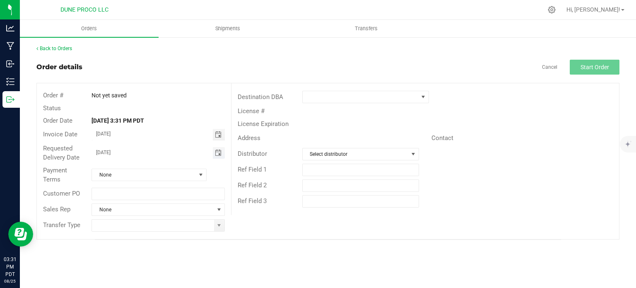
click at [218, 152] on span "Toggle calendar" at bounding box center [218, 152] width 7 height 7
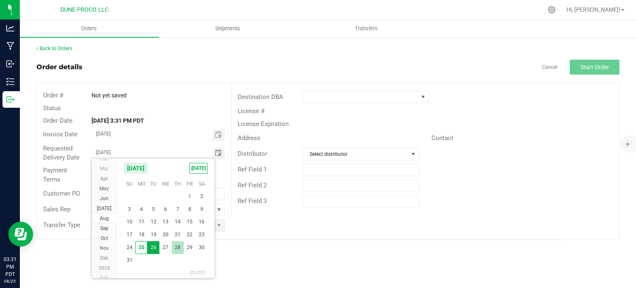
click at [175, 247] on span "28" at bounding box center [178, 247] width 12 height 13
type input "08/28/2025"
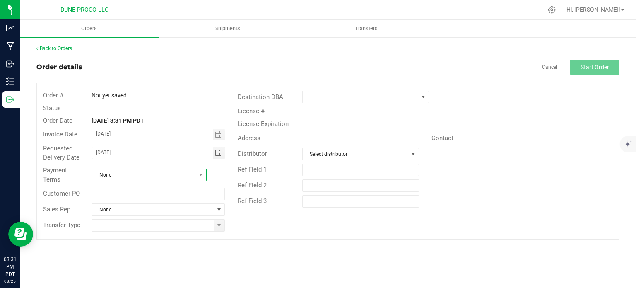
click at [176, 177] on span "None" at bounding box center [144, 175] width 104 height 12
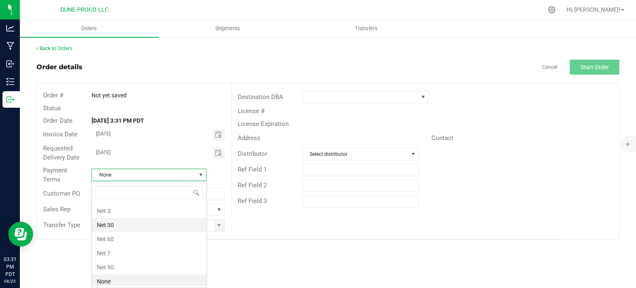
click at [162, 223] on li "Net 30" at bounding box center [149, 225] width 114 height 14
click at [223, 221] on span at bounding box center [219, 225] width 10 height 12
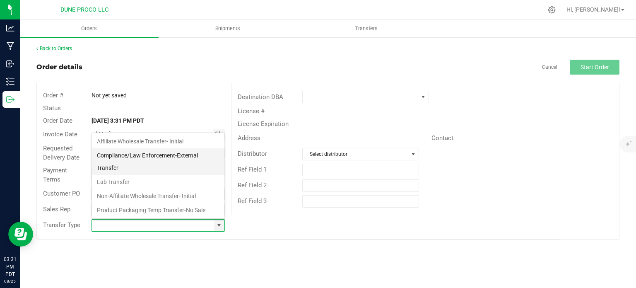
scroll to position [55, 0]
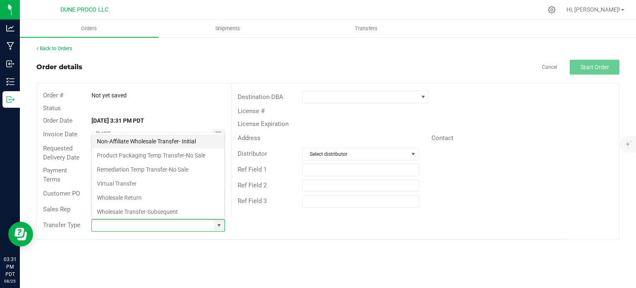
click at [144, 140] on li "Non-Affiliate Wholesale Transfer- Initial" at bounding box center [158, 141] width 132 height 14
type input "Non-Affiliate Wholesale Transfer- Initial"
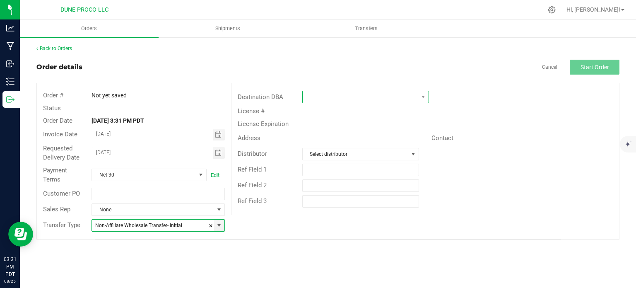
click at [334, 97] on span at bounding box center [359, 97] width 115 height 12
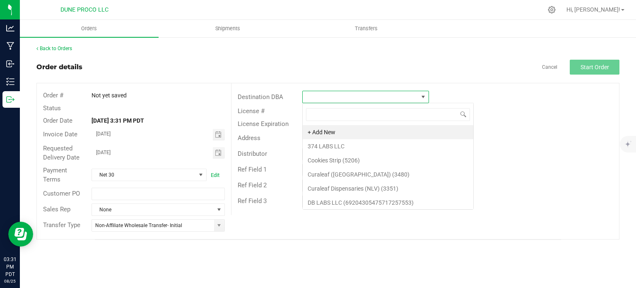
scroll to position [12, 127]
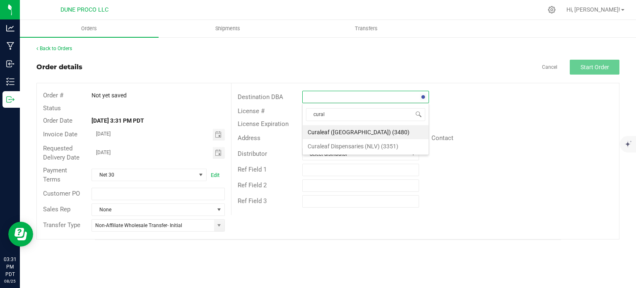
type input "curale"
click at [346, 147] on li "Curaleaf Dispensaries (NLV) (3351)" at bounding box center [365, 146] width 126 height 14
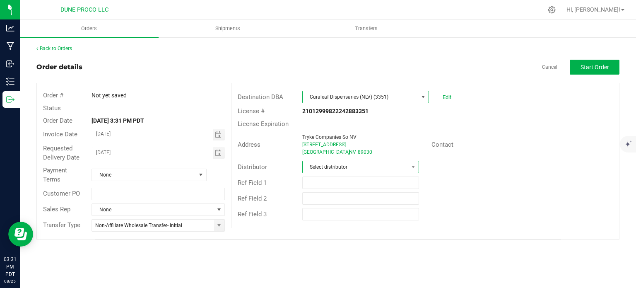
click at [379, 168] on span "Select distributor" at bounding box center [355, 167] width 106 height 12
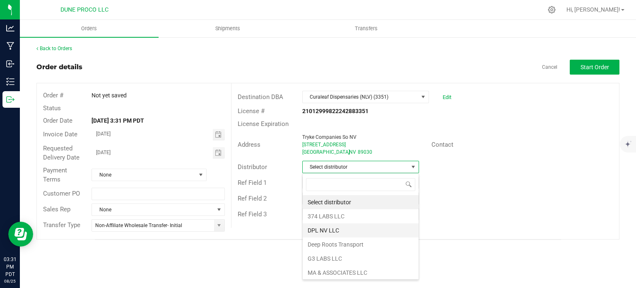
scroll to position [56, 0]
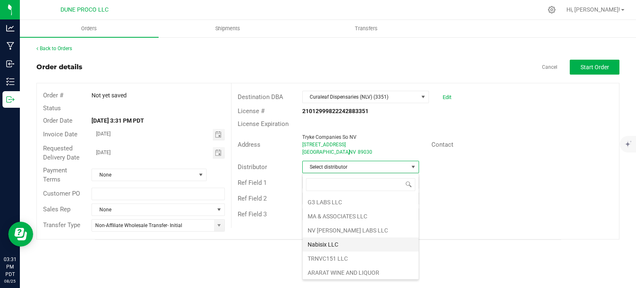
click at [334, 244] on li "Nabisix LLC" at bounding box center [360, 244] width 116 height 14
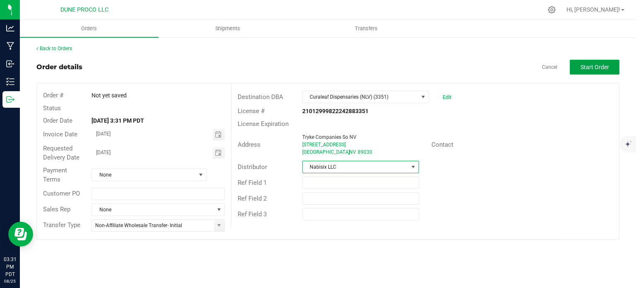
click at [587, 68] on span "Start Order" at bounding box center [594, 67] width 29 height 7
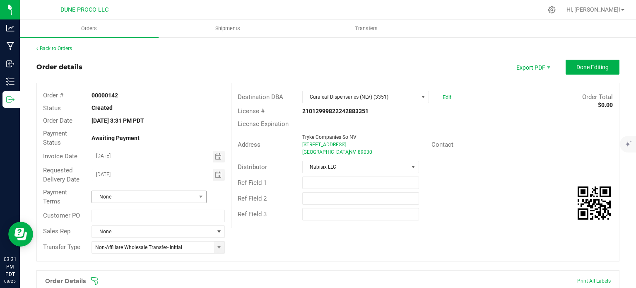
scroll to position [22, 0]
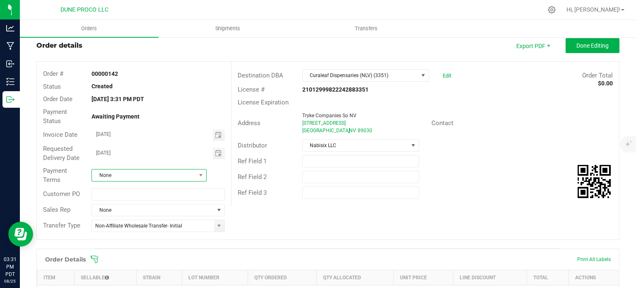
click at [146, 175] on span "None" at bounding box center [144, 175] width 104 height 12
click at [126, 220] on li "Net 30" at bounding box center [147, 225] width 113 height 14
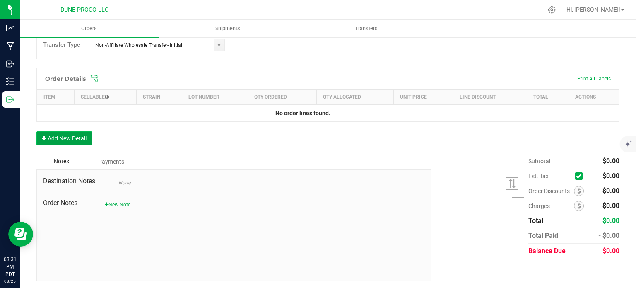
click at [67, 142] on button "Add New Detail" at bounding box center [63, 138] width 55 height 14
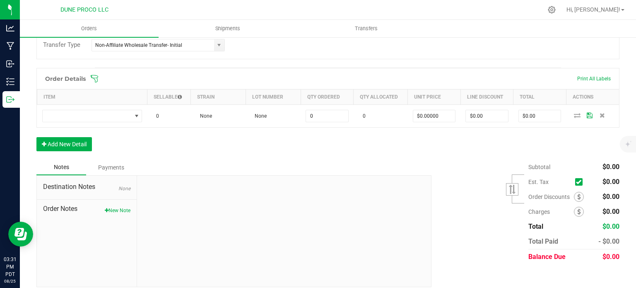
click at [67, 151] on div "Order Details Print All Labels Item Sellable Strain Lot Number Qty Ordered Qty …" at bounding box center [327, 113] width 583 height 91
click at [68, 146] on button "Add New Detail" at bounding box center [63, 144] width 55 height 14
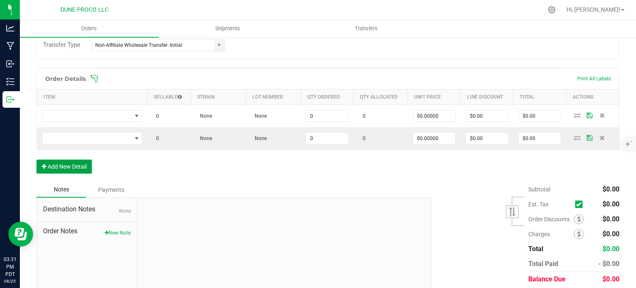
click at [69, 166] on button "Add New Detail" at bounding box center [63, 166] width 55 height 14
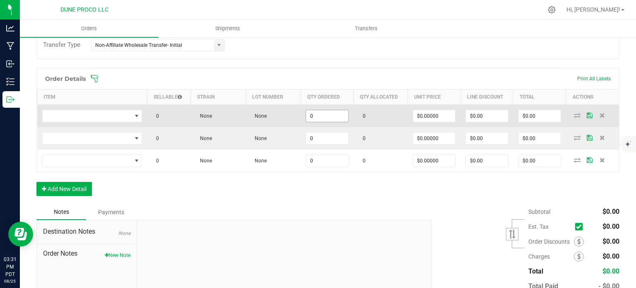
click at [325, 120] on input "0" at bounding box center [327, 116] width 42 height 12
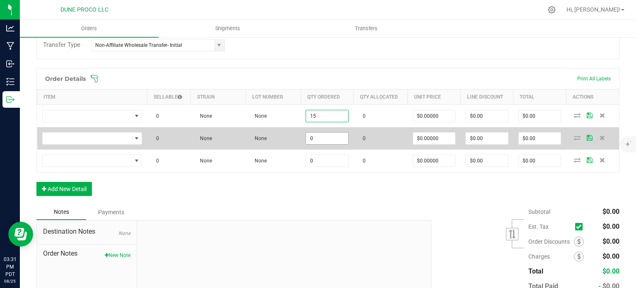
type input "15"
click at [328, 140] on input "0" at bounding box center [327, 138] width 42 height 12
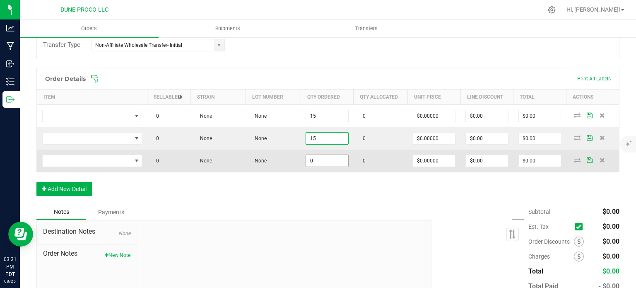
type input "15"
click at [328, 155] on input "0" at bounding box center [327, 161] width 42 height 12
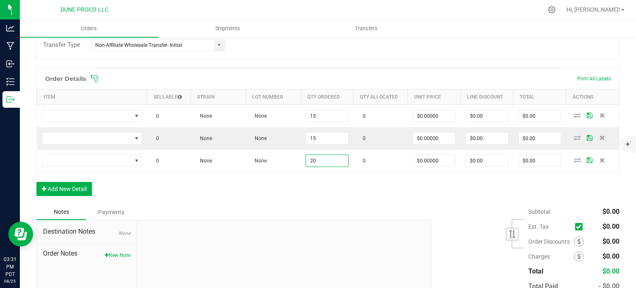
type input "20"
click at [329, 199] on div "Order Details Print All Labels Item Sellable Strain Lot Number Qty Ordered Qty …" at bounding box center [327, 136] width 583 height 136
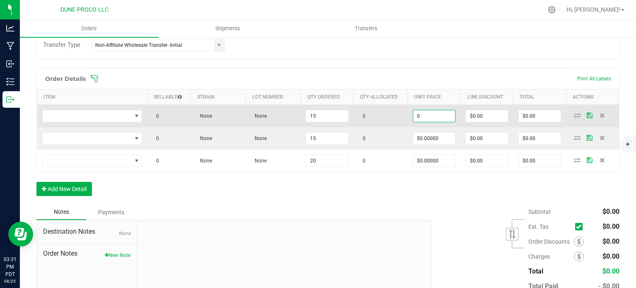
click at [441, 110] on input "0" at bounding box center [434, 116] width 42 height 12
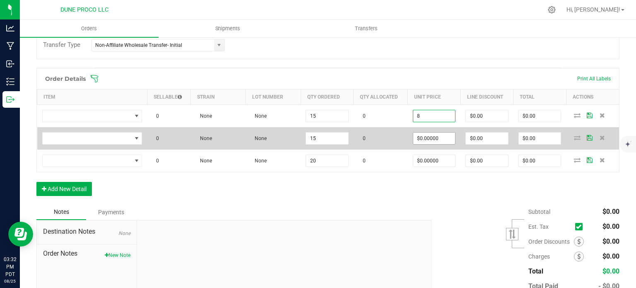
type input "$8.00000"
type input "$120.00"
click at [429, 138] on input "0" at bounding box center [434, 138] width 42 height 12
paste input "8"
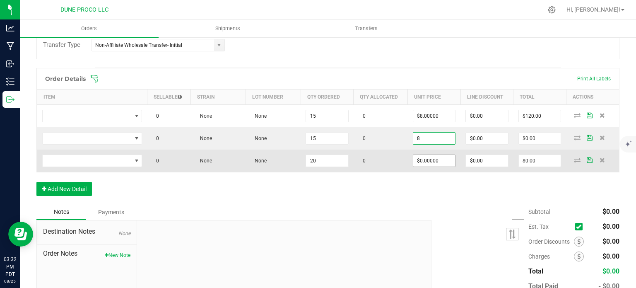
type input "$8.00000"
type input "$120.00"
click at [434, 158] on input "0" at bounding box center [434, 161] width 42 height 12
paste input "8"
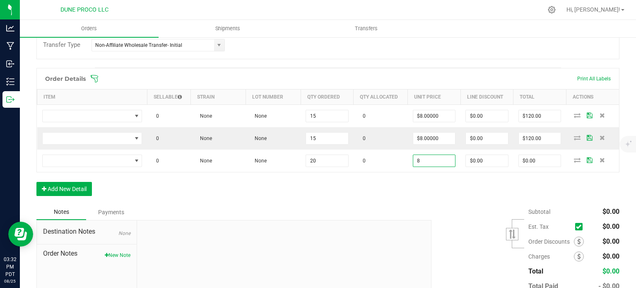
type input "$8.00000"
type input "$160.00"
click at [372, 187] on div "Order Details Print All Labels Item Sellable Strain Lot Number Qty Ordered Qty …" at bounding box center [327, 136] width 583 height 136
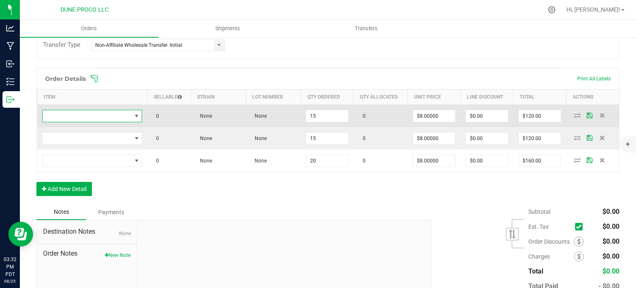
click at [113, 115] on span "NO DATA FOUND" at bounding box center [87, 116] width 89 height 12
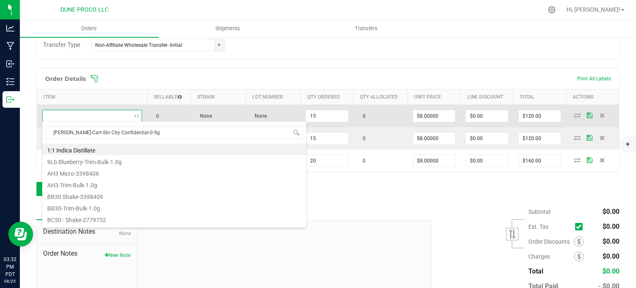
scroll to position [12, 99]
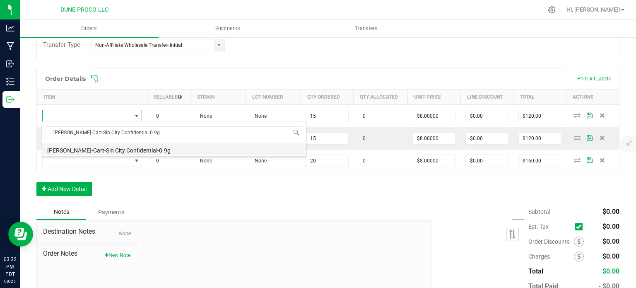
click at [119, 149] on li "HUST-Cart-Sin City Confidential-0.9g" at bounding box center [174, 149] width 264 height 12
type input "15 ea"
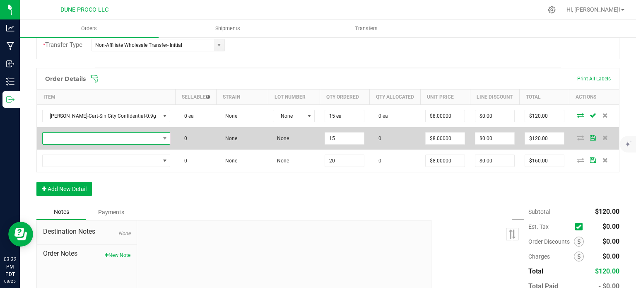
click at [96, 137] on span "NO DATA FOUND" at bounding box center [101, 138] width 117 height 12
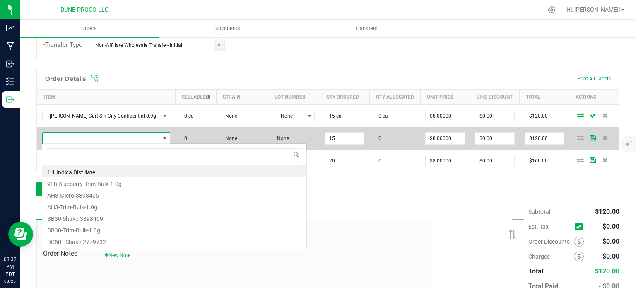
type input "HUST-Cart-Super Boof-0.9g"
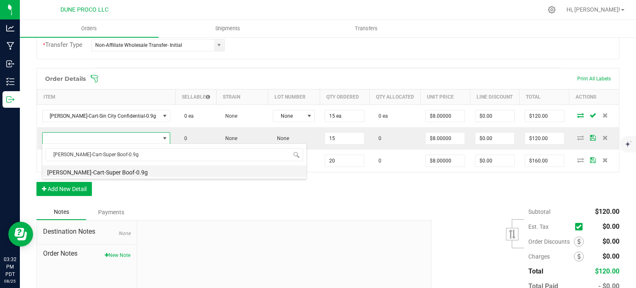
click at [116, 170] on li "HUST-Cart-Super Boof-0.9g" at bounding box center [174, 171] width 264 height 12
type input "15 ea"
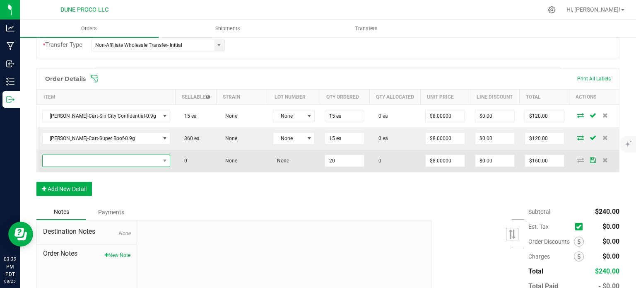
click at [115, 158] on span "NO DATA FOUND" at bounding box center [101, 161] width 117 height 12
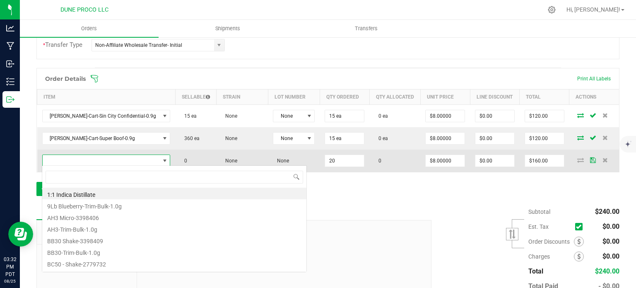
type input "HUST-Cart-Fruity Pebbles OG-0.9g"
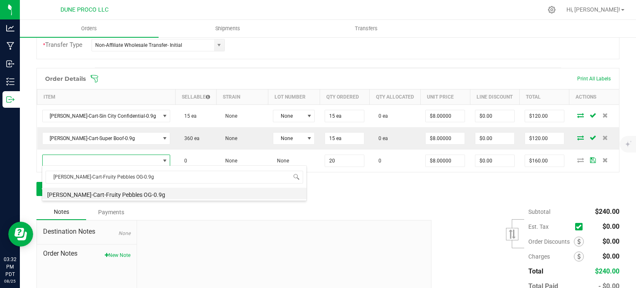
click at [116, 195] on li "HUST-Cart-Fruity Pebbles OG-0.9g" at bounding box center [174, 193] width 264 height 12
type input "20 ea"
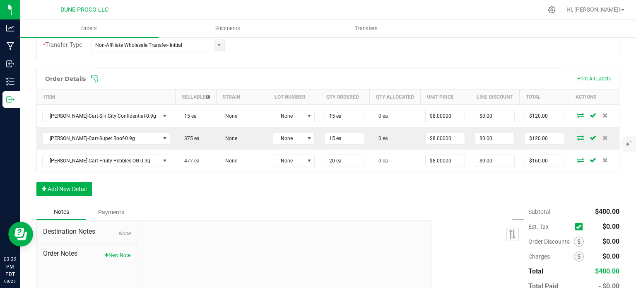
click at [72, 194] on div "Order Details Print All Labels Item Sellable Strain Lot Number Qty Ordered Qty …" at bounding box center [327, 136] width 583 height 136
click at [72, 193] on button "Add New Detail" at bounding box center [63, 189] width 55 height 14
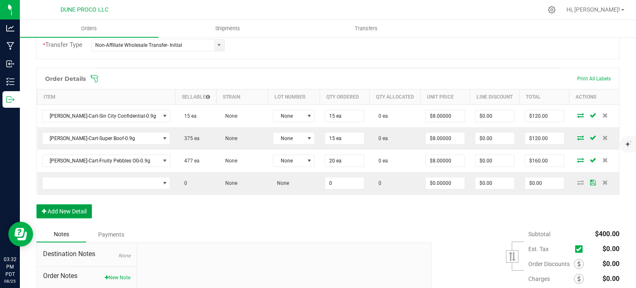
click at [73, 211] on button "Add New Detail" at bounding box center [63, 211] width 55 height 14
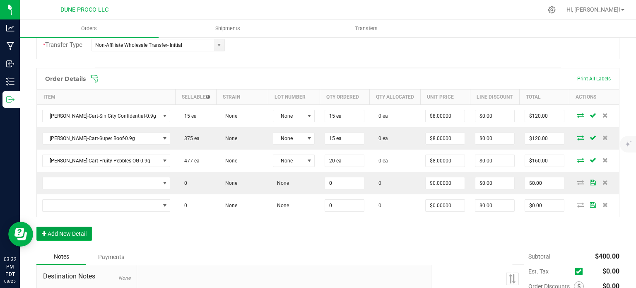
click at [74, 231] on button "Add New Detail" at bounding box center [63, 233] width 55 height 14
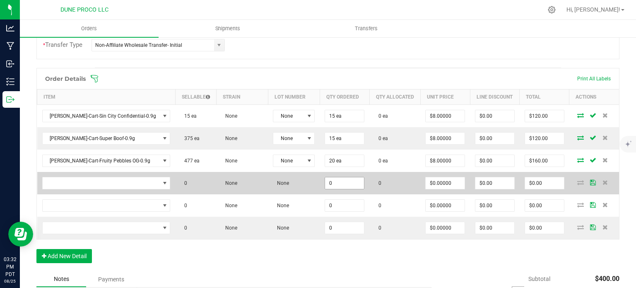
click at [325, 180] on input "0" at bounding box center [344, 183] width 39 height 12
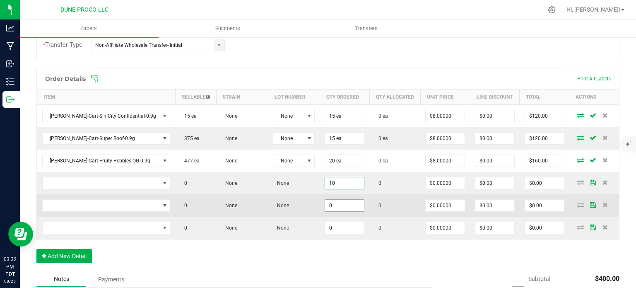
type input "10"
click at [325, 206] on input "0" at bounding box center [344, 205] width 39 height 12
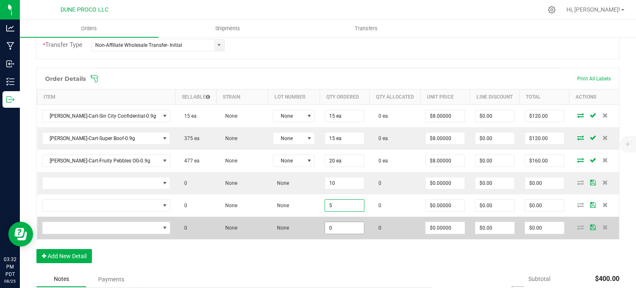
type input "5"
click at [325, 222] on input "0" at bounding box center [344, 228] width 39 height 12
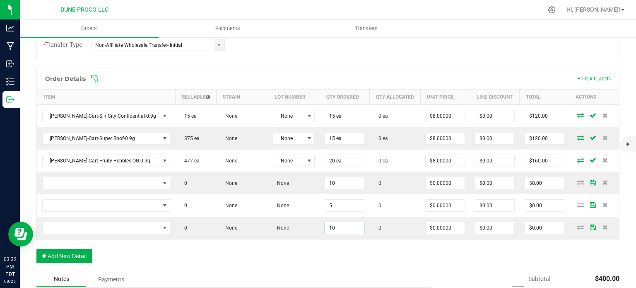
type input "10"
click at [339, 251] on div "Order Details Print All Labels Item Sellable Strain Lot Number Qty Ordered Qty …" at bounding box center [327, 169] width 583 height 203
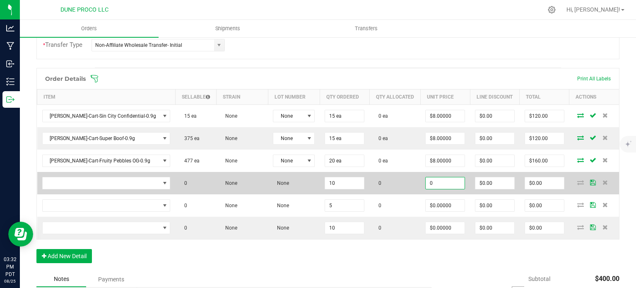
click at [430, 177] on input "0" at bounding box center [444, 183] width 39 height 12
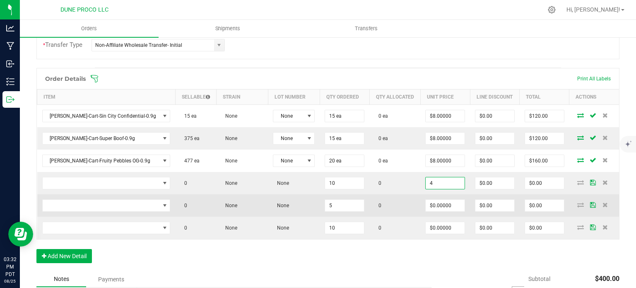
type input "$4.00000"
type input "$40.00"
click at [434, 197] on td "$0.00000" at bounding box center [445, 205] width 50 height 22
click at [434, 201] on input "0" at bounding box center [444, 205] width 39 height 12
paste input "4"
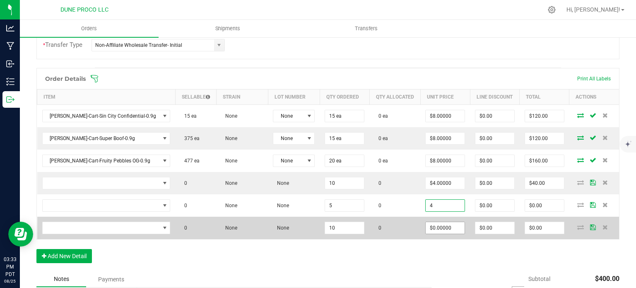
type input "$4.00000"
type input "$20.00"
click at [433, 226] on input "0" at bounding box center [444, 228] width 39 height 12
paste input "4"
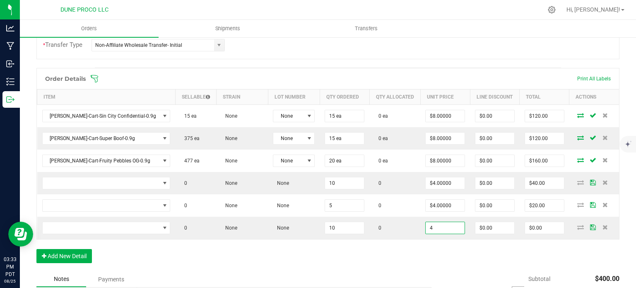
type input "$4.00000"
type input "$40.00"
click at [338, 254] on div "Order Details Print All Labels Item Sellable Strain Lot Number Qty Ordered Qty …" at bounding box center [327, 169] width 583 height 203
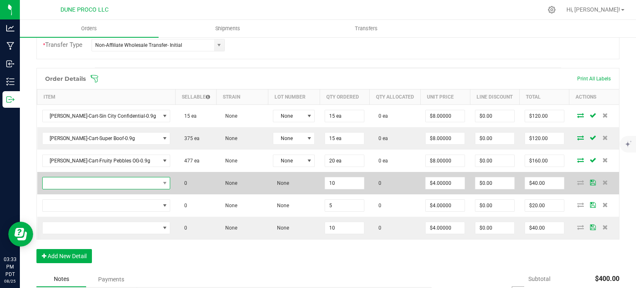
click at [118, 182] on span "NO DATA FOUND" at bounding box center [101, 183] width 117 height 12
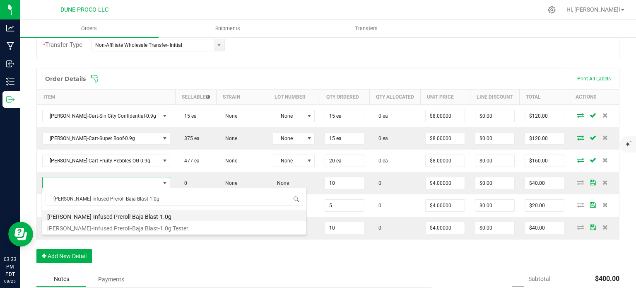
click at [127, 216] on li "HUST-Infused Preroll-Baja Blast-1.0g" at bounding box center [174, 215] width 264 height 12
type input "10 ea"
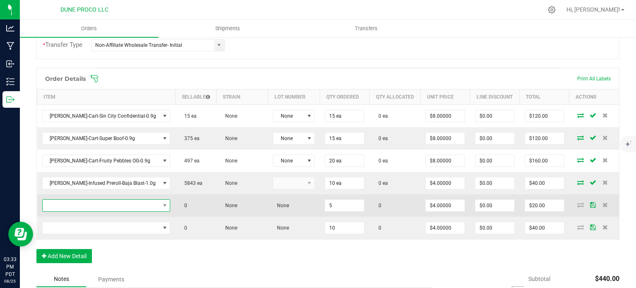
click at [118, 206] on span "NO DATA FOUND" at bounding box center [101, 205] width 117 height 12
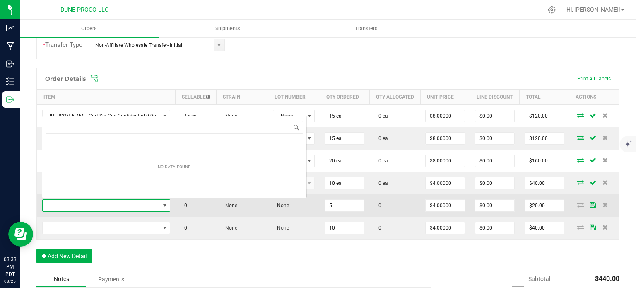
type input "HUST-Infused Preroll-Pinapple Runtz-1.0g"
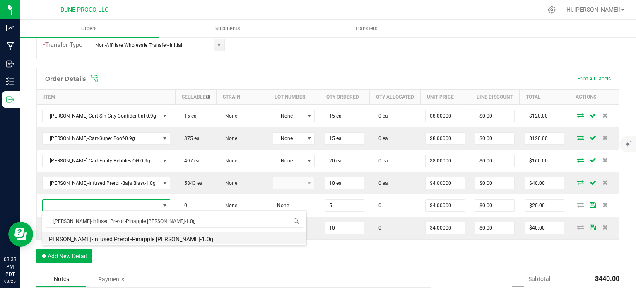
click at [126, 237] on li "HUST-Infused Preroll-Pinapple Runtz-1.0g" at bounding box center [174, 238] width 264 height 12
type input "5 ea"
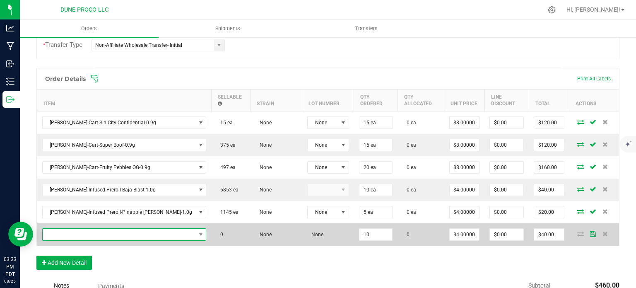
click at [127, 228] on span "NO DATA FOUND" at bounding box center [119, 234] width 153 height 12
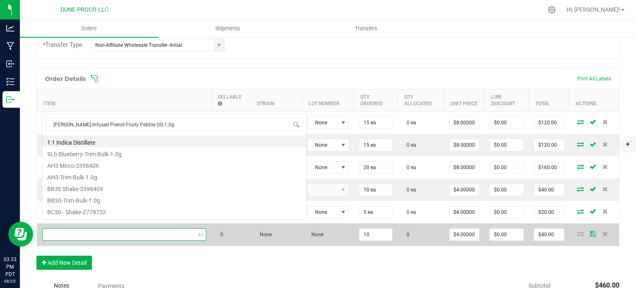
scroll to position [12, 113]
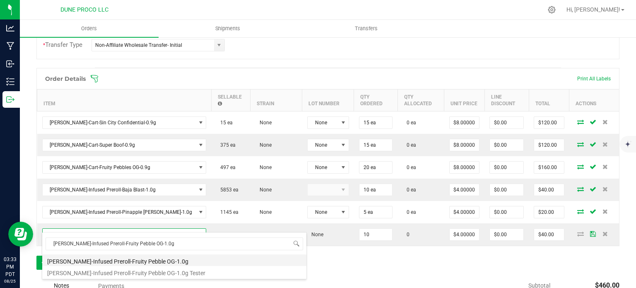
click at [125, 257] on li "HUST-Infused Preroll-Fruity Pebble OG-1.0g" at bounding box center [174, 260] width 264 height 12
type input "10 ea"
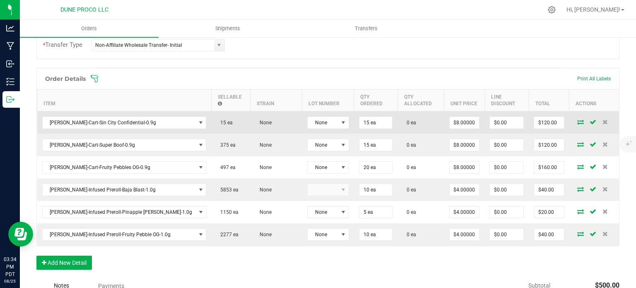
click at [577, 119] on icon at bounding box center [580, 121] width 7 height 5
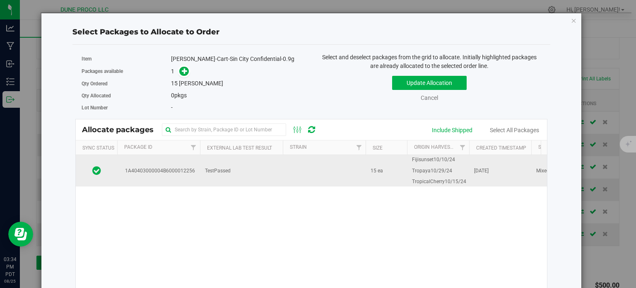
click at [193, 162] on td "1A40403000004B6000012256" at bounding box center [158, 170] width 83 height 31
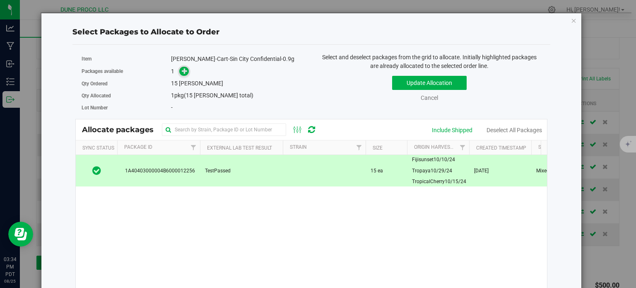
click at [184, 71] on icon at bounding box center [185, 71] width 6 height 6
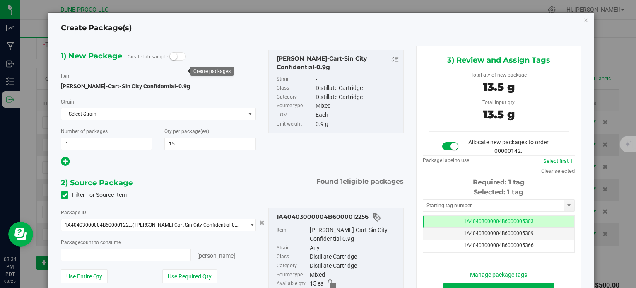
type input "15 ea"
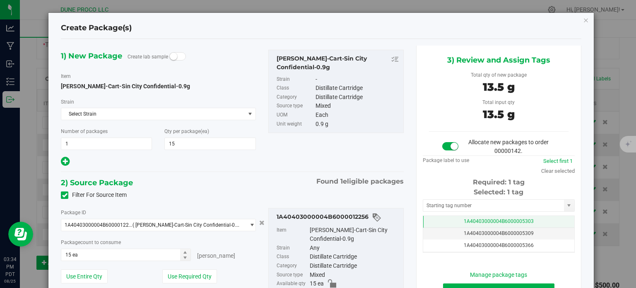
click at [438, 220] on td "1A40403000004B6000005303" at bounding box center [498, 222] width 151 height 12
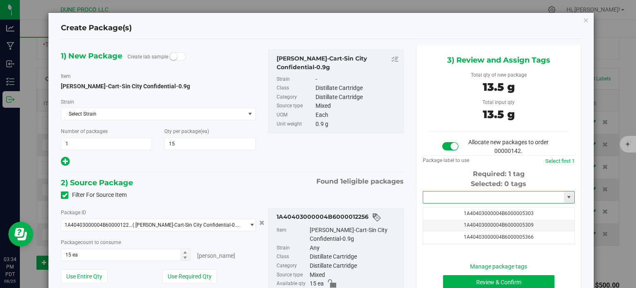
click at [441, 197] on input "text" at bounding box center [493, 197] width 141 height 12
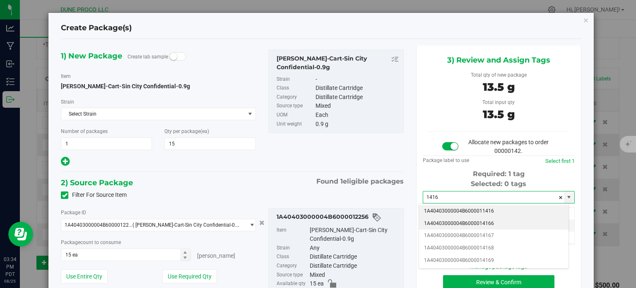
click at [461, 223] on li "1A40403000004B6000014166" at bounding box center [493, 223] width 149 height 12
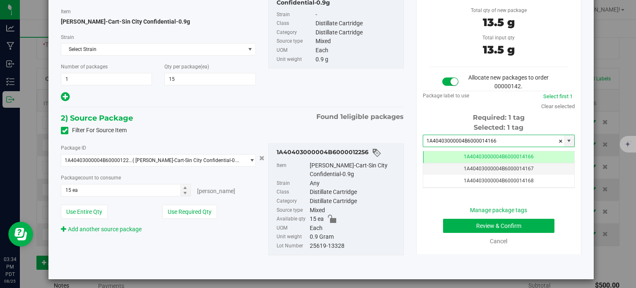
type input "1A40403000004B6000014166"
click at [457, 230] on button "Review & Confirm" at bounding box center [498, 225] width 111 height 14
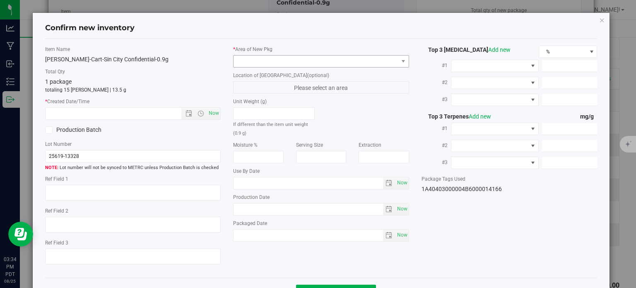
type textarea "86.7741%"
type textarea "Sin City Confidential"
type textarea "0.2474%"
type input "867.7410"
type input "26.1800"
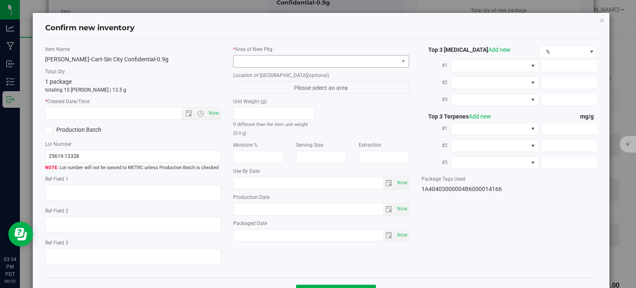
type input "14.0830"
type input "4.6320"
type input "1.6290"
type input "1.3100"
type input "2025-06-19"
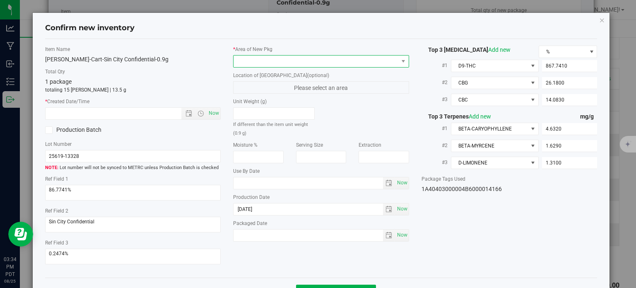
click at [316, 57] on span at bounding box center [315, 61] width 165 height 12
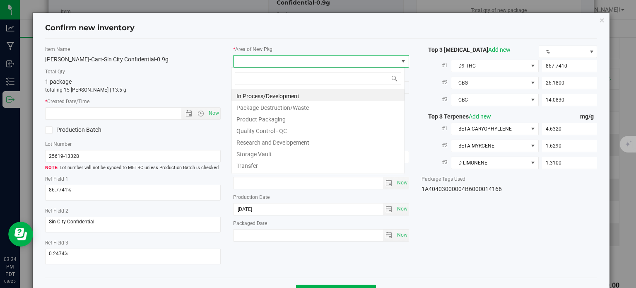
click at [316, 57] on span at bounding box center [315, 61] width 165 height 12
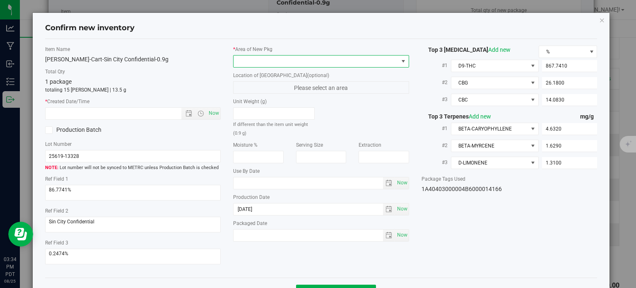
click at [302, 67] on div "* Area of New Pkg Location of New Pkg (optional) Please select an area Unit Wei…" at bounding box center [321, 146] width 188 height 200
click at [302, 65] on span at bounding box center [315, 61] width 165 height 12
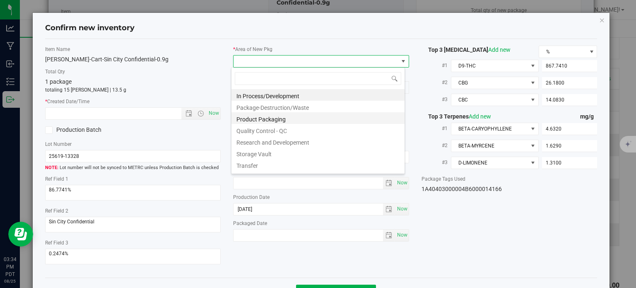
click at [284, 117] on li "Product Packaging" at bounding box center [317, 118] width 173 height 12
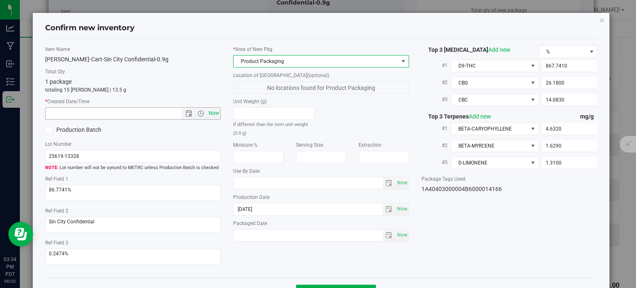
click at [210, 117] on span "Now" at bounding box center [214, 113] width 14 height 12
type input "8/25/2025 3:34 PM"
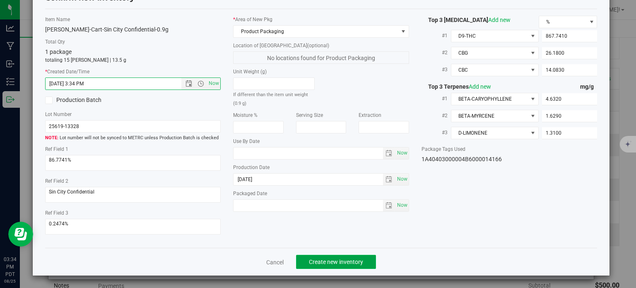
click at [325, 263] on span "Create new inventory" at bounding box center [336, 261] width 54 height 7
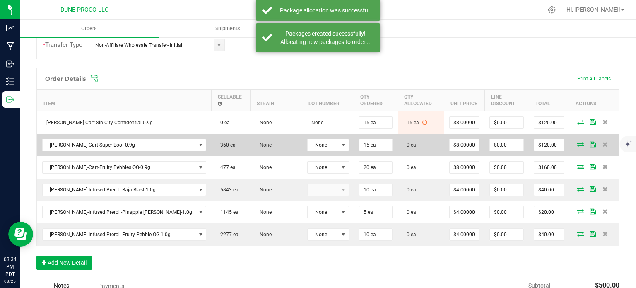
click at [577, 142] on icon at bounding box center [580, 144] width 7 height 5
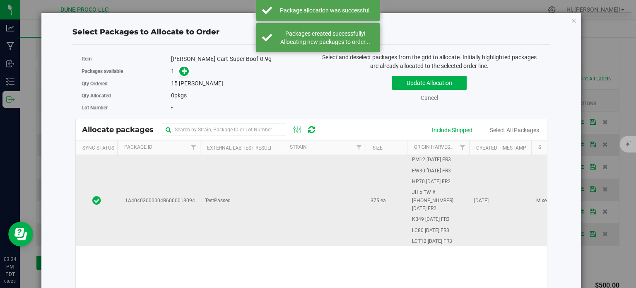
click at [169, 190] on td "1A40403000004B6000013094" at bounding box center [158, 200] width 83 height 91
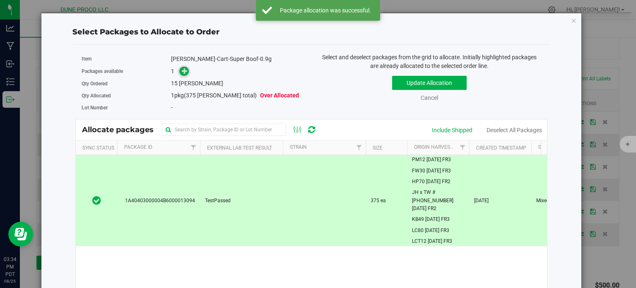
click at [182, 70] on icon at bounding box center [185, 71] width 6 height 6
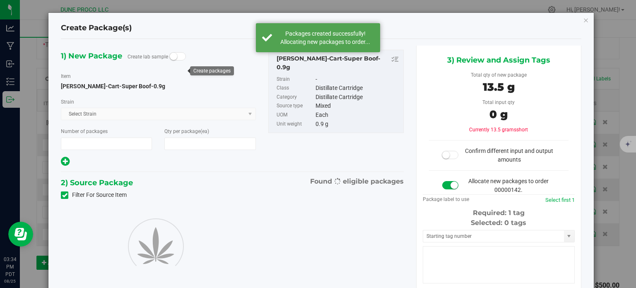
type input "1"
type input "15"
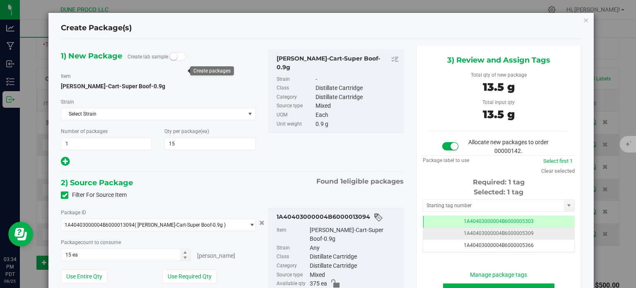
click at [432, 228] on td "1A40403000004B6000005309" at bounding box center [498, 234] width 151 height 12
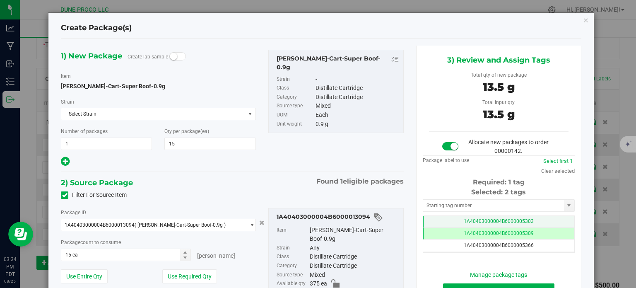
click at [438, 218] on td "1A40403000004B6000005303" at bounding box center [498, 222] width 151 height 12
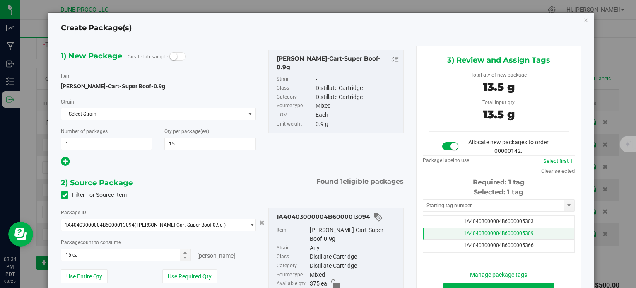
click at [443, 233] on td "1A40403000004B6000005309" at bounding box center [498, 234] width 151 height 12
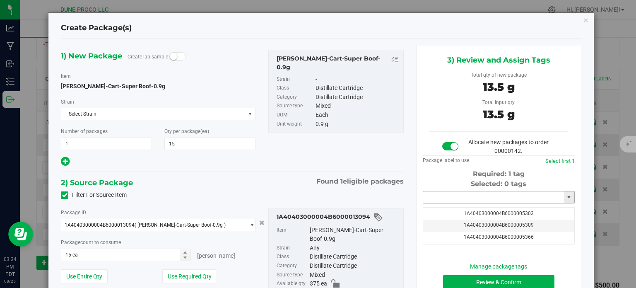
click at [446, 197] on input "text" at bounding box center [493, 197] width 141 height 12
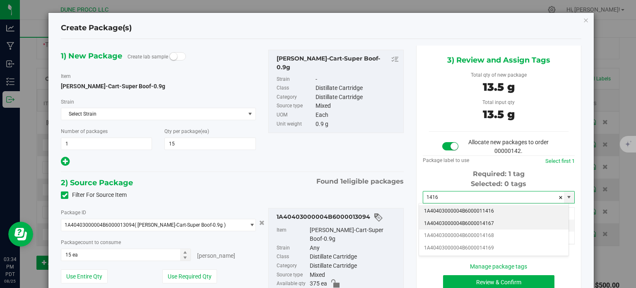
click at [479, 221] on li "1A40403000004B6000014167" at bounding box center [493, 223] width 149 height 12
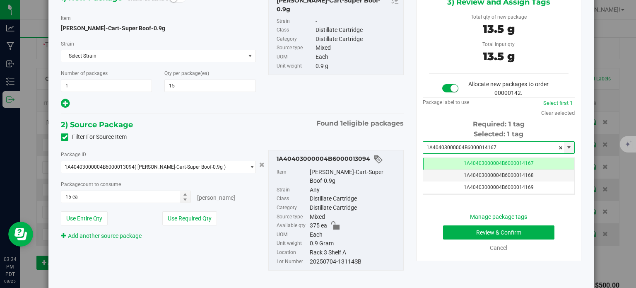
type input "1A40403000004B6000014167"
click at [461, 230] on button "Review & Confirm" at bounding box center [498, 232] width 111 height 14
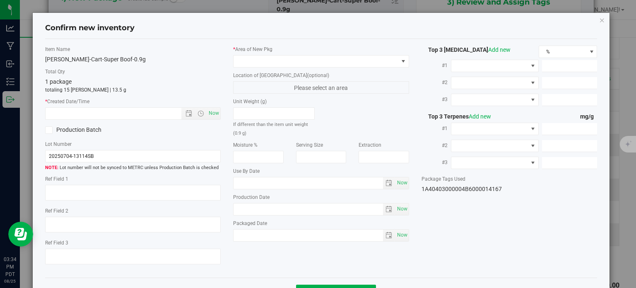
type textarea "88.8823%"
type textarea "<LOQ"
type input "888.8230"
type input "24.7840"
type input "14.1130"
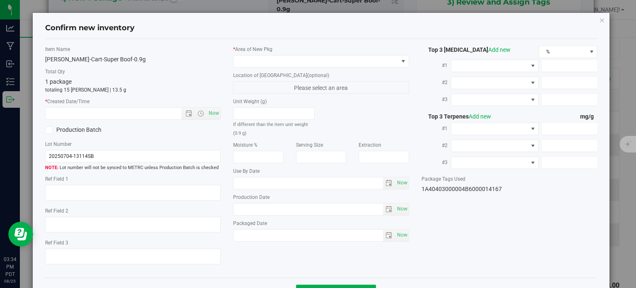
type input "32.4000"
type input "7.3190"
type input "4.6900"
type input "2025-07-04"
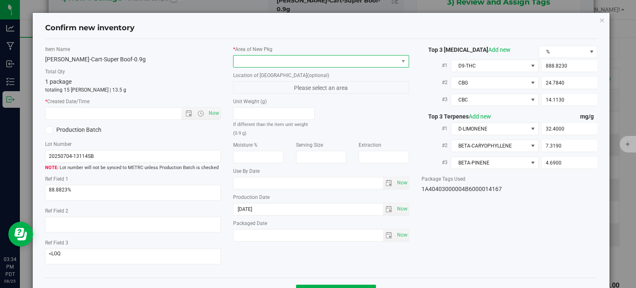
click at [303, 58] on span at bounding box center [315, 61] width 165 height 12
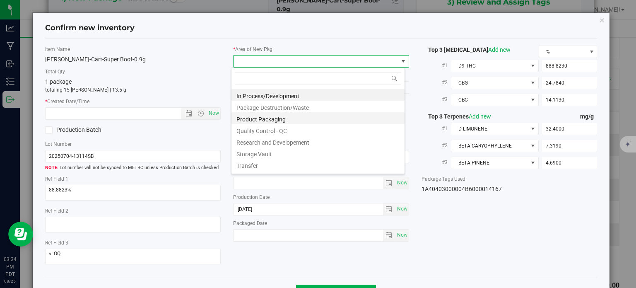
click at [286, 115] on li "Product Packaging" at bounding box center [317, 118] width 173 height 12
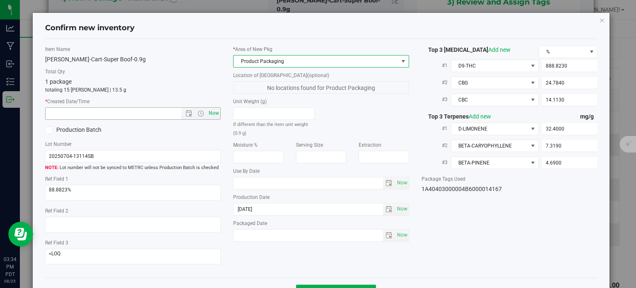
click at [217, 114] on span "Now" at bounding box center [214, 113] width 14 height 12
type input "8/25/2025 3:34 PM"
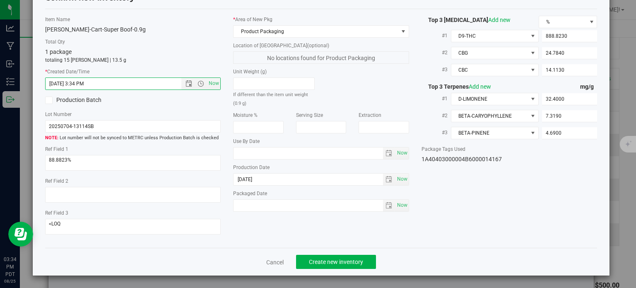
click at [322, 252] on div "Cancel Create new inventory" at bounding box center [321, 261] width 552 height 28
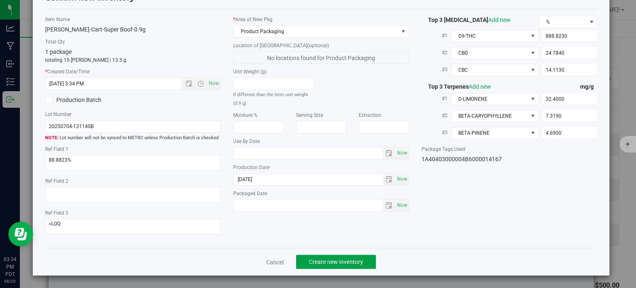
click at [326, 260] on span "Create new inventory" at bounding box center [336, 261] width 54 height 7
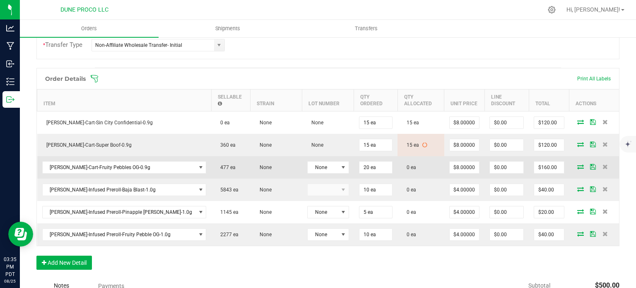
click at [577, 164] on icon at bounding box center [580, 166] width 7 height 5
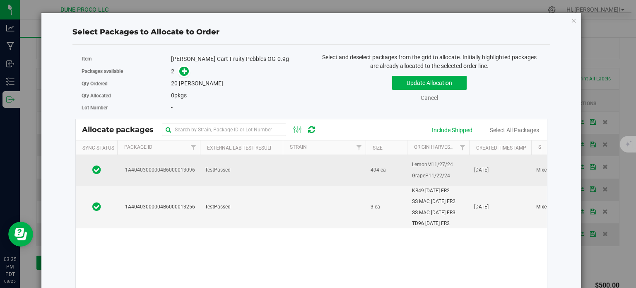
click at [196, 174] on td "1A40403000004B6000013096" at bounding box center [158, 170] width 83 height 31
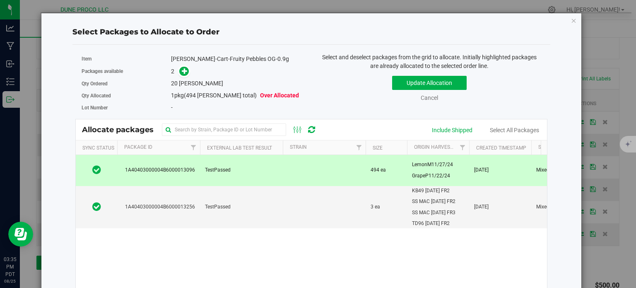
click at [180, 78] on div "Qty Ordered 20 eaches" at bounding box center [193, 83] width 223 height 12
click at [181, 74] on span at bounding box center [184, 72] width 10 height 10
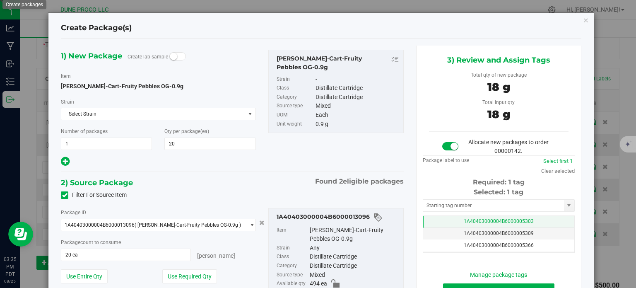
click at [440, 219] on td "1A40403000004B6000005303" at bounding box center [498, 222] width 151 height 12
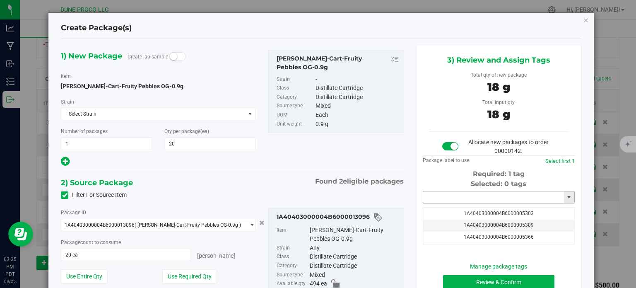
click at [446, 201] on input "text" at bounding box center [493, 197] width 141 height 12
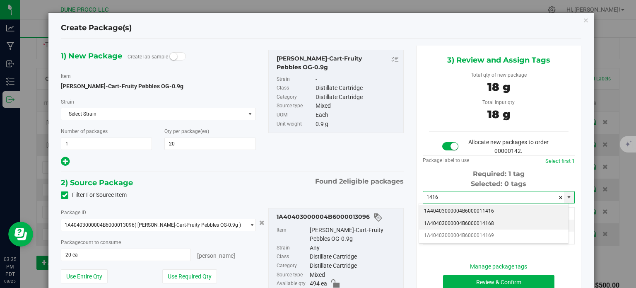
click at [473, 221] on li "1A40403000004B6000014168" at bounding box center [493, 223] width 149 height 12
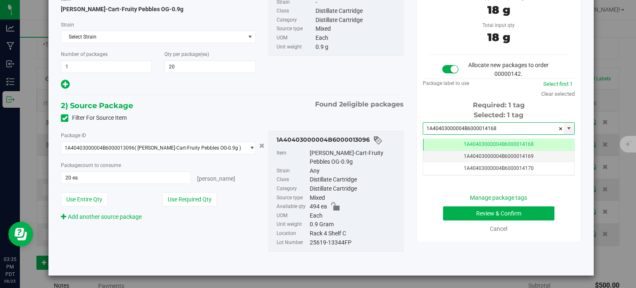
type input "1A40403000004B6000014168"
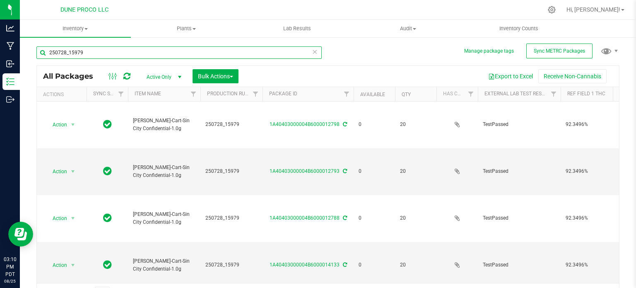
click at [62, 50] on input "250728_15979" at bounding box center [178, 52] width 285 height 12
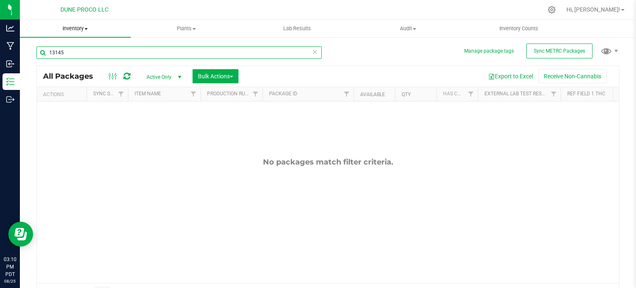
type input "13145"
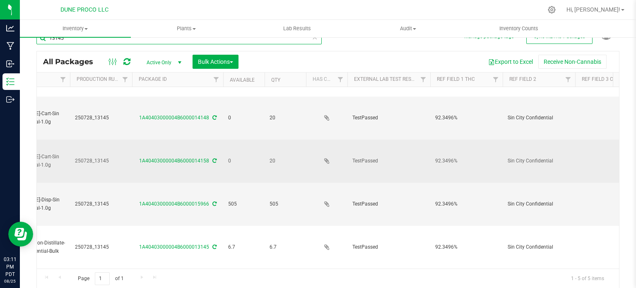
scroll to position [0, 139]
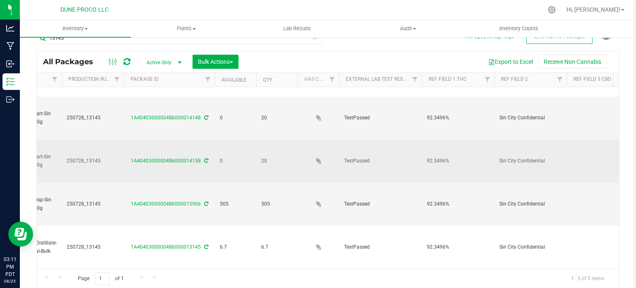
click at [199, 162] on td "1A40403000004B6000014158" at bounding box center [169, 160] width 91 height 43
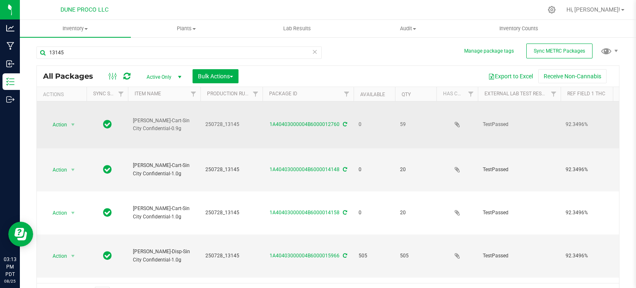
scroll to position [39, 0]
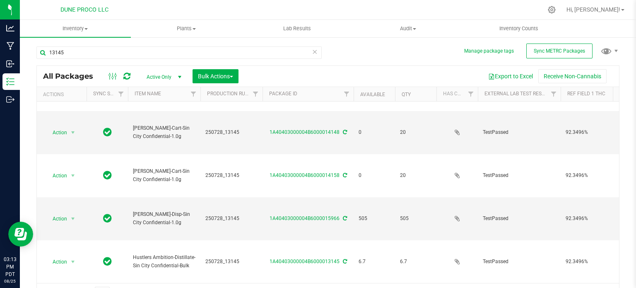
click at [167, 75] on span "Active Only" at bounding box center [162, 77] width 46 height 12
click at [154, 124] on li "All" at bounding box center [161, 127] width 45 height 12
click at [219, 128] on span "250728_13145" at bounding box center [231, 132] width 52 height 8
click at [219, 126] on input "250728_13145" at bounding box center [229, 132] width 59 height 13
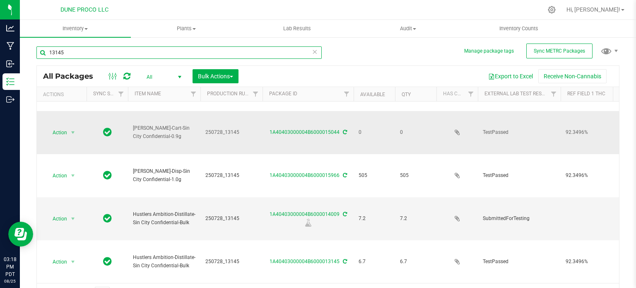
click at [98, 47] on input "13145" at bounding box center [178, 52] width 285 height 12
type input "14164"
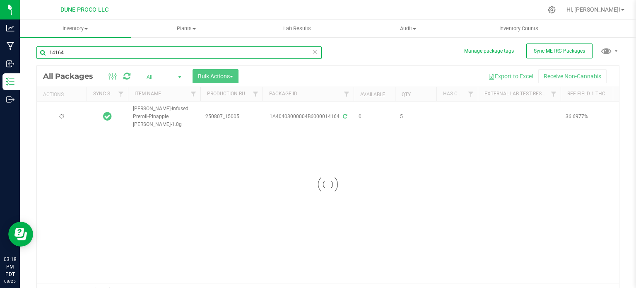
type input "[DATE]"
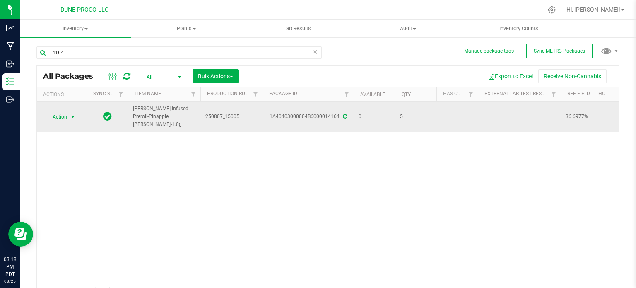
click at [69, 114] on span "select" at bounding box center [73, 117] width 10 height 12
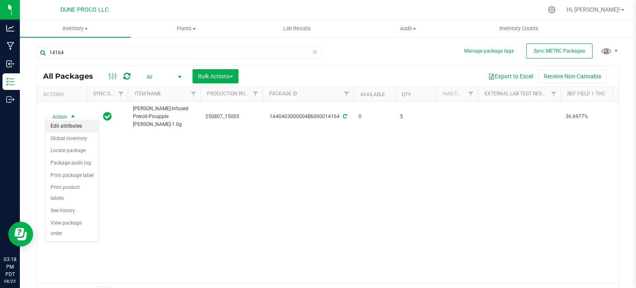
click at [64, 128] on li "Edit attributes" at bounding box center [72, 126] width 53 height 12
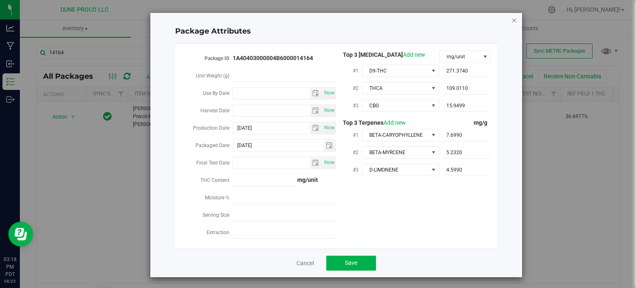
click at [513, 22] on icon "Close modal" at bounding box center [514, 20] width 6 height 10
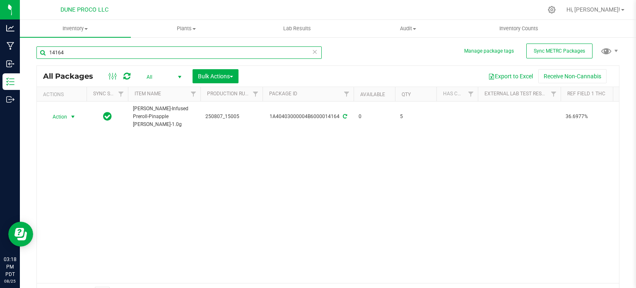
click at [96, 57] on input "14164" at bounding box center [178, 52] width 285 height 12
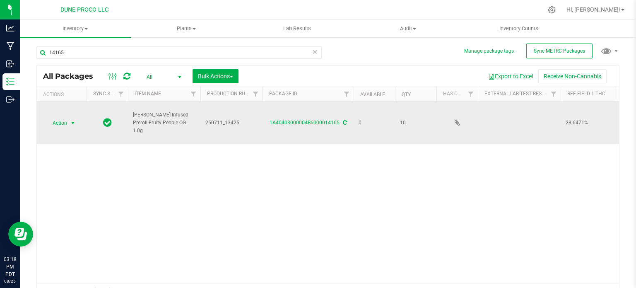
click at [63, 122] on span "Action" at bounding box center [56, 123] width 22 height 12
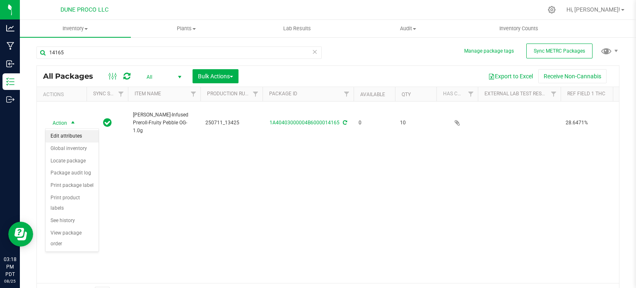
click at [62, 135] on li "Edit attributes" at bounding box center [72, 136] width 53 height 12
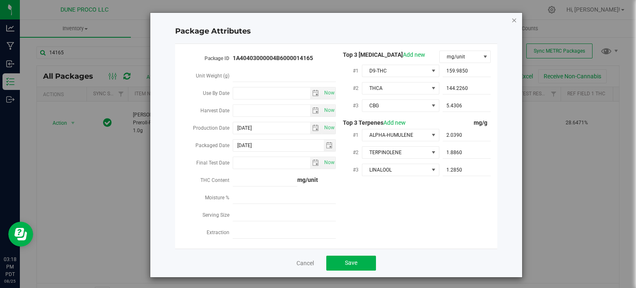
click at [511, 20] on icon "Close modal" at bounding box center [514, 20] width 6 height 10
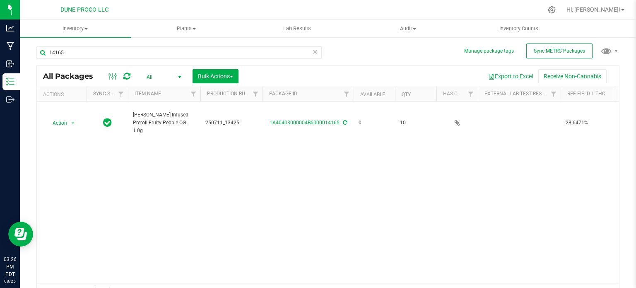
click at [102, 186] on div "Action Action Edit attributes Global inventory Locate package Package audit log…" at bounding box center [328, 191] width 582 height 181
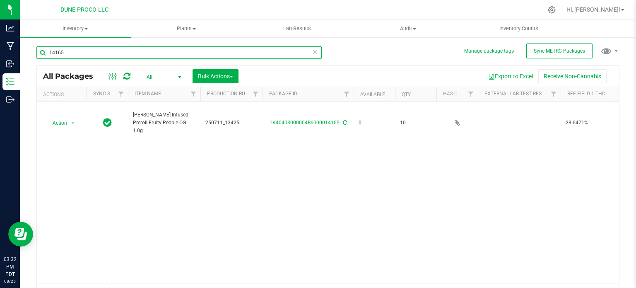
click at [111, 53] on input "14165" at bounding box center [178, 52] width 285 height 12
paste input "2256"
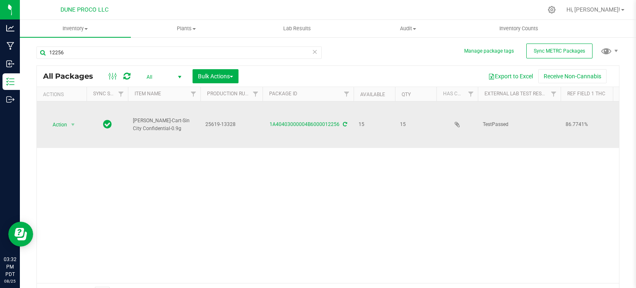
click at [151, 117] on span "[PERSON_NAME]-Cart-Sin City Confidential-0.9g" at bounding box center [164, 125] width 62 height 16
copy tr "[PERSON_NAME]-Cart-Sin City Confidential-0.9g"
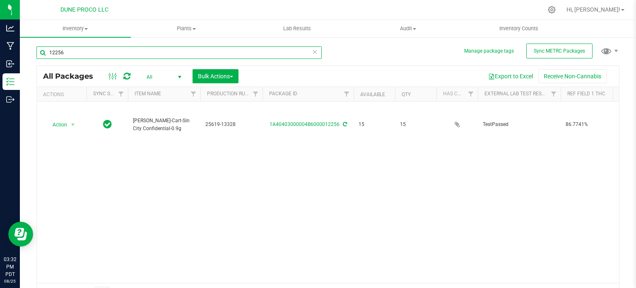
click at [83, 54] on input "12256" at bounding box center [178, 52] width 285 height 12
paste input "3094"
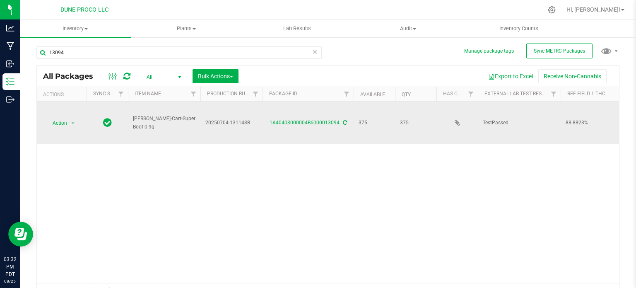
click at [151, 115] on td "[PERSON_NAME]-Cart-Super Boof-0.9g" at bounding box center [164, 122] width 72 height 43
click at [152, 126] on td "[PERSON_NAME]-Cart-Super Boof-0.9g" at bounding box center [164, 122] width 72 height 43
copy tr "[PERSON_NAME]-Cart-Super Boof-0.9g"
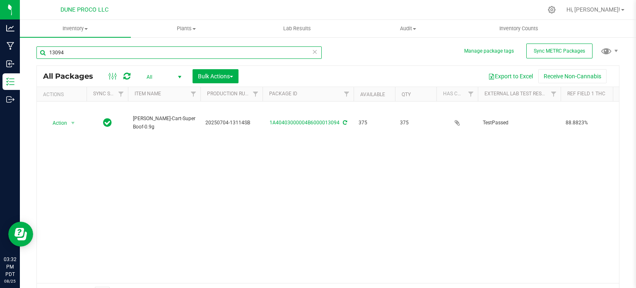
click at [105, 55] on input "13094" at bounding box center [178, 52] width 285 height 12
paste input "6"
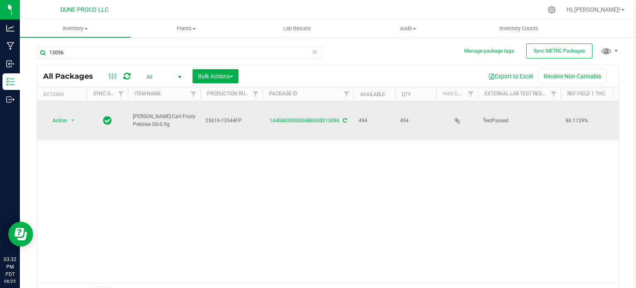
click at [149, 115] on span "HUST-Cart-Fruity Pebbles OG-0.9g" at bounding box center [164, 121] width 62 height 16
copy tr "HUST-Cart-Fruity Pebbles OG-0.9g"
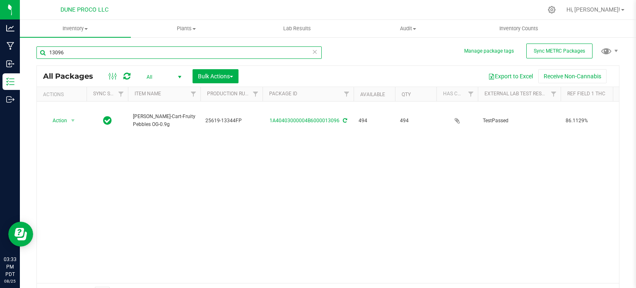
click at [73, 57] on input "13096" at bounding box center [178, 52] width 285 height 12
paste input "5009"
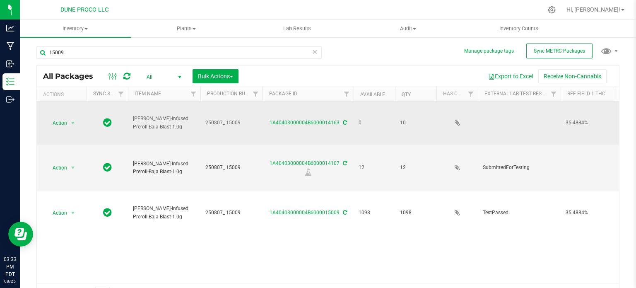
click at [145, 120] on span "[PERSON_NAME]-Infused Preroll-Baja Blast-1.0g" at bounding box center [164, 123] width 62 height 16
copy tr "[PERSON_NAME]-Infused Preroll-Baja Blast-1.0g"
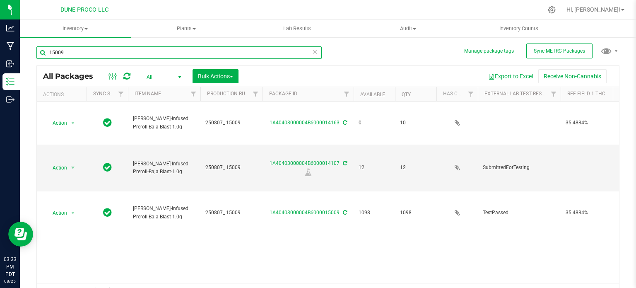
click at [72, 51] on input "15009" at bounding box center [178, 52] width 285 height 12
drag, startPoint x: 72, startPoint y: 51, endPoint x: 57, endPoint y: 62, distance: 19.0
click at [57, 62] on div "15009" at bounding box center [178, 55] width 285 height 19
paste input "5"
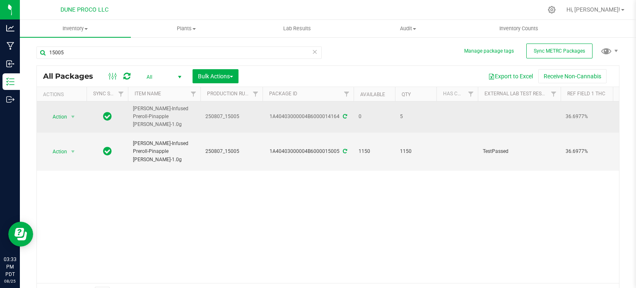
click at [156, 115] on span "[PERSON_NAME]-Infused Preroll-Pinapple [PERSON_NAME]-1.0g" at bounding box center [164, 117] width 62 height 24
copy tr "[PERSON_NAME]-Infused Preroll-Pinapple [PERSON_NAME]-1.0g"
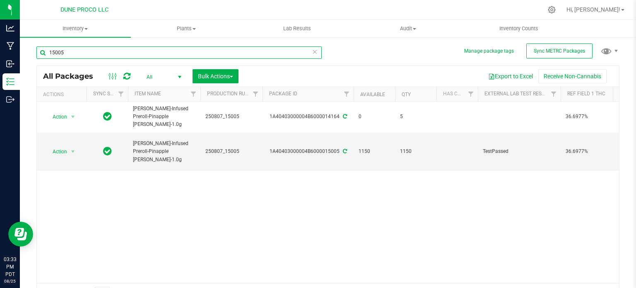
click at [94, 50] on input "15005" at bounding box center [178, 52] width 285 height 12
paste input "342"
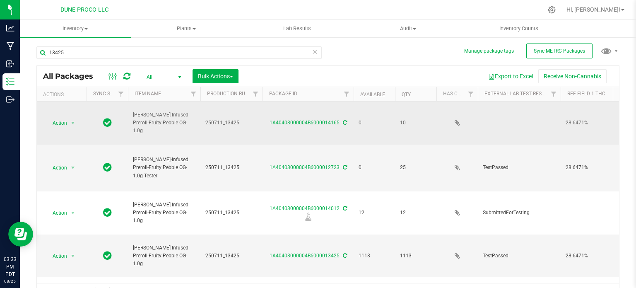
click at [147, 121] on span "[PERSON_NAME]-Infused Preroll-Fruity Pebble OG-1.0g" at bounding box center [164, 123] width 62 height 24
copy tr "[PERSON_NAME]-Infused Preroll-Fruity Pebble OG-1.0g"
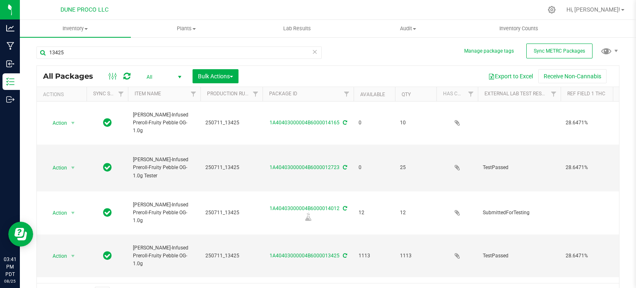
click at [98, 60] on div "13425" at bounding box center [178, 55] width 285 height 19
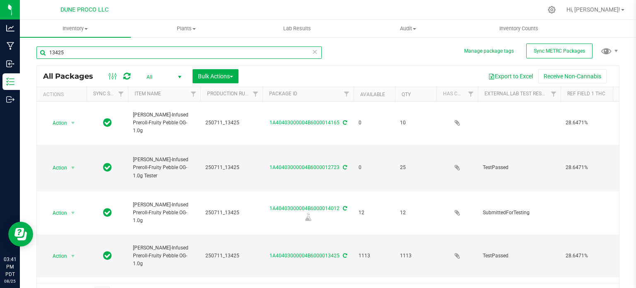
click at [98, 52] on input "13425" at bounding box center [178, 52] width 285 height 12
paste input "28256"
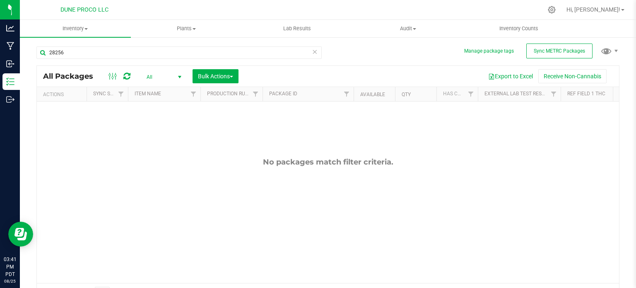
click at [157, 79] on span "All" at bounding box center [162, 77] width 46 height 12
click at [154, 125] on li "All" at bounding box center [161, 127] width 45 height 12
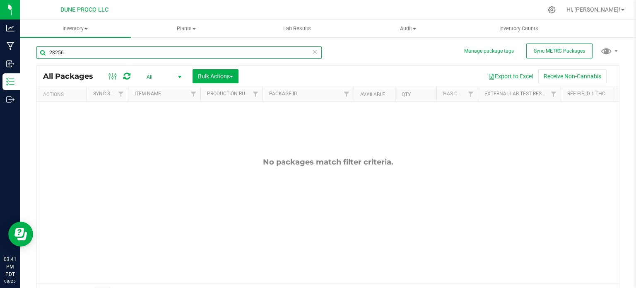
click at [79, 49] on input "28256" at bounding box center [178, 52] width 285 height 12
type input "14168"
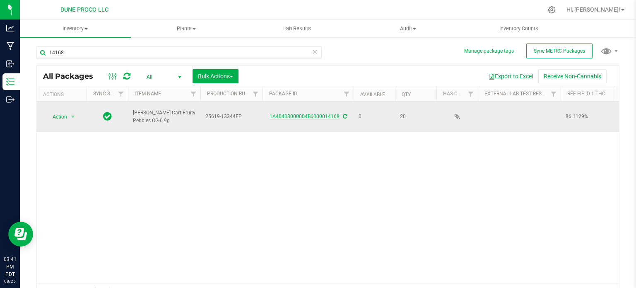
click at [295, 113] on link "1A40403000004B6000014168" at bounding box center [304, 116] width 70 height 6
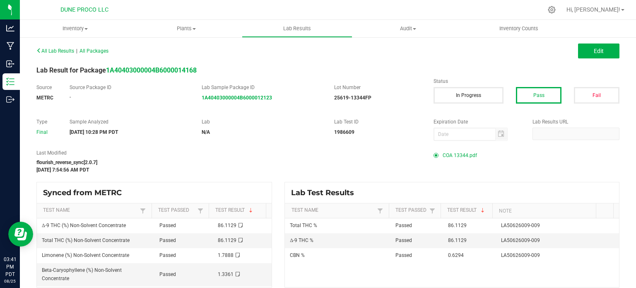
click at [461, 151] on span "COA 13344.pdf" at bounding box center [459, 155] width 34 height 12
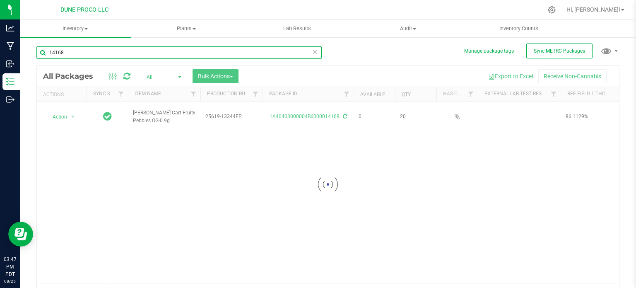
click at [75, 53] on input "14168" at bounding box center [178, 52] width 285 height 12
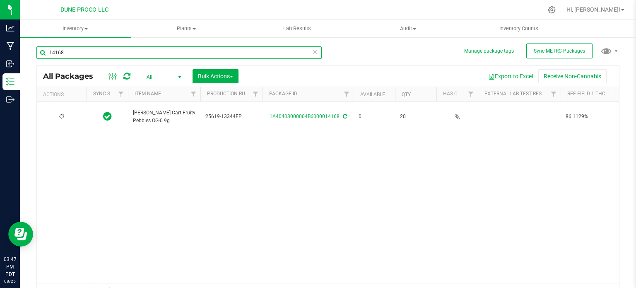
click at [75, 53] on input "14168" at bounding box center [178, 52] width 285 height 12
type input "28059"
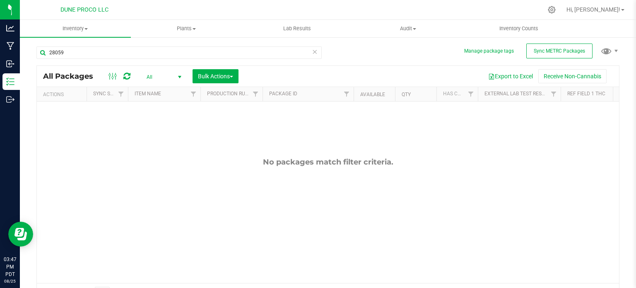
click at [151, 76] on span "All" at bounding box center [162, 77] width 46 height 12
click at [621, 9] on link "Hi, [PERSON_NAME]!" at bounding box center [595, 9] width 65 height 9
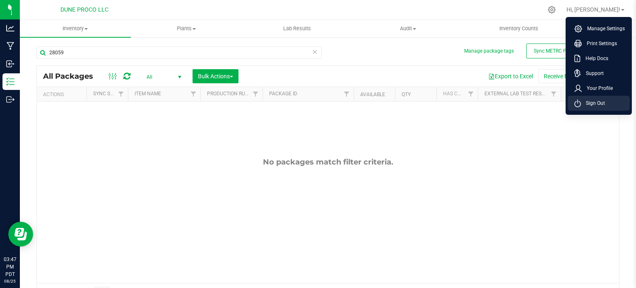
click at [588, 98] on li "Sign Out" at bounding box center [598, 103] width 62 height 15
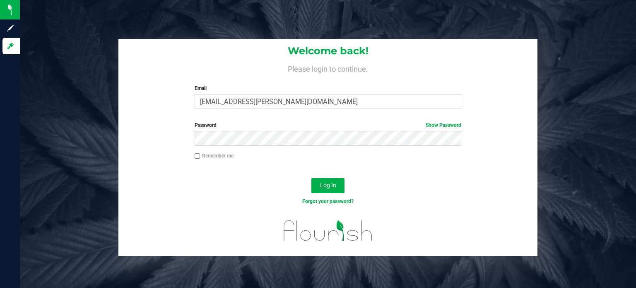
click at [298, 93] on div "Email max.o'donnell@cnduit.com Required Please format your email correctly." at bounding box center [327, 96] width 279 height 24
click at [299, 99] on input "max.o'donnell@cnduit.com" at bounding box center [327, 101] width 267 height 15
click at [273, 92] on div "Email max.o'donnell@cnduit.com Required Please format your email correctly." at bounding box center [327, 96] width 279 height 24
click at [277, 104] on input "max.o'donnell@cnduit.com" at bounding box center [327, 101] width 267 height 15
type input "maxxodonnell1995@gmail.com"
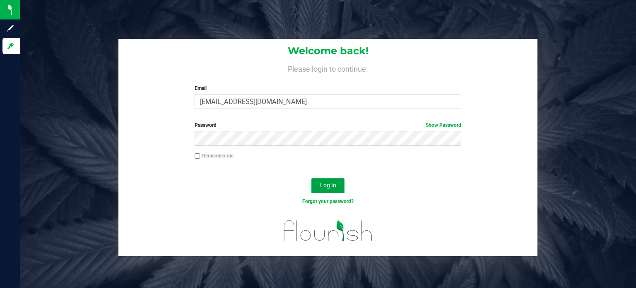
click at [315, 180] on button "Log In" at bounding box center [327, 185] width 33 height 15
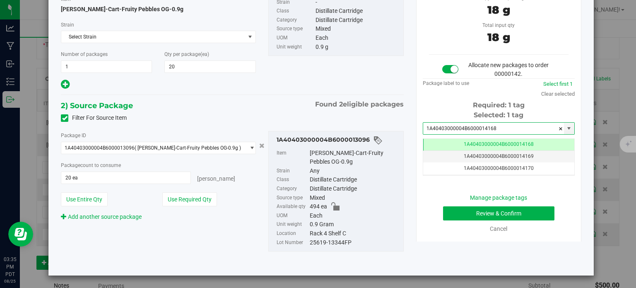
click at [393, 157] on div "HUST-Cart-Fruity Pebbles OG-0.9g" at bounding box center [354, 158] width 89 height 18
click at [474, 220] on div "Manage package tags Review & Confirm Cancel" at bounding box center [498, 213] width 139 height 40
click at [473, 211] on button "Review & Confirm" at bounding box center [498, 213] width 111 height 14
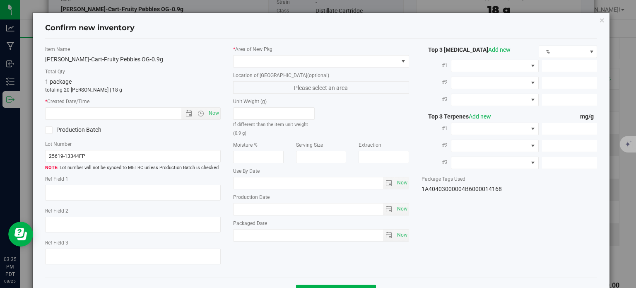
type textarea "86.1129%"
type textarea "Fruity Pebbles"
type textarea "0.2457%"
type input "861.1290"
type input "26.4250"
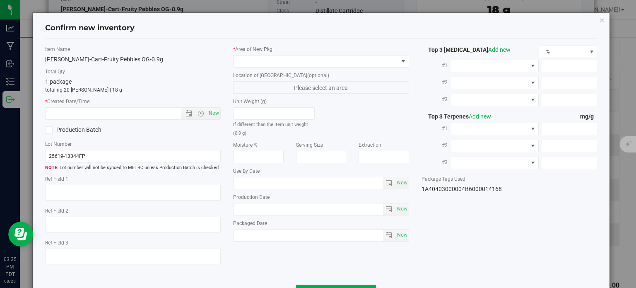
type input "14.0800"
type input "17.8880"
type input "13.3610"
type input "10.2090"
type input "2025-06-18"
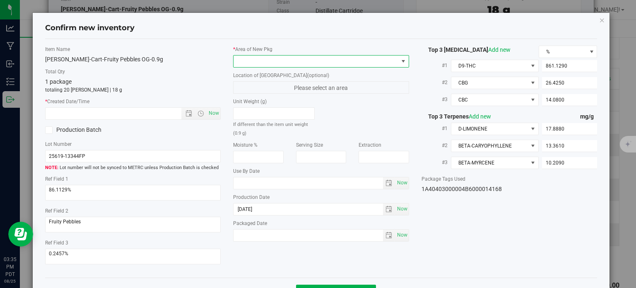
click at [265, 55] on span at bounding box center [321, 61] width 176 height 12
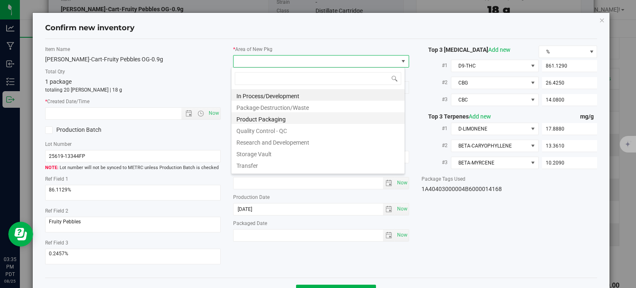
click at [264, 118] on li "Product Packaging" at bounding box center [317, 118] width 173 height 12
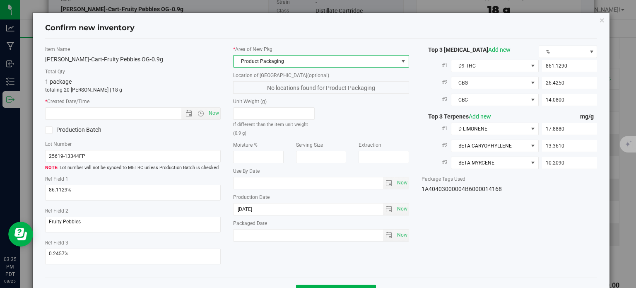
click at [221, 108] on div "Item Name HUST-Cart-Fruity Pebbles OG-0.9g Total Qty 1 package totaling 20 each…" at bounding box center [133, 159] width 188 height 226
click at [215, 112] on span "Now" at bounding box center [214, 113] width 14 height 12
type input "8/25/2025 3:35 PM"
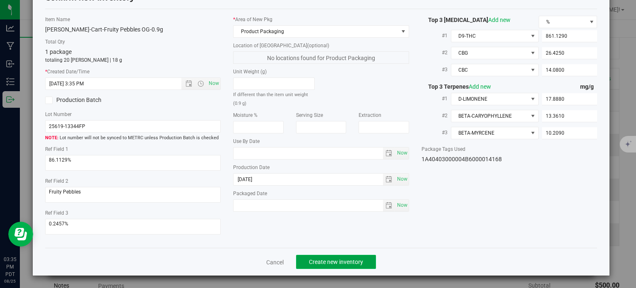
click at [316, 261] on span "Create new inventory" at bounding box center [336, 261] width 54 height 7
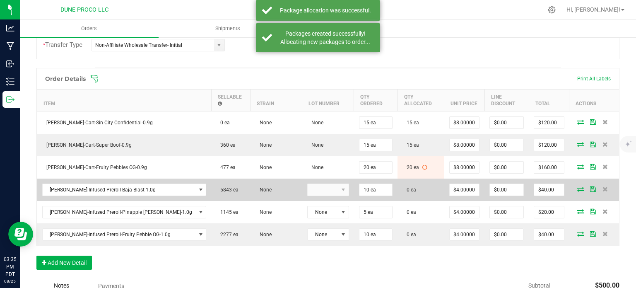
click at [577, 186] on icon at bounding box center [580, 188] width 7 height 5
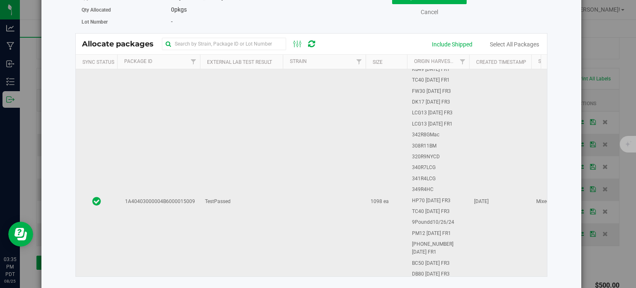
click at [202, 158] on td "TestPassed" at bounding box center [241, 202] width 83 height 318
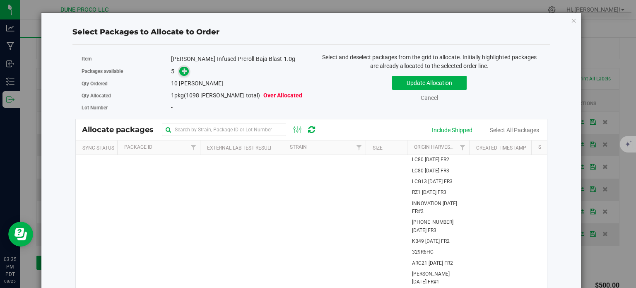
click at [182, 73] on icon at bounding box center [185, 71] width 6 height 6
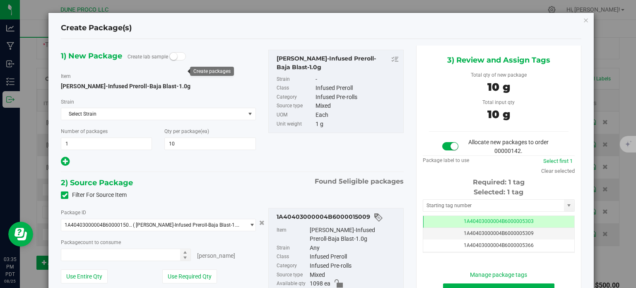
type input "10 ea"
click at [437, 217] on td "1A40403000004B6000005303" at bounding box center [498, 222] width 151 height 12
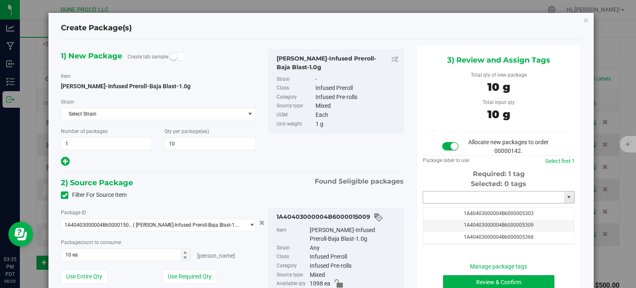
click at [443, 193] on input "text" at bounding box center [493, 197] width 141 height 12
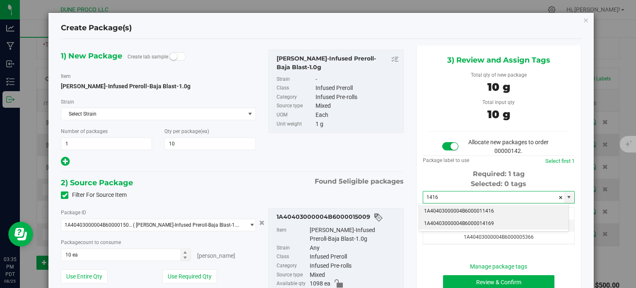
click at [468, 226] on li "1A40403000004B6000014169" at bounding box center [493, 223] width 149 height 12
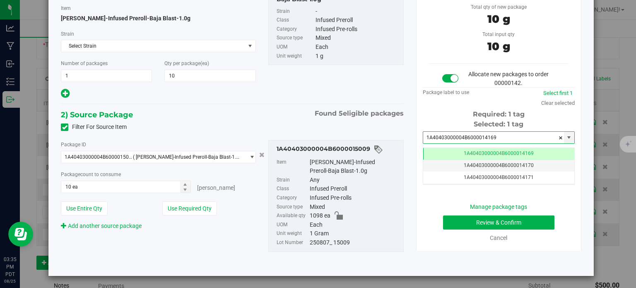
type input "1A40403000004B6000014169"
click at [449, 220] on button "Review & Confirm" at bounding box center [498, 222] width 111 height 14
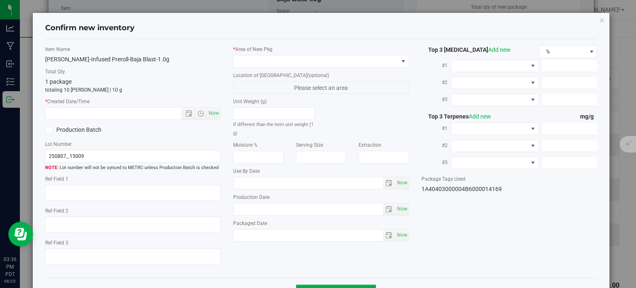
type textarea "35.4884%"
type textarea "Baja Blast"
type textarea "<LOQ"
type input "256.1210"
type input "112.6140"
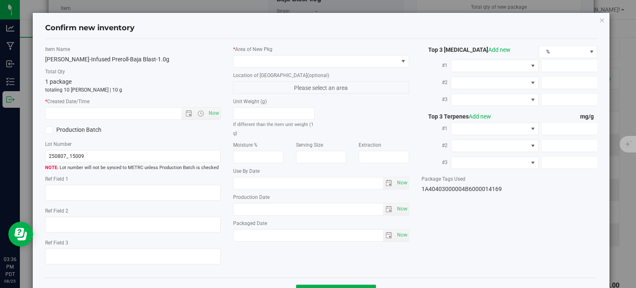
type input "16.5584"
type input "6.3880"
type input "3.0300"
type input "2.7810"
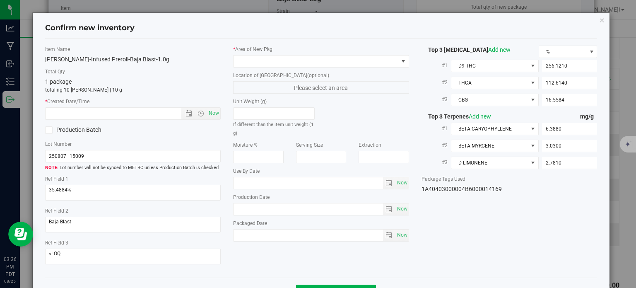
type input "2025-08-07"
click at [279, 64] on span at bounding box center [315, 61] width 165 height 12
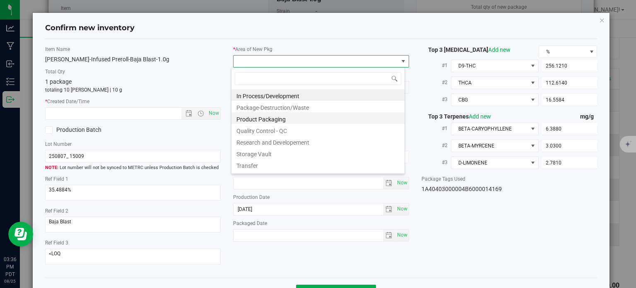
click at [277, 118] on li "Product Packaging" at bounding box center [317, 118] width 173 height 12
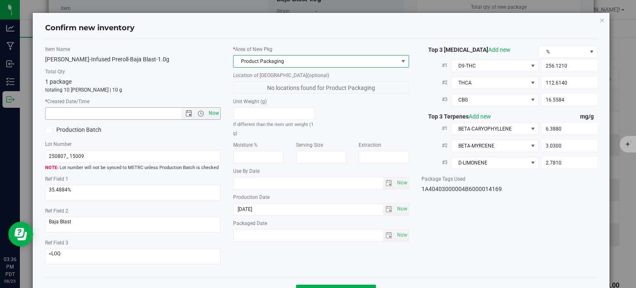
click at [213, 113] on span "Now" at bounding box center [214, 113] width 14 height 12
type input "8/25/2025 3:36 PM"
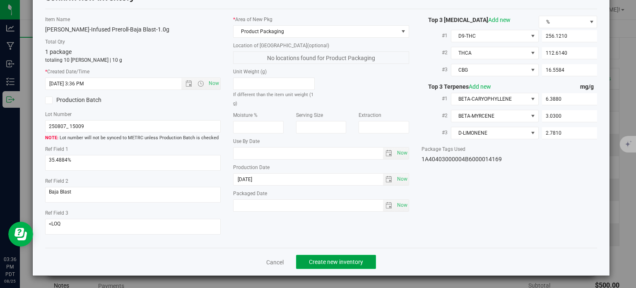
click at [319, 262] on span "Create new inventory" at bounding box center [336, 261] width 54 height 7
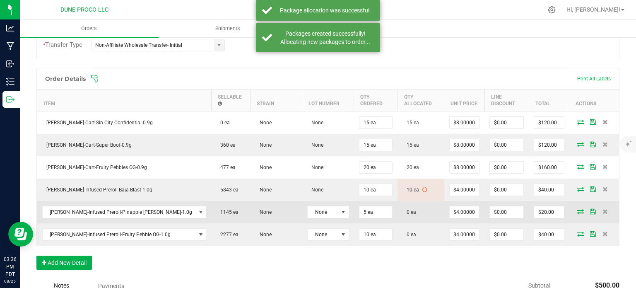
click at [577, 209] on icon at bounding box center [580, 211] width 7 height 5
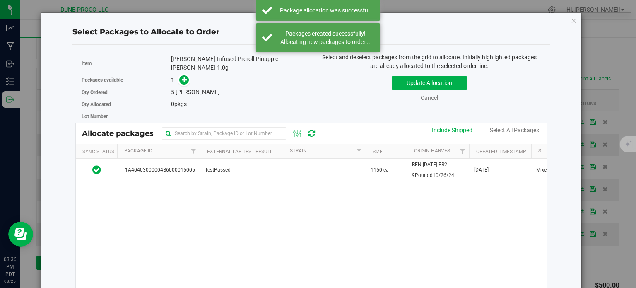
click at [197, 177] on div "1A40403000004B6000015005 TestPassed 1150 ea BEN 04.28.25 FR2 9Poundd10/26/24 Au…" at bounding box center [311, 261] width 471 height 207
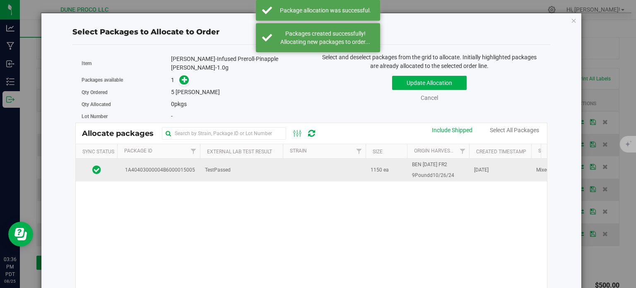
click at [197, 167] on td "1A40403000004B6000015005" at bounding box center [158, 169] width 83 height 22
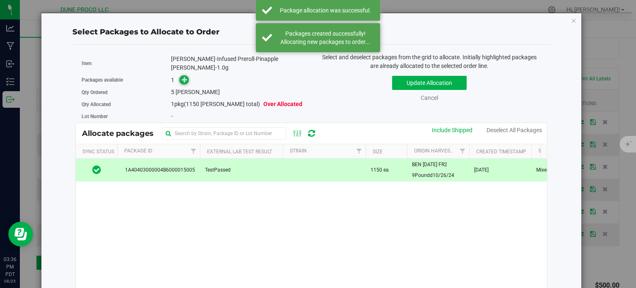
click at [179, 75] on span at bounding box center [184, 80] width 10 height 10
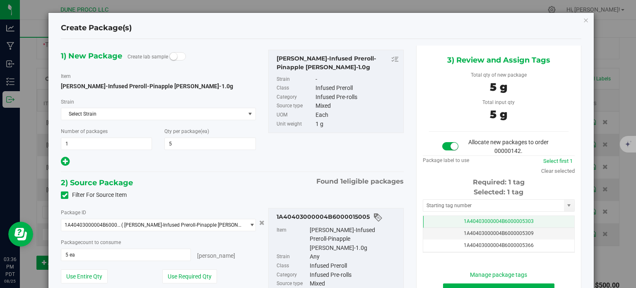
click at [463, 219] on span "1A40403000004B6000005303" at bounding box center [498, 221] width 70 height 6
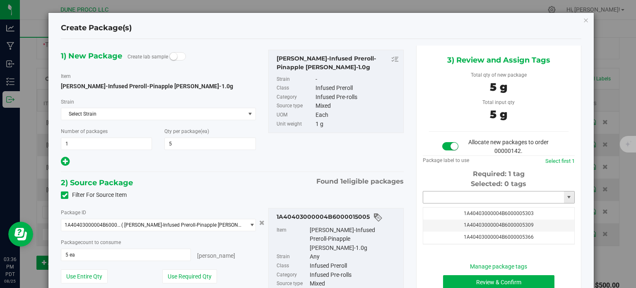
click at [460, 192] on input "text" at bounding box center [493, 197] width 141 height 12
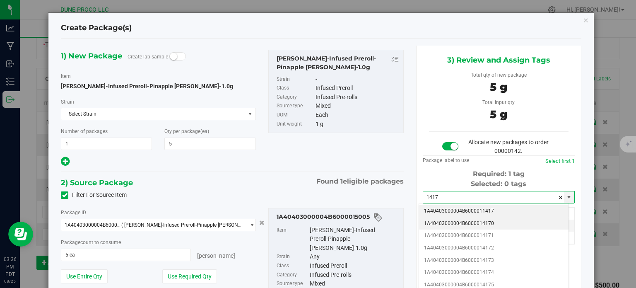
click at [471, 223] on li "1A40403000004B6000014170" at bounding box center [493, 223] width 149 height 12
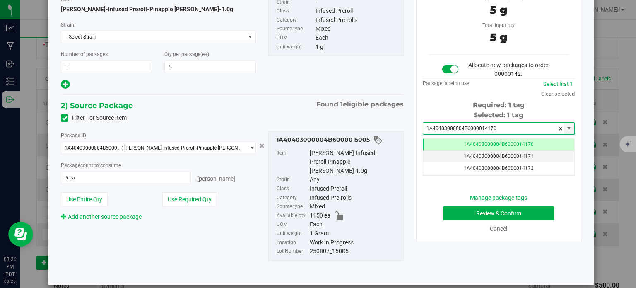
type input "1A40403000004B6000014170"
click at [443, 213] on button "Review & Confirm" at bounding box center [498, 213] width 111 height 14
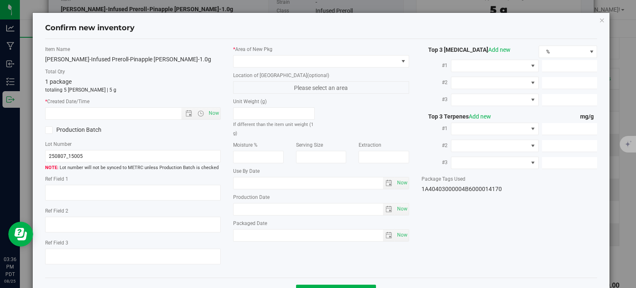
type textarea "36.6977%"
type textarea "Pineapple Runtz"
type textarea "<LOQ"
type input "271.3740"
type input "109.0110"
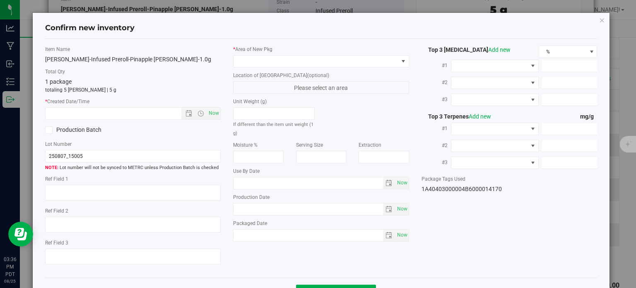
type input "15.9499"
type input "7.6990"
type input "5.2320"
type input "4.5990"
type input "2025-08-07"
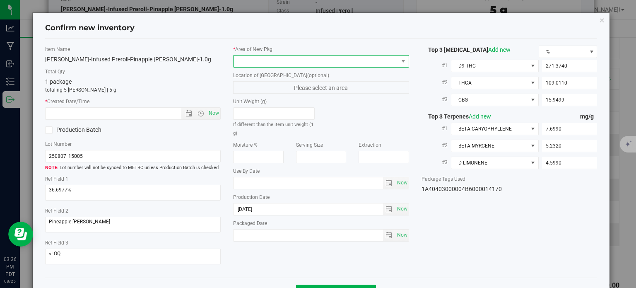
click at [326, 64] on span at bounding box center [315, 61] width 165 height 12
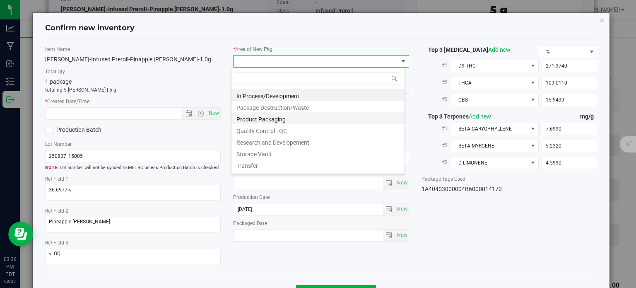
click at [271, 117] on li "Product Packaging" at bounding box center [317, 118] width 173 height 12
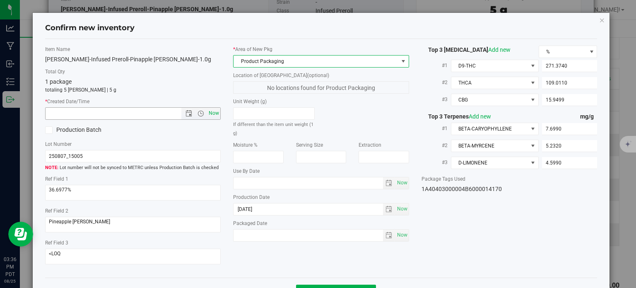
click at [212, 110] on span "Now" at bounding box center [214, 113] width 14 height 12
type input "8/25/2025 3:36 PM"
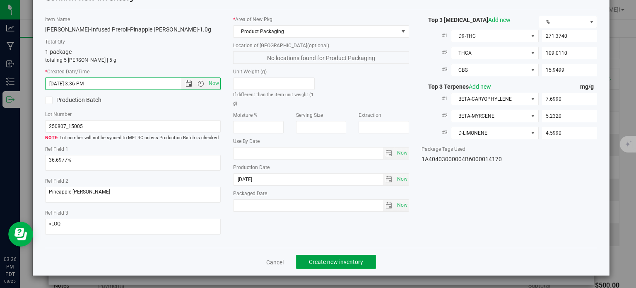
click at [343, 259] on span "Create new inventory" at bounding box center [336, 261] width 54 height 7
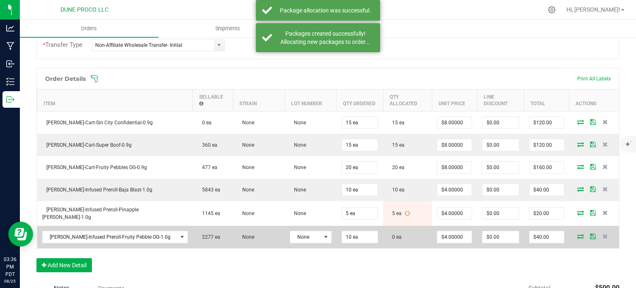
click at [572, 229] on td at bounding box center [594, 237] width 50 height 22
click at [577, 233] on icon at bounding box center [580, 235] width 7 height 5
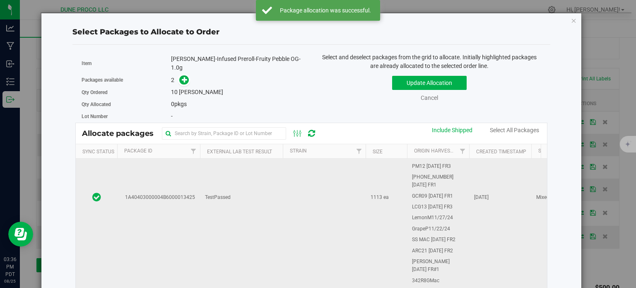
click at [171, 189] on td "1A40403000004B6000013425" at bounding box center [158, 197] width 83 height 372
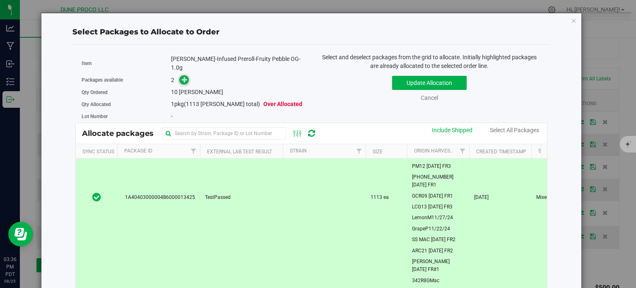
click at [184, 76] on icon at bounding box center [185, 79] width 6 height 6
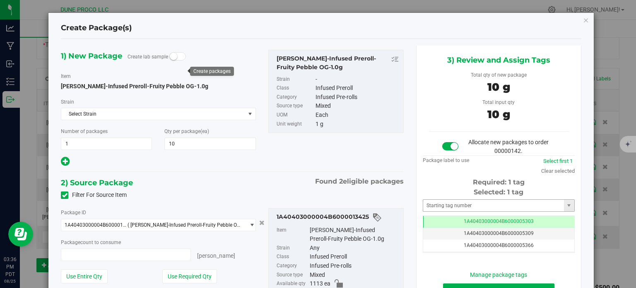
type input "10 ea"
click at [450, 216] on td "1A40403000004B6000005303" at bounding box center [498, 222] width 151 height 12
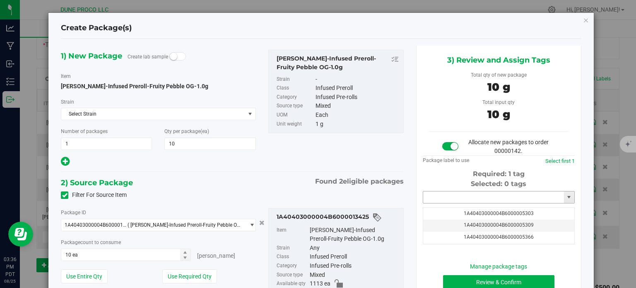
click at [450, 201] on input "text" at bounding box center [493, 197] width 141 height 12
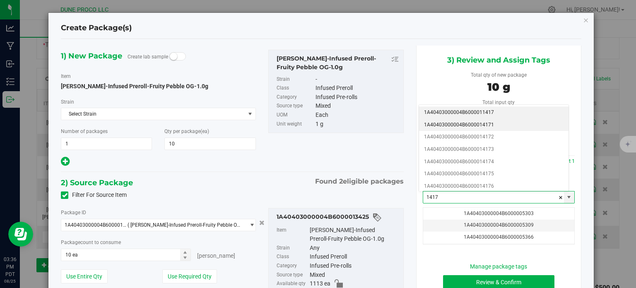
click at [478, 125] on li "1A40403000004B6000014171" at bounding box center [493, 125] width 149 height 12
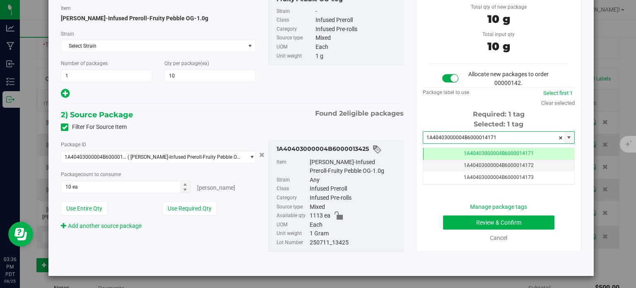
type input "1A40403000004B6000014171"
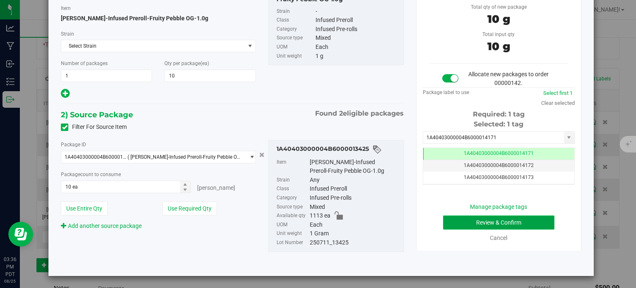
click at [480, 220] on button "Review & Confirm" at bounding box center [498, 222] width 111 height 14
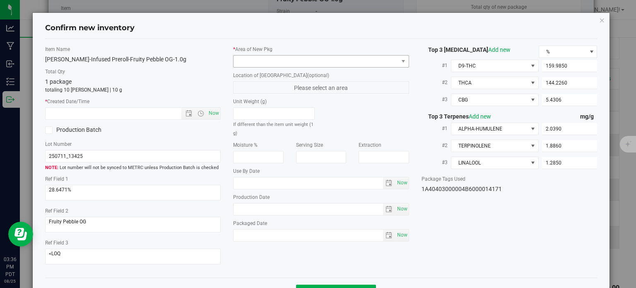
type input "2025-07-11"
click at [287, 59] on span at bounding box center [315, 61] width 165 height 12
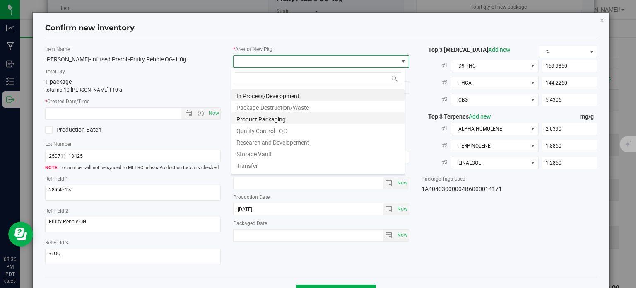
click at [283, 118] on li "Product Packaging" at bounding box center [317, 118] width 173 height 12
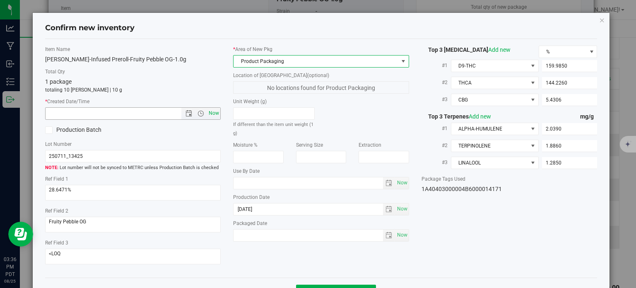
click at [207, 113] on span "Now" at bounding box center [214, 113] width 14 height 12
type input "8/25/2025 3:36 PM"
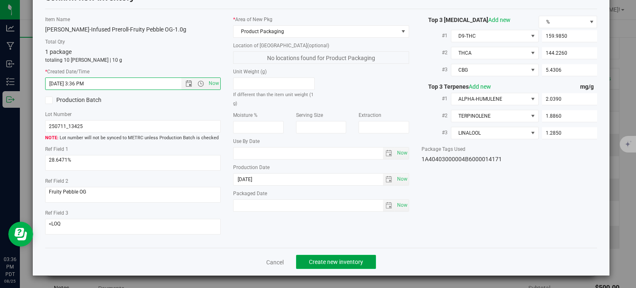
click at [315, 257] on button "Create new inventory" at bounding box center [336, 261] width 80 height 14
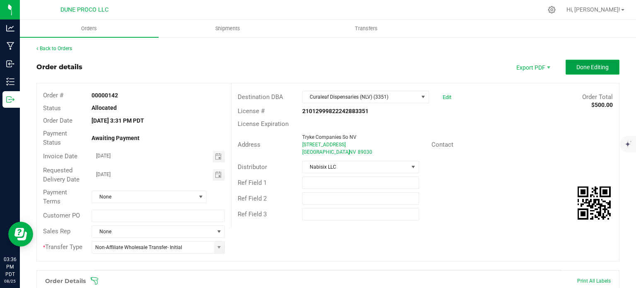
click at [577, 67] on span "Done Editing" at bounding box center [592, 67] width 32 height 7
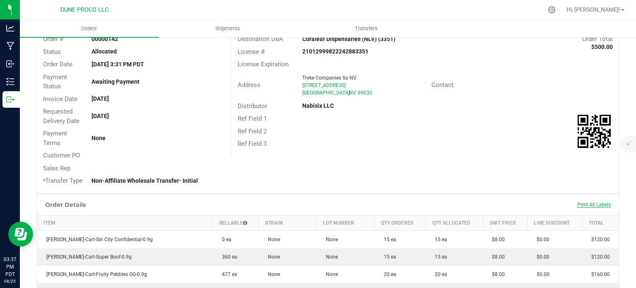
click at [581, 202] on span "Print All Labels" at bounding box center [594, 205] width 34 height 6
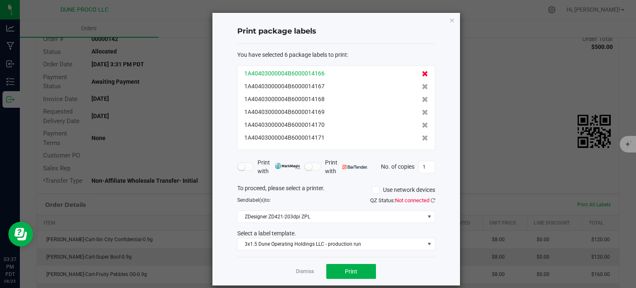
click at [422, 72] on icon at bounding box center [425, 74] width 6 height 6
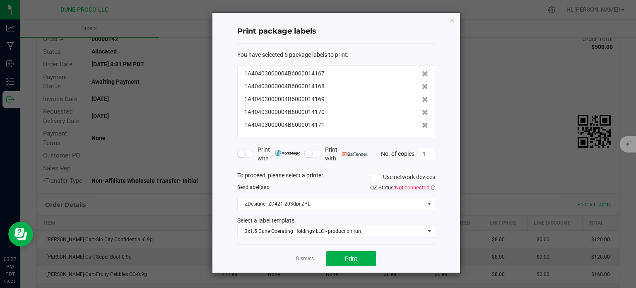
click at [414, 72] on div "1A40403000004B6000014167" at bounding box center [336, 73] width 184 height 9
click at [422, 73] on icon at bounding box center [425, 74] width 6 height 6
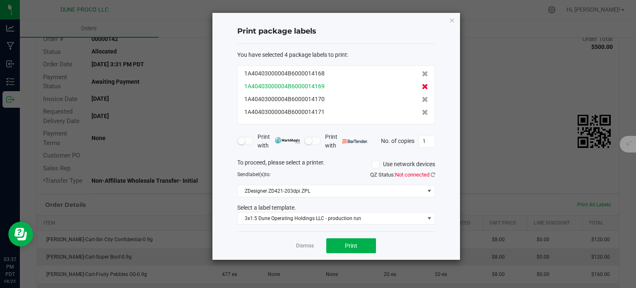
click at [422, 87] on icon at bounding box center [425, 87] width 6 height 6
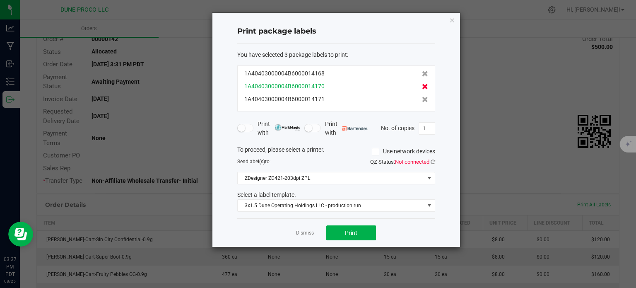
click at [422, 88] on icon at bounding box center [425, 87] width 6 height 6
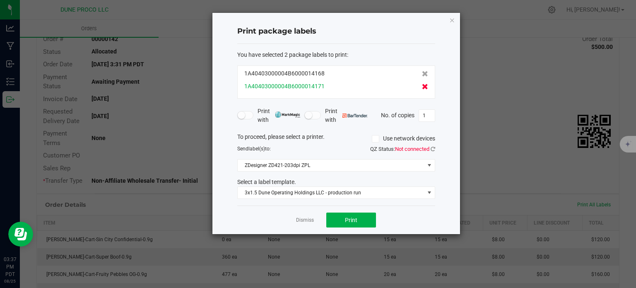
click at [422, 87] on icon at bounding box center [425, 87] width 6 height 6
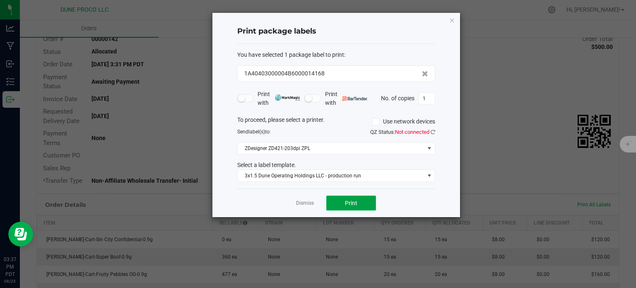
click at [354, 204] on span "Print" at bounding box center [351, 202] width 12 height 7
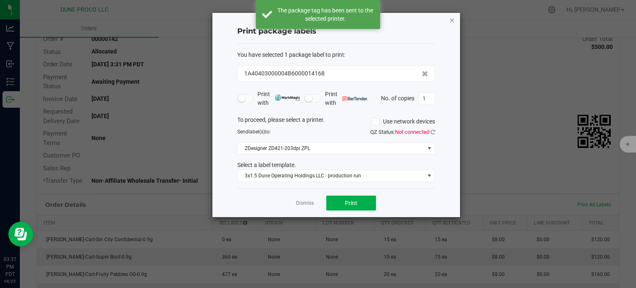
click at [452, 17] on icon "button" at bounding box center [452, 20] width 6 height 10
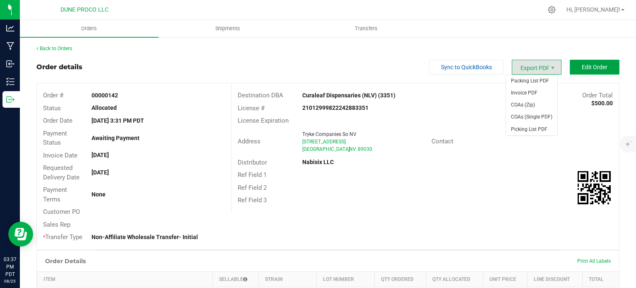
click at [581, 67] on span "Edit Order" at bounding box center [594, 67] width 26 height 7
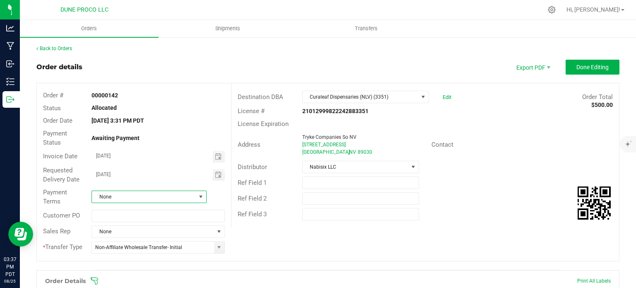
click at [199, 195] on span at bounding box center [200, 196] width 7 height 7
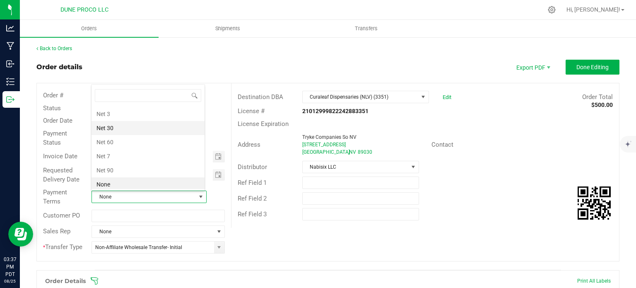
click at [144, 124] on li "Net 30" at bounding box center [147, 128] width 113 height 14
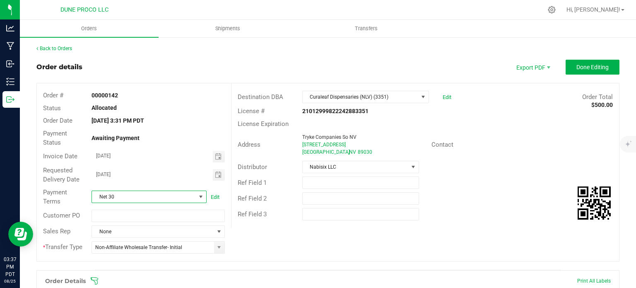
click at [595, 65] on span "Done Editing" at bounding box center [592, 67] width 32 height 7
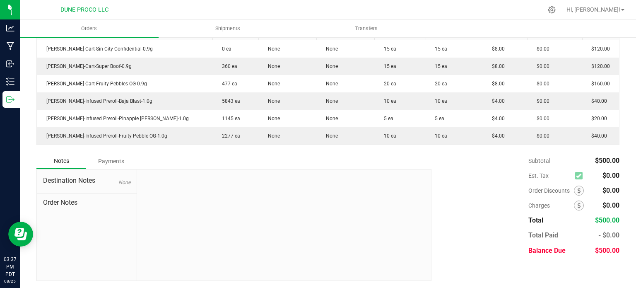
scroll to position [247, 0]
click at [602, 250] on span "$500.00" at bounding box center [607, 250] width 24 height 8
copy span "500.00"
click at [484, 227] on div "Subtotal $500.00 Est. Tax $0.00" at bounding box center [522, 205] width 194 height 105
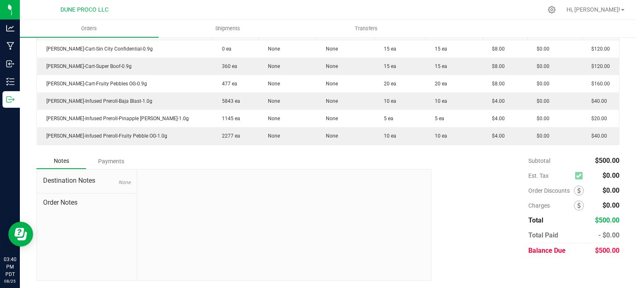
scroll to position [0, 0]
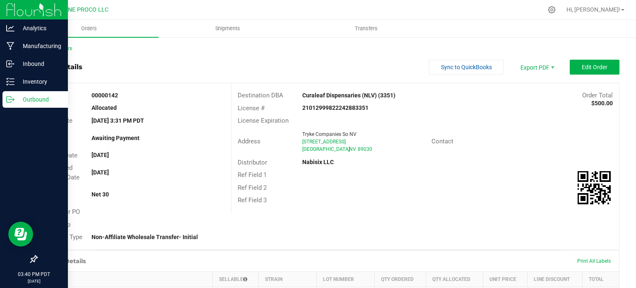
click at [18, 98] on p "Outbound" at bounding box center [39, 99] width 50 height 10
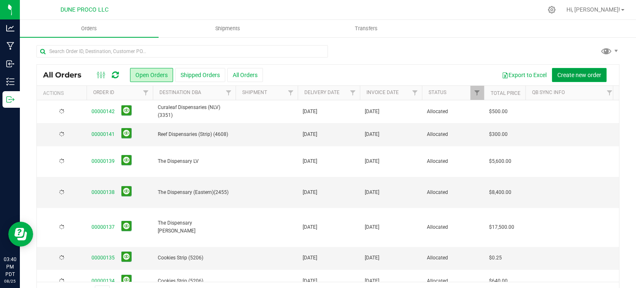
click at [572, 79] on button "Create new order" at bounding box center [579, 75] width 55 height 14
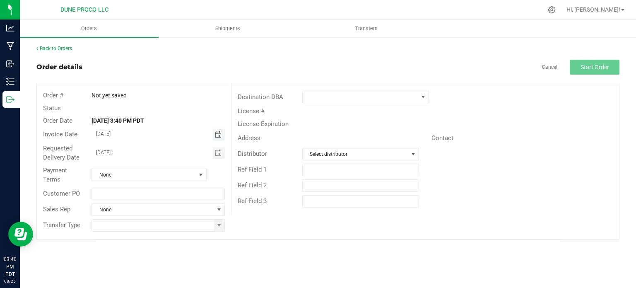
click at [220, 135] on span "Toggle calendar" at bounding box center [218, 134] width 7 height 7
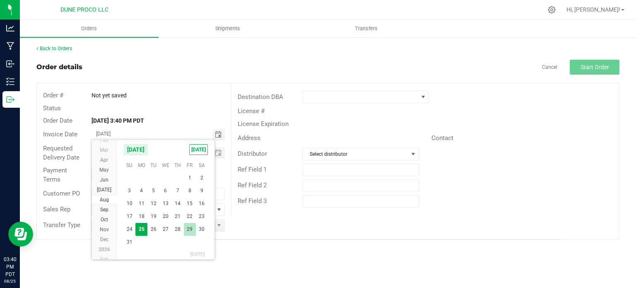
click at [188, 228] on span "29" at bounding box center [190, 229] width 12 height 13
type input "[DATE]"
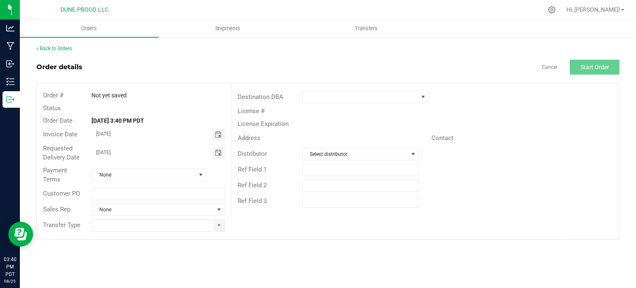
click at [217, 153] on span "Toggle calendar" at bounding box center [218, 152] width 7 height 7
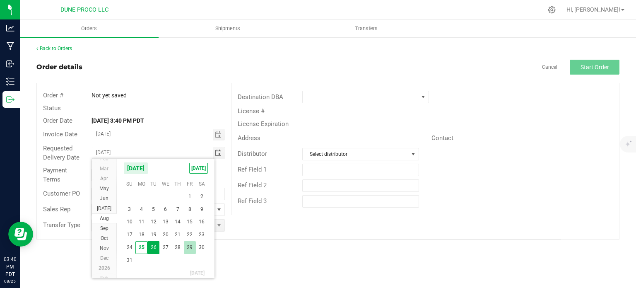
click at [189, 247] on span "29" at bounding box center [190, 247] width 12 height 13
type input "[DATE]"
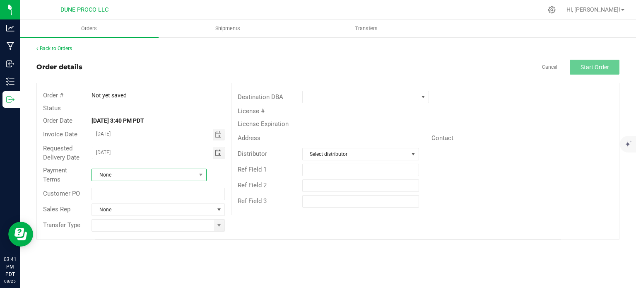
click at [204, 175] on span at bounding box center [201, 175] width 10 height 12
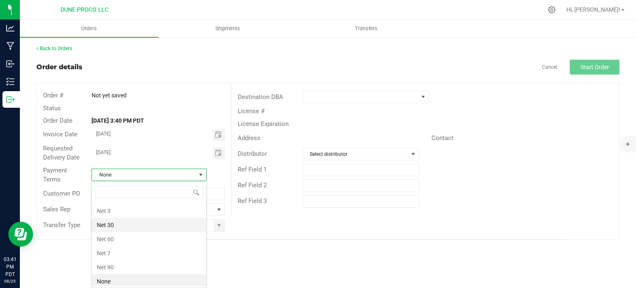
click at [148, 222] on li "Net 30" at bounding box center [149, 225] width 114 height 14
click at [214, 224] on span at bounding box center [219, 225] width 10 height 12
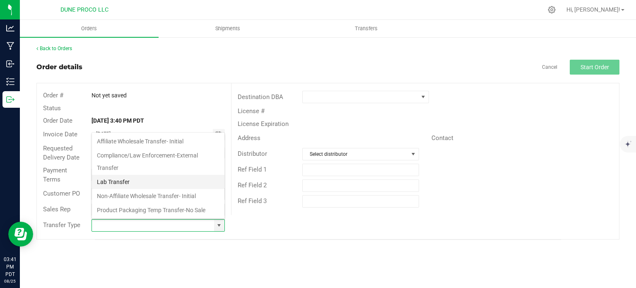
scroll to position [55, 0]
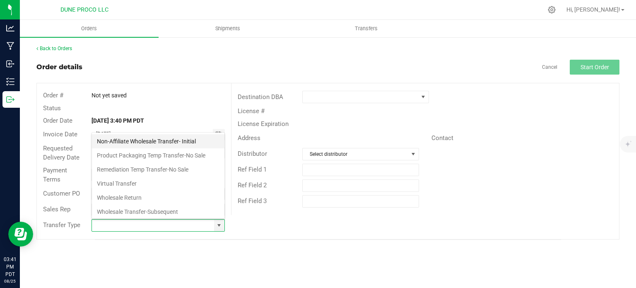
click at [142, 138] on li "Non-Affiliate Wholesale Transfer- Initial" at bounding box center [158, 141] width 132 height 14
type input "Non-Affiliate Wholesale Transfer- Initial"
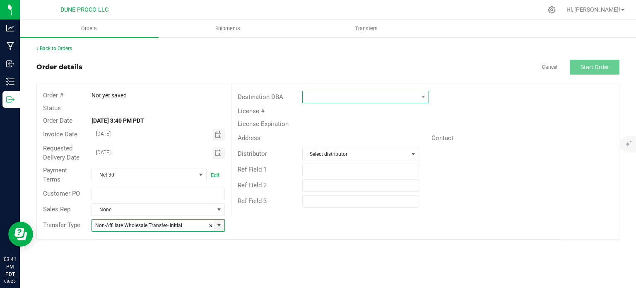
click at [314, 92] on span at bounding box center [359, 97] width 115 height 12
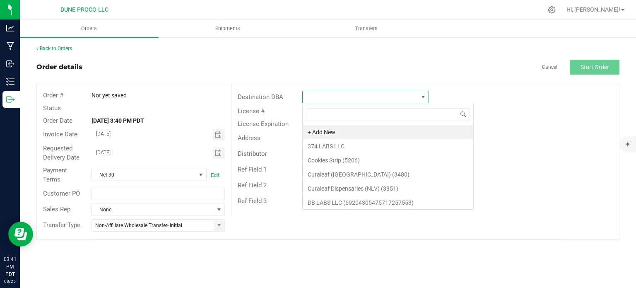
scroll to position [12, 127]
type input "nuwu"
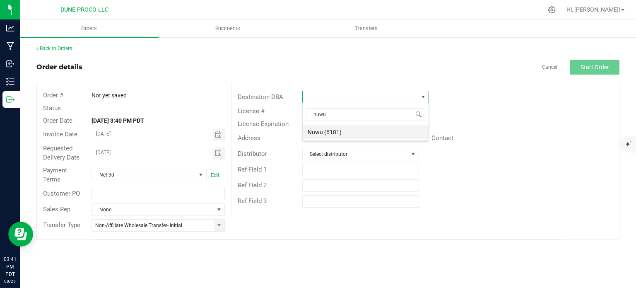
click at [331, 129] on li "Nuwu (6181)" at bounding box center [365, 132] width 126 height 14
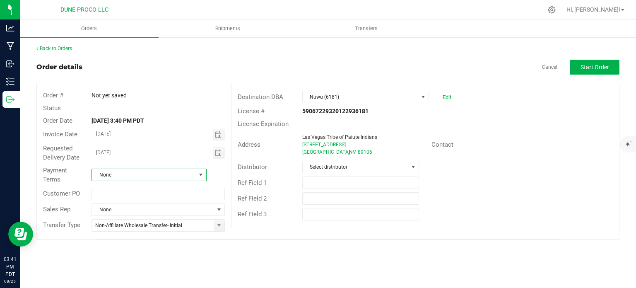
click at [183, 176] on span "None" at bounding box center [144, 175] width 104 height 12
click at [116, 221] on li "Net 30" at bounding box center [149, 225] width 114 height 14
click at [596, 65] on span "Start Order" at bounding box center [594, 67] width 29 height 7
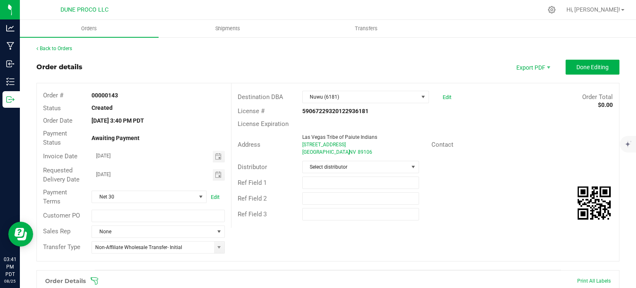
scroll to position [167, 0]
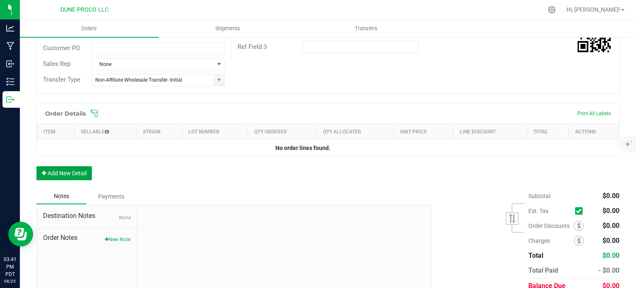
click at [80, 166] on button "Add New Detail" at bounding box center [63, 173] width 55 height 14
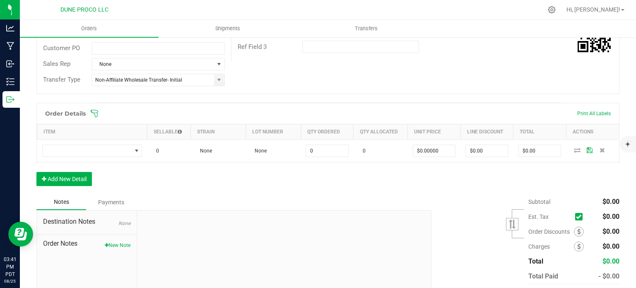
click at [80, 167] on div "Order Details Print All Labels Item Sellable Strain Lot Number Qty Ordered Qty …" at bounding box center [327, 148] width 583 height 91
click at [83, 173] on button "Add New Detail" at bounding box center [63, 179] width 55 height 14
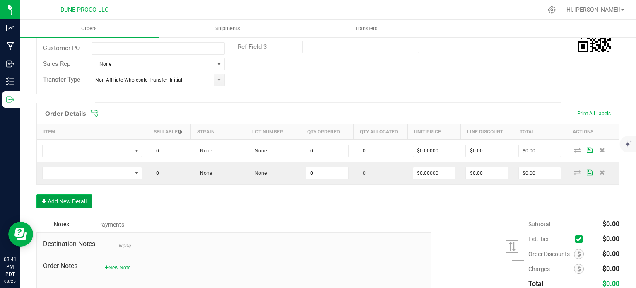
click at [80, 206] on button "Add New Detail" at bounding box center [63, 201] width 55 height 14
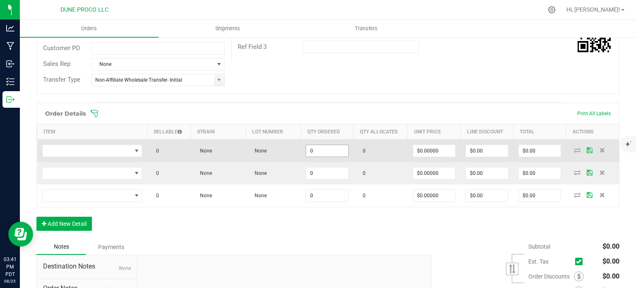
click at [337, 148] on input "0" at bounding box center [327, 151] width 42 height 12
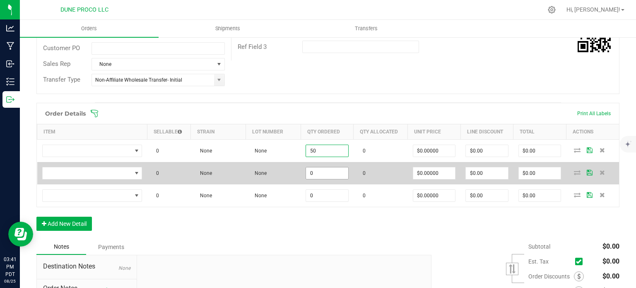
type input "50"
click at [324, 173] on input "0" at bounding box center [327, 173] width 42 height 12
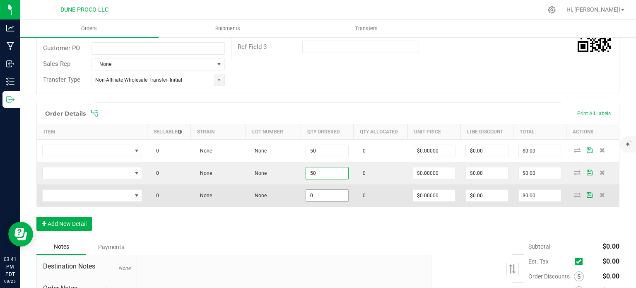
type input "50"
click at [328, 192] on input "0" at bounding box center [327, 196] width 42 height 12
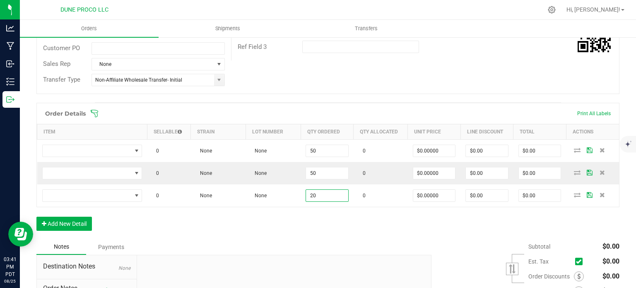
type input "20"
click at [290, 240] on div "Notes Payments" at bounding box center [230, 247] width 389 height 16
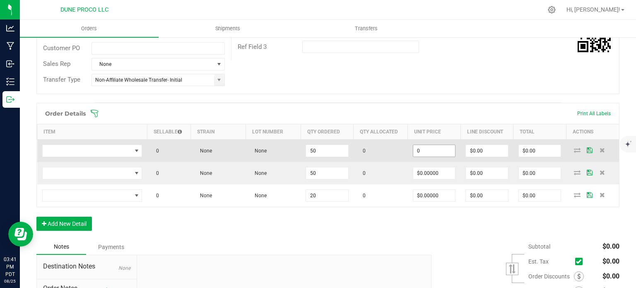
click at [430, 151] on input "0" at bounding box center [434, 151] width 42 height 12
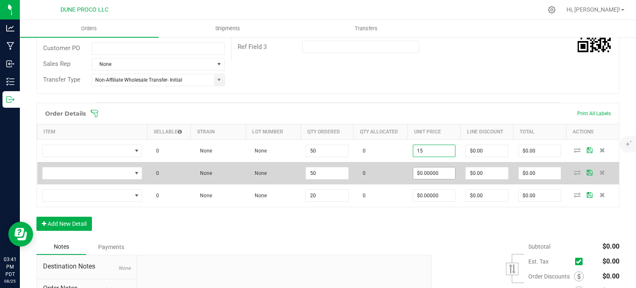
type input "$15.00000"
type input "$750.00"
click at [432, 167] on input "0" at bounding box center [434, 173] width 42 height 12
paste input "15"
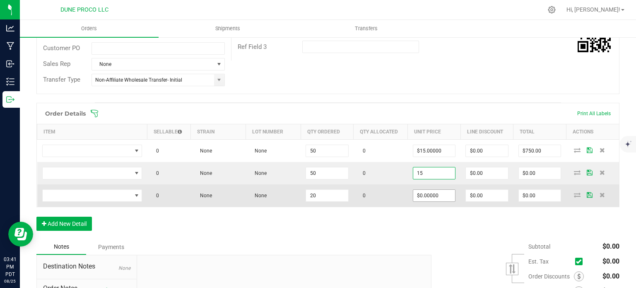
type input "$15.00000"
type input "$750.00"
click at [432, 193] on input "0" at bounding box center [434, 196] width 42 height 12
paste input "15"
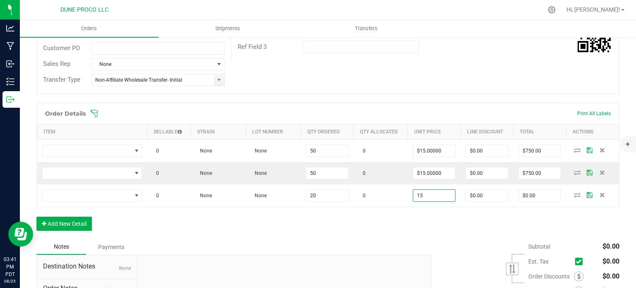
type input "$15.00000"
type input "$300.00"
click at [384, 224] on div "Order Details Print All Labels Item Sellable Strain Lot Number Qty Ordered Qty …" at bounding box center [327, 171] width 583 height 136
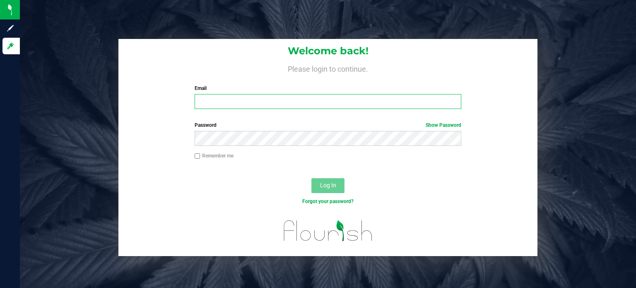
type input "[EMAIL_ADDRESS][PERSON_NAME][DOMAIN_NAME]"
click at [323, 185] on span "Log In" at bounding box center [328, 185] width 16 height 7
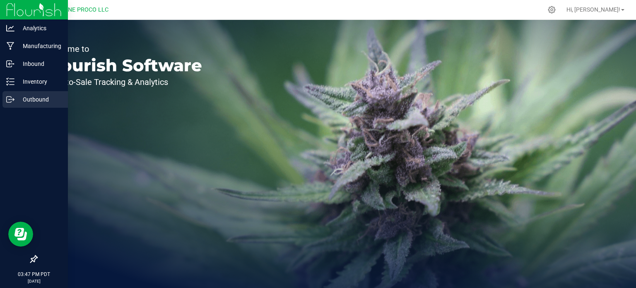
click at [29, 96] on p "Outbound" at bounding box center [39, 99] width 50 height 10
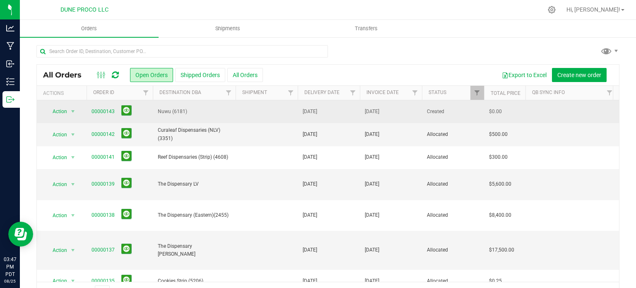
click at [332, 110] on td "[DATE]" at bounding box center [329, 111] width 62 height 23
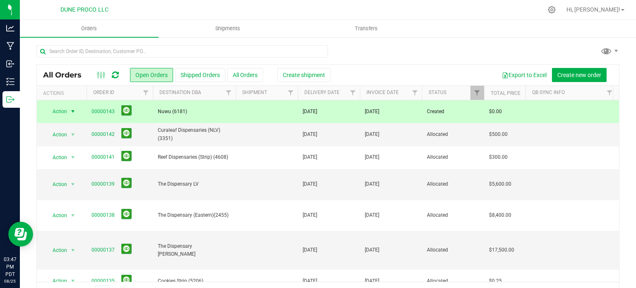
click at [67, 108] on span "Action" at bounding box center [56, 112] width 22 height 12
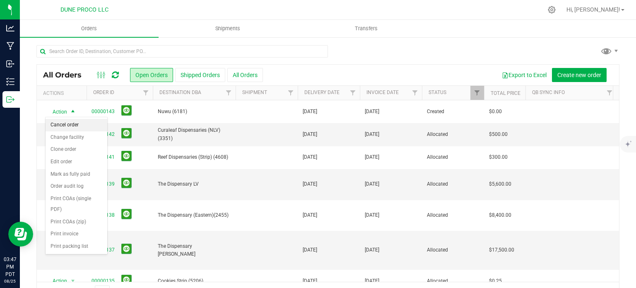
click at [70, 128] on li "Cancel order" at bounding box center [77, 125] width 62 height 12
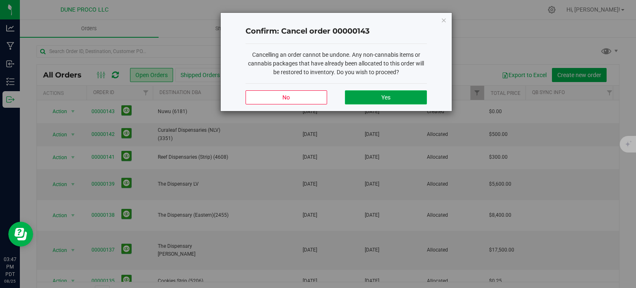
click at [379, 94] on button "Yes" at bounding box center [386, 97] width 82 height 14
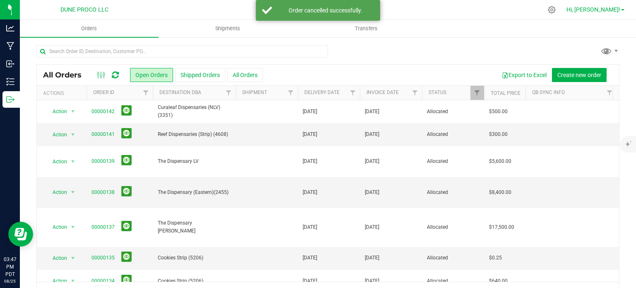
click at [619, 6] on span "Hi, [PERSON_NAME]!" at bounding box center [593, 9] width 54 height 7
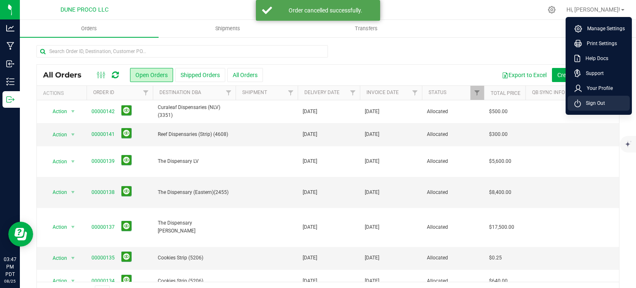
click at [598, 99] on span "Sign Out" at bounding box center [593, 103] width 24 height 8
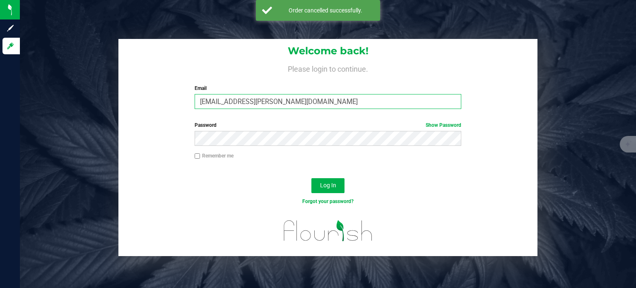
click at [281, 106] on input "[EMAIL_ADDRESS][PERSON_NAME][DOMAIN_NAME]" at bounding box center [327, 101] width 267 height 15
type input "[EMAIL_ADDRESS][DOMAIN_NAME]"
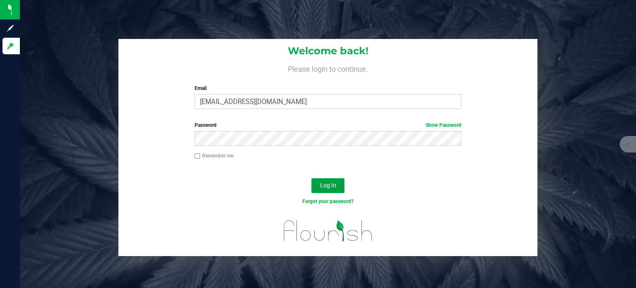
click at [322, 183] on span "Log In" at bounding box center [328, 185] width 16 height 7
